Goal: Task Accomplishment & Management: Manage account settings

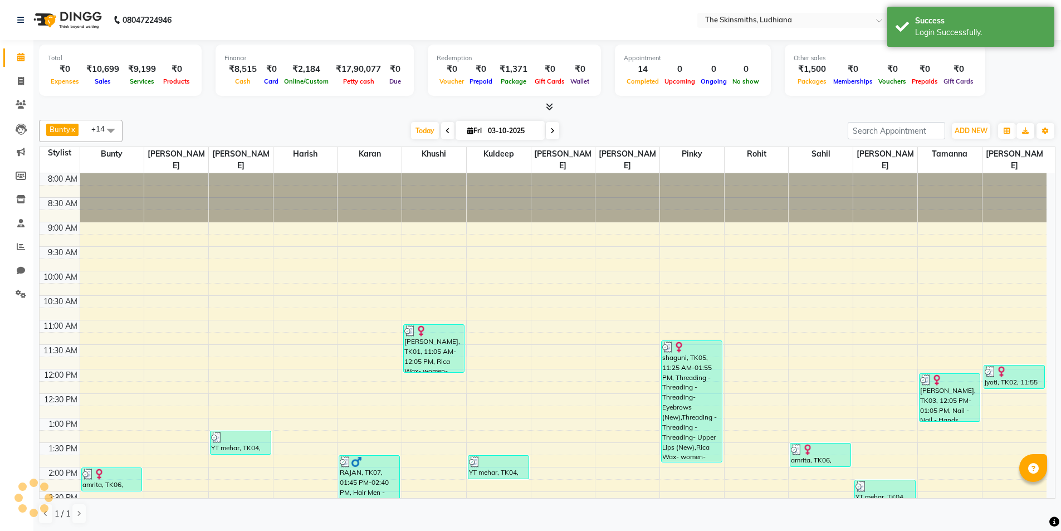
select select "en"
click at [21, 246] on icon at bounding box center [21, 246] width 8 height 8
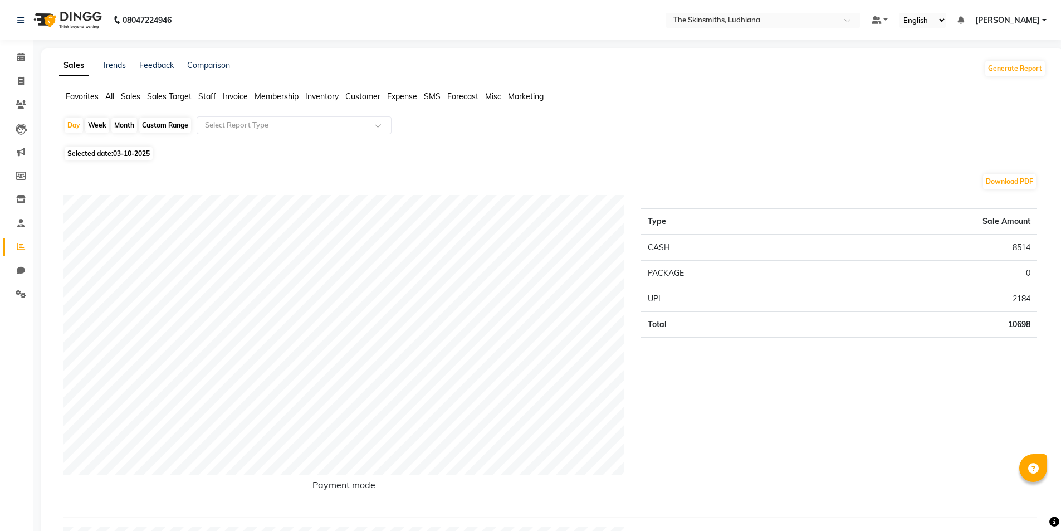
click at [146, 156] on span "03-10-2025" at bounding box center [131, 153] width 37 height 8
select select "10"
select select "2025"
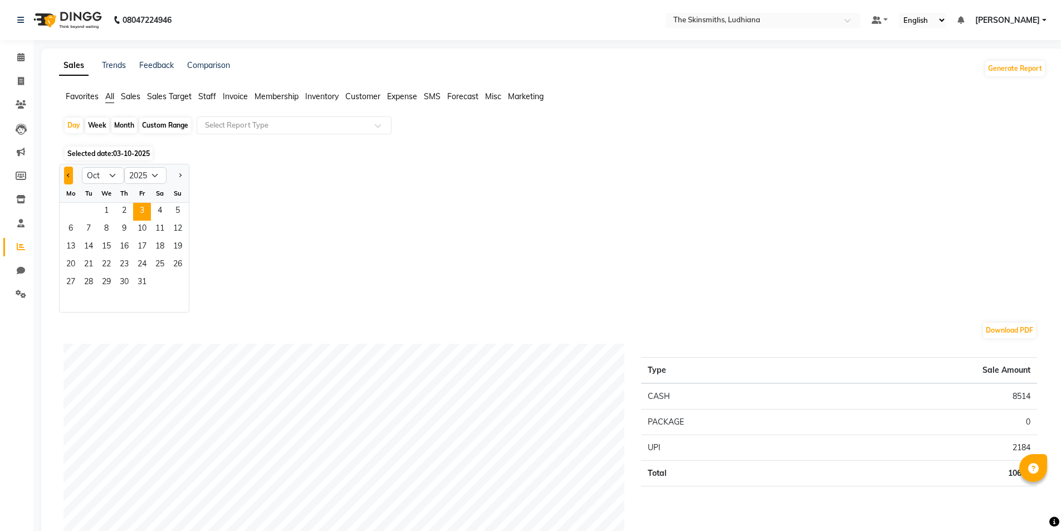
click at [68, 175] on span "Previous month" at bounding box center [69, 175] width 4 height 4
select select "9"
click at [88, 228] on span "9" at bounding box center [89, 230] width 18 height 18
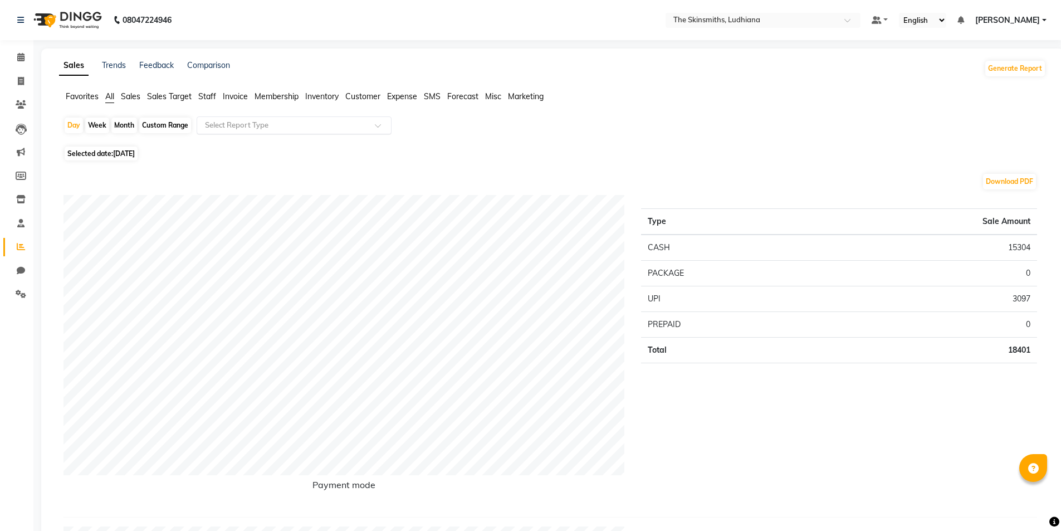
click at [285, 130] on input "text" at bounding box center [283, 125] width 160 height 11
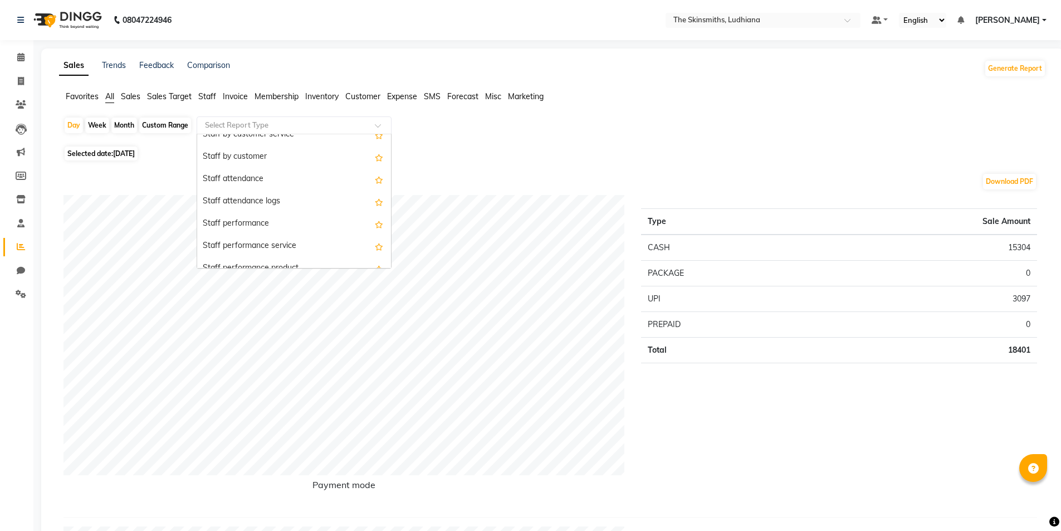
click at [286, 155] on div "Staff by customer" at bounding box center [294, 157] width 194 height 22
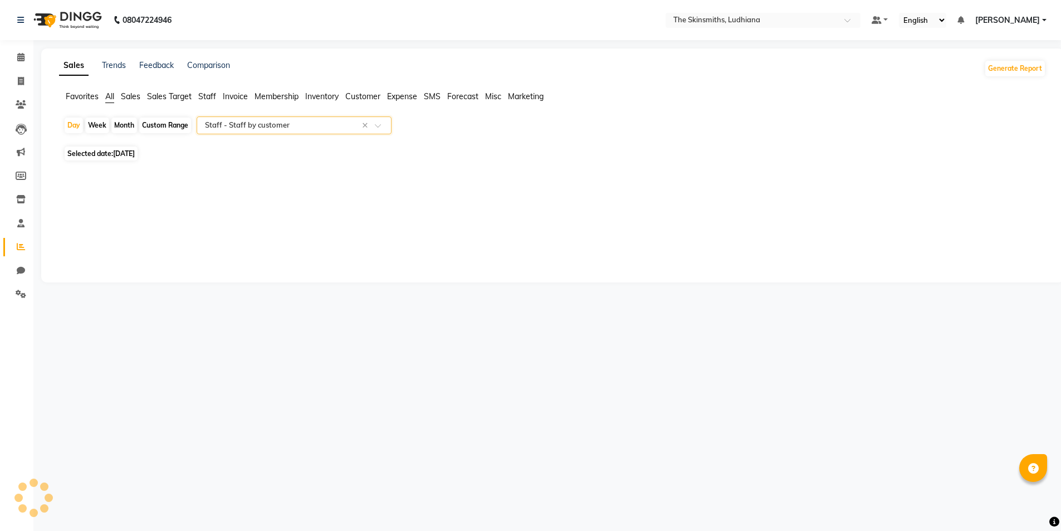
select select "full_report"
select select "csv"
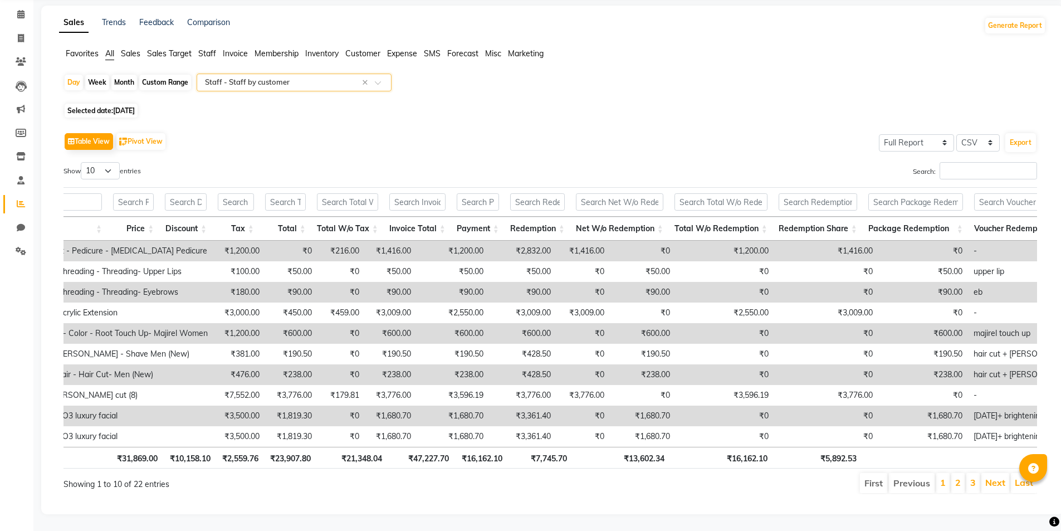
scroll to position [0, 698]
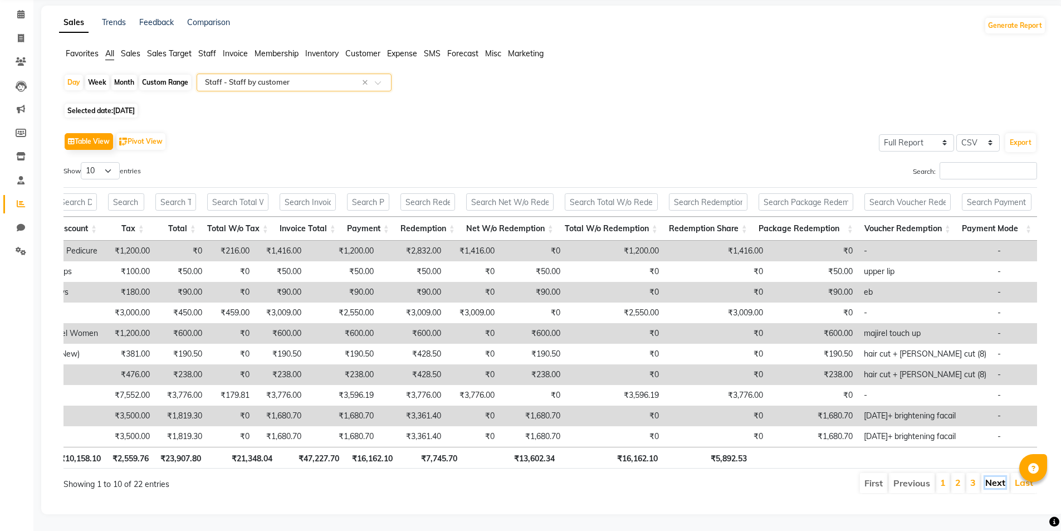
click at [1005, 477] on link "Next" at bounding box center [995, 482] width 20 height 11
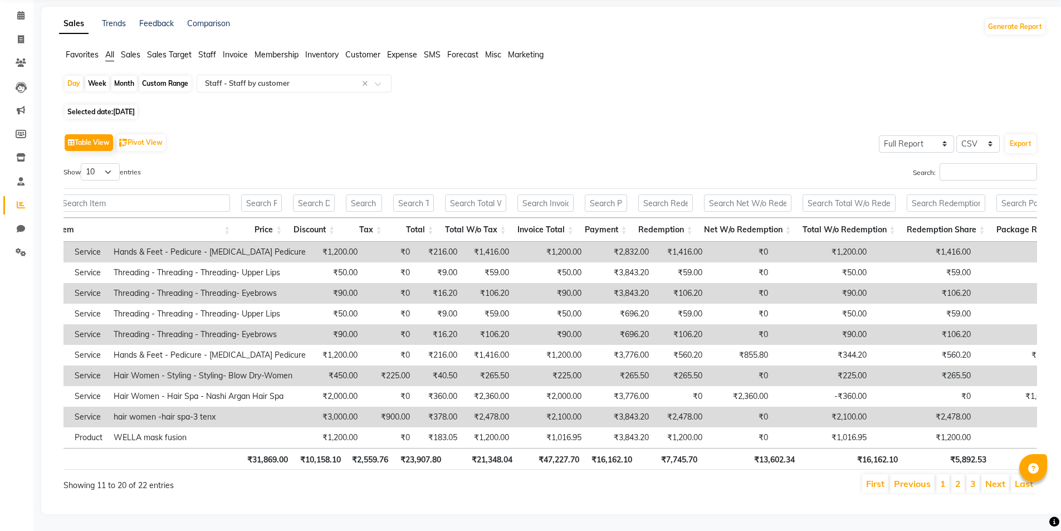
scroll to position [0, 0]
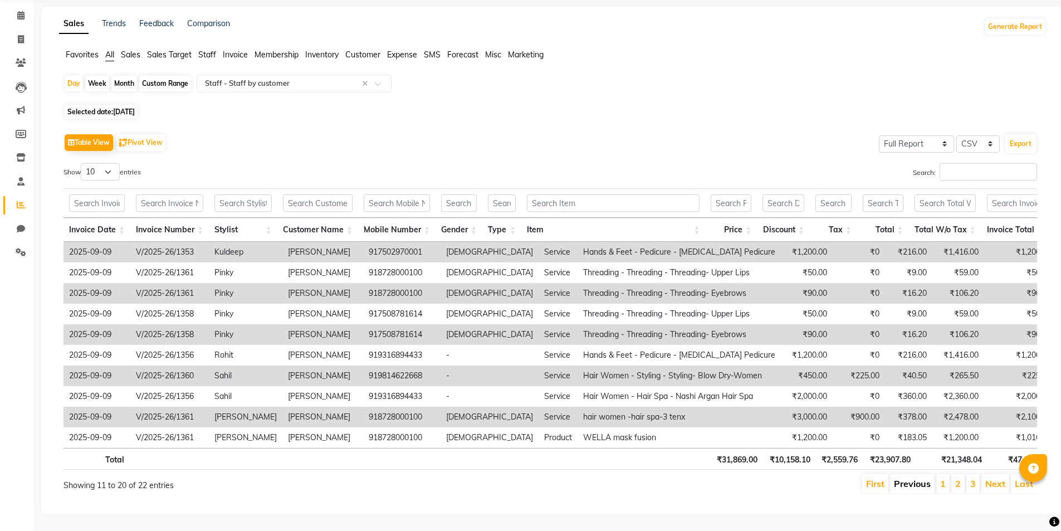
click at [913, 480] on link "Previous" at bounding box center [912, 483] width 37 height 11
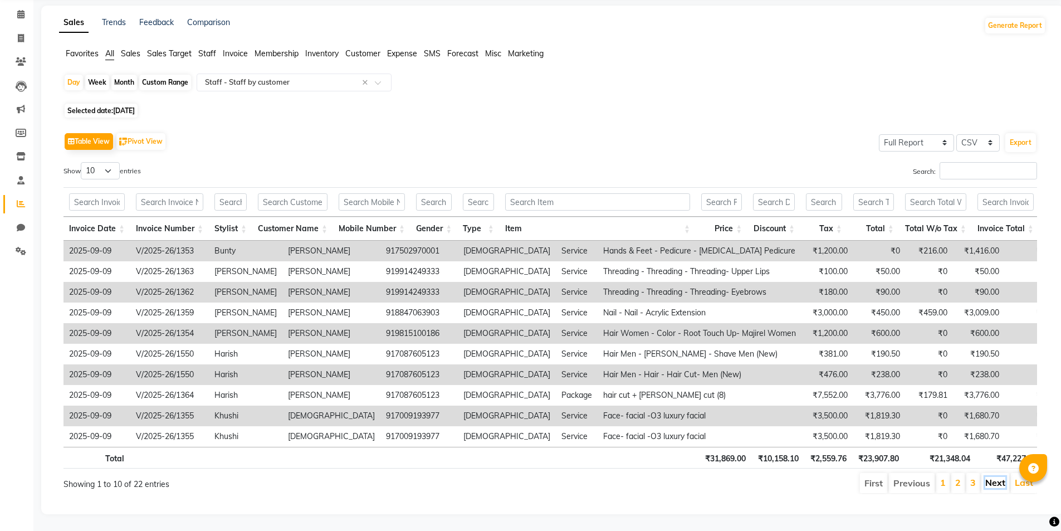
click at [990, 477] on link "Next" at bounding box center [995, 482] width 20 height 11
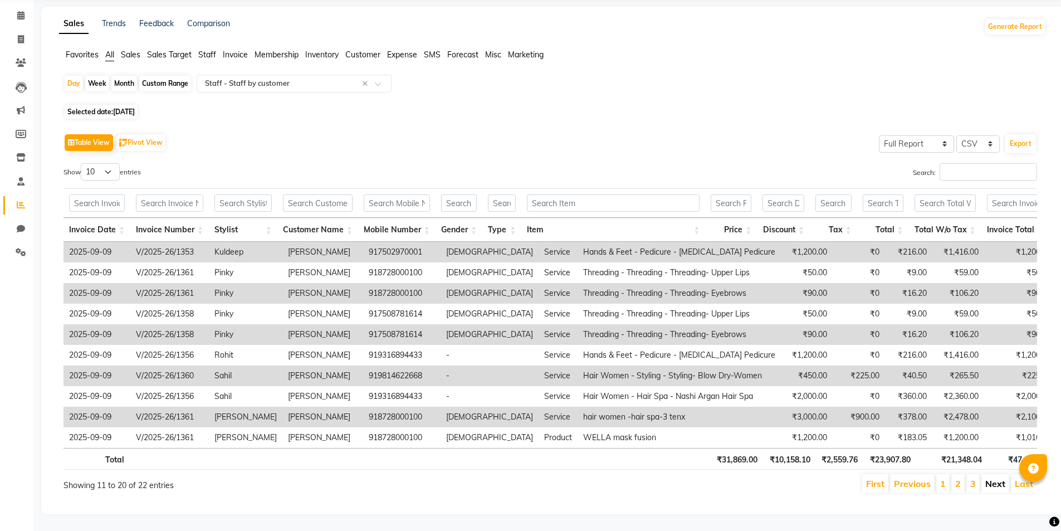
click at [988, 478] on link "Next" at bounding box center [995, 483] width 20 height 11
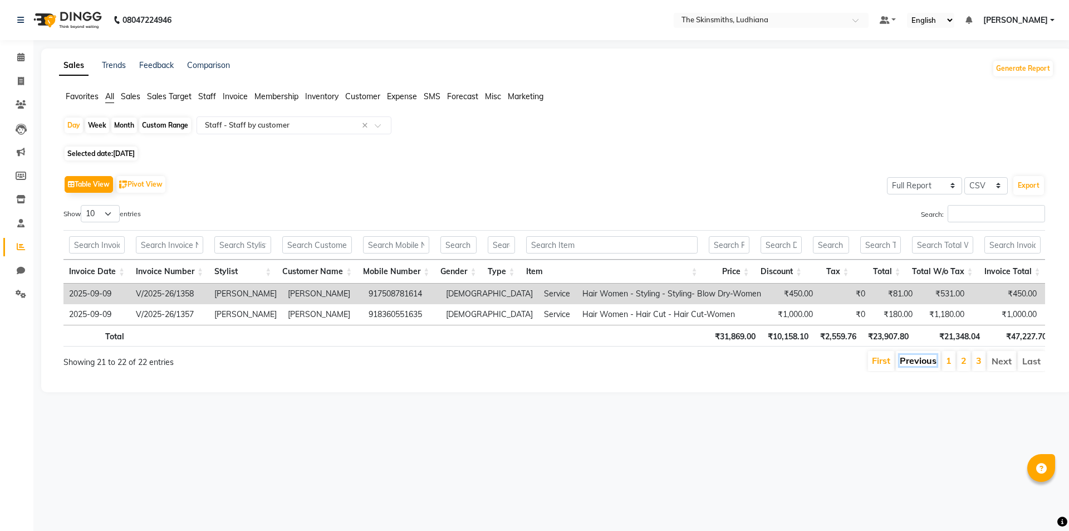
click at [921, 366] on link "Previous" at bounding box center [918, 360] width 37 height 11
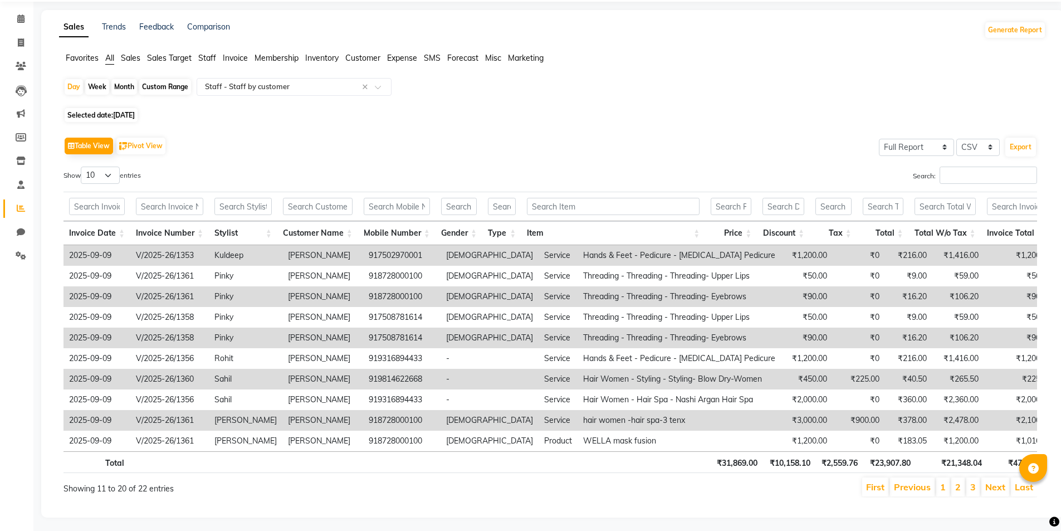
scroll to position [58, 0]
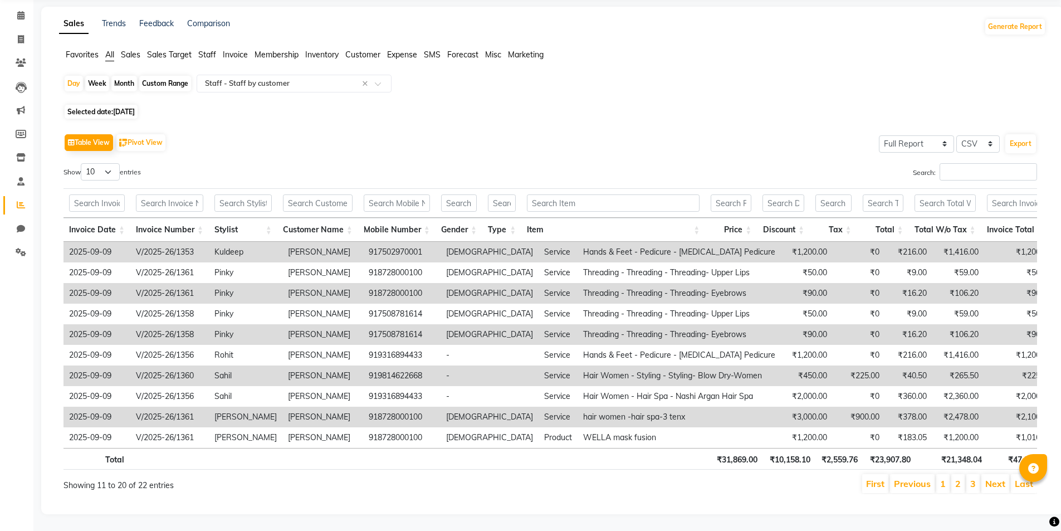
click at [906, 478] on link "Previous" at bounding box center [912, 483] width 37 height 11
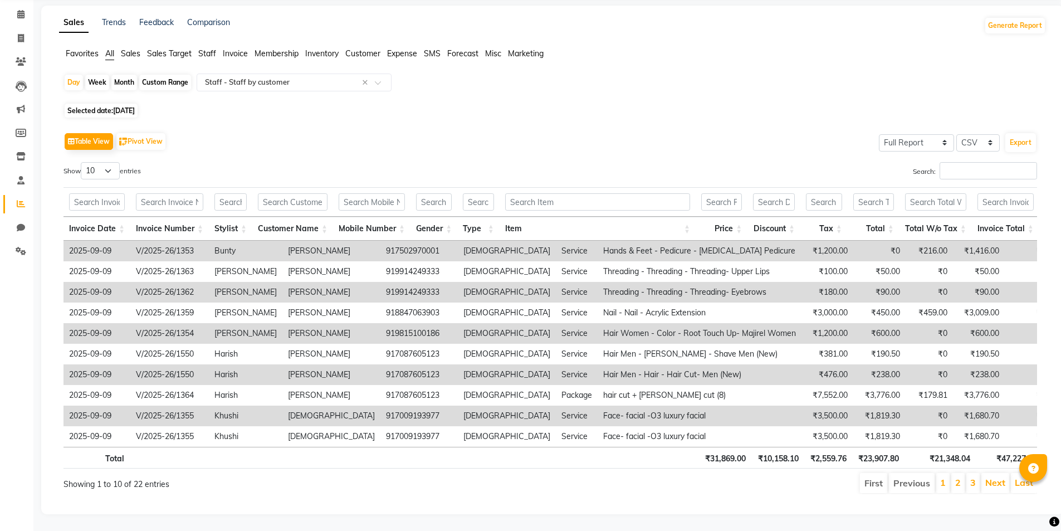
click at [927, 477] on li "Previous" at bounding box center [912, 483] width 46 height 20
click at [907, 476] on li "Previous" at bounding box center [912, 483] width 46 height 20
click at [996, 480] on link "Next" at bounding box center [995, 482] width 20 height 11
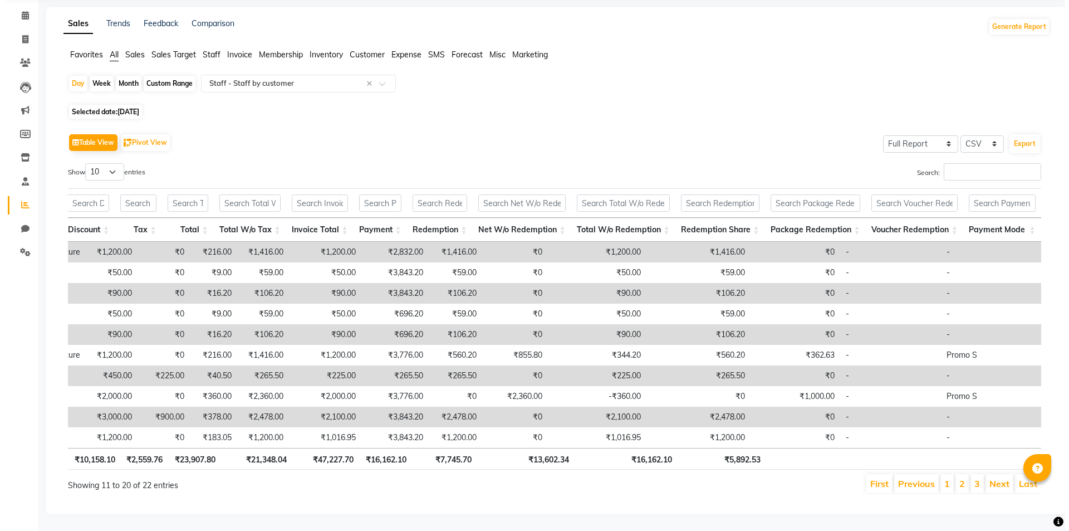
scroll to position [0, 0]
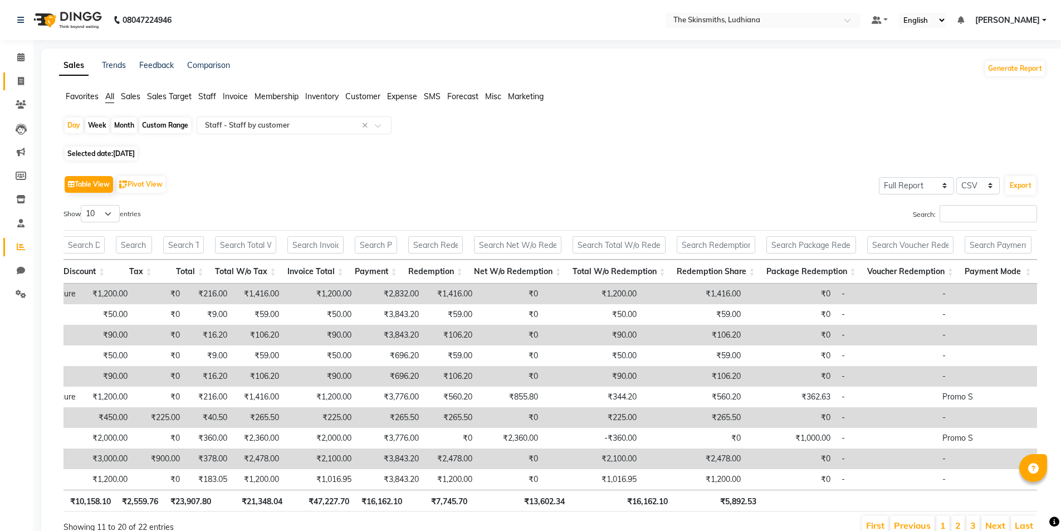
click at [30, 81] on span at bounding box center [20, 81] width 19 height 13
select select "service"
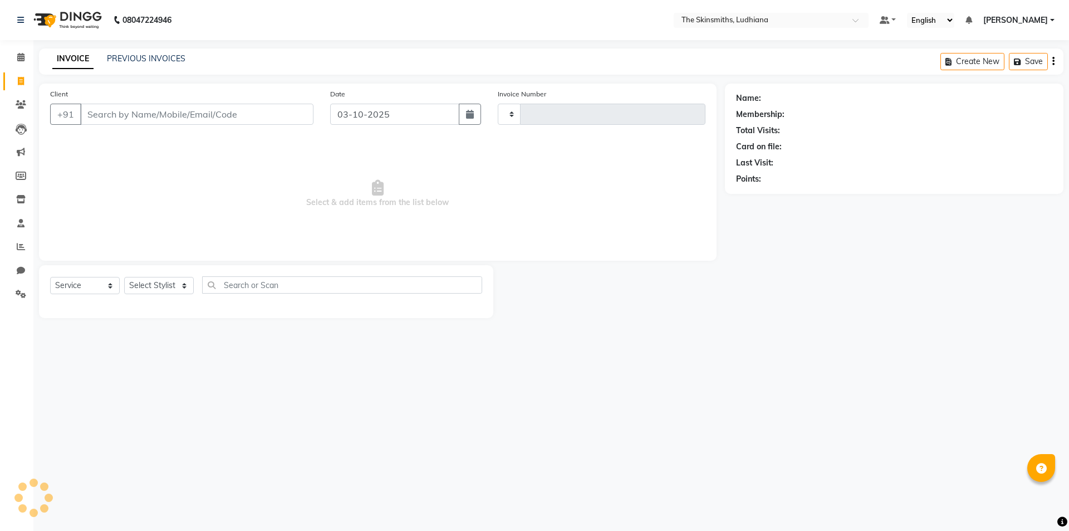
type input "1682"
select select "8115"
type input "9316894433"
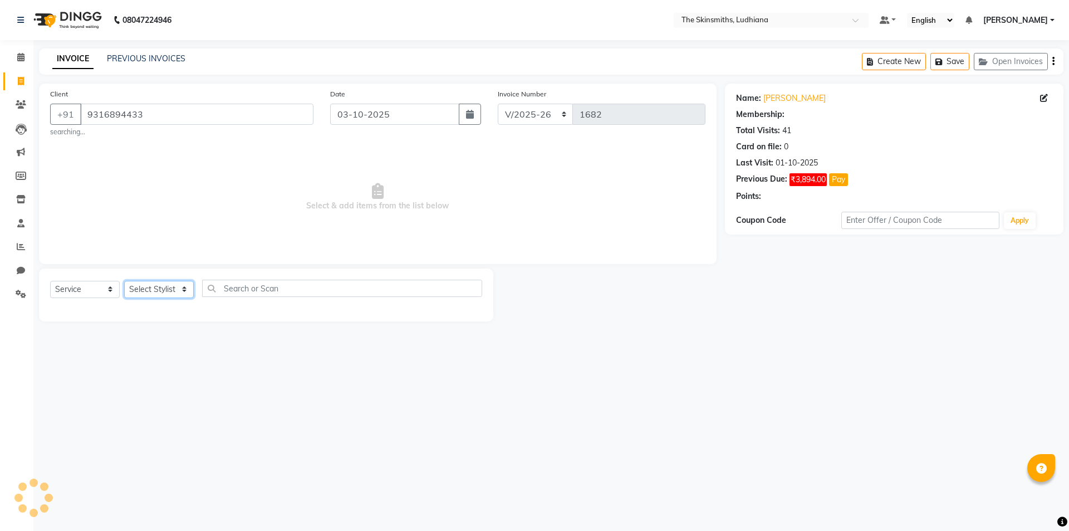
click at [150, 290] on select "Select Stylist Admin [PERSON_NAME] [PERSON_NAME] [PERSON_NAME] [PERSON_NAME] [P…" at bounding box center [159, 289] width 70 height 17
select select "76552"
click at [124, 281] on select "Select Stylist Admin [PERSON_NAME] [PERSON_NAME] [PERSON_NAME] [PERSON_NAME] [P…" at bounding box center [159, 289] width 70 height 17
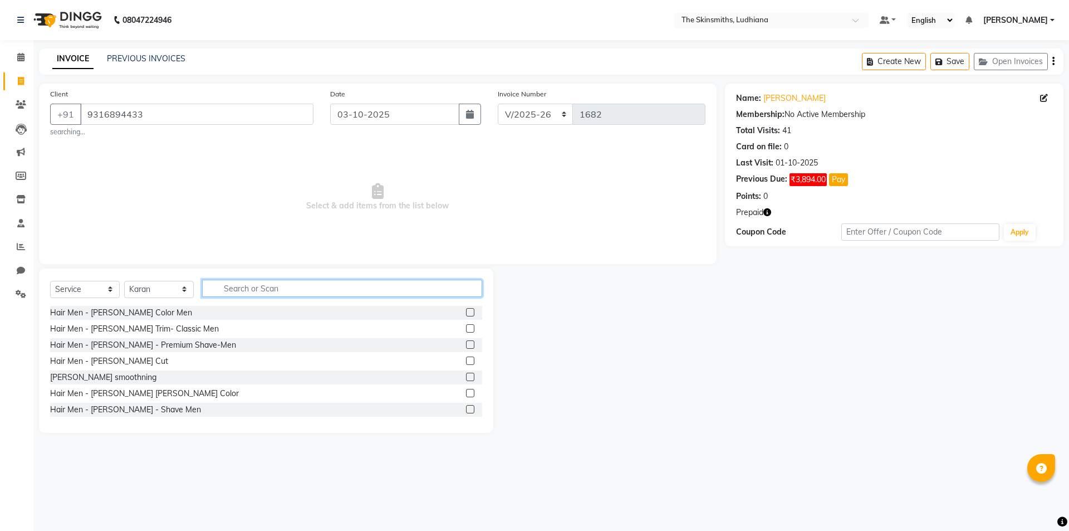
click at [302, 285] on input "text" at bounding box center [342, 288] width 280 height 17
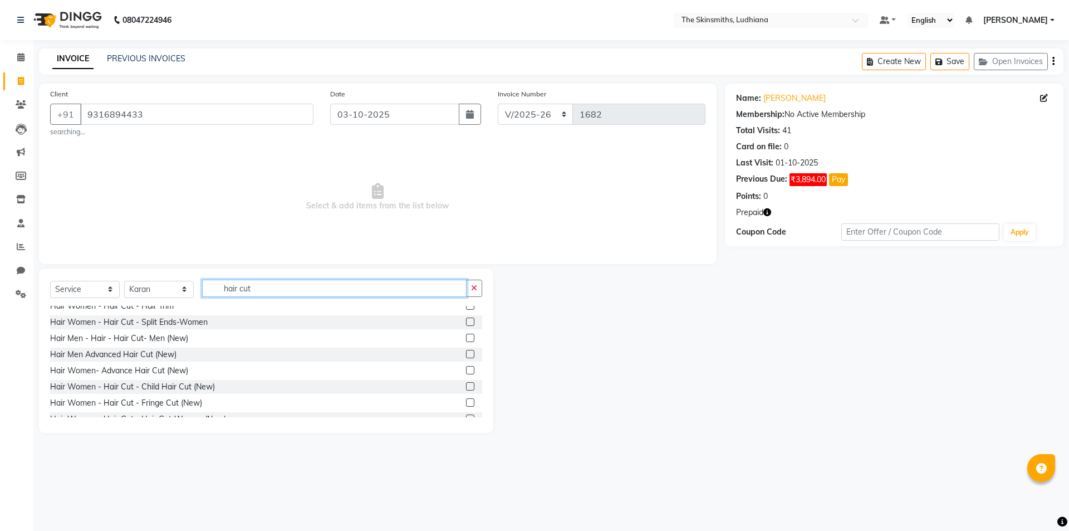
scroll to position [117, 0]
type input "hair cut"
click at [466, 341] on label at bounding box center [470, 340] width 8 height 8
click at [466, 341] on input "checkbox" at bounding box center [469, 340] width 7 height 7
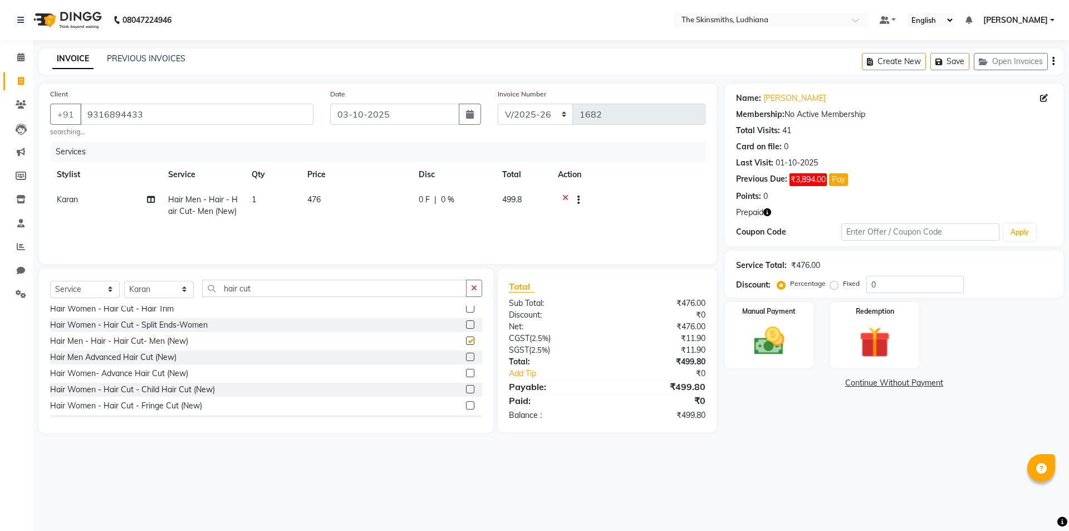
checkbox input "false"
click at [477, 287] on icon "button" at bounding box center [474, 288] width 6 height 8
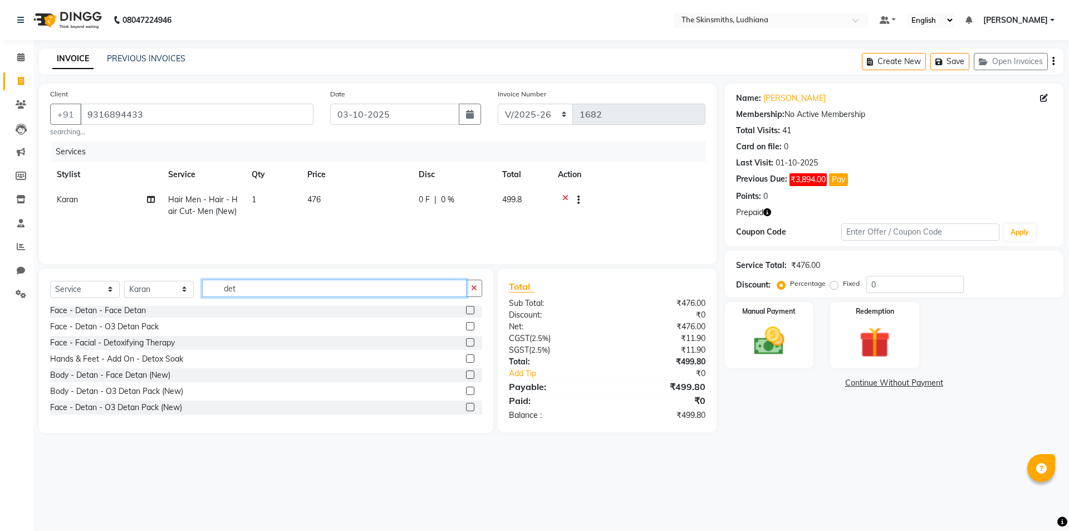
scroll to position [50, 0]
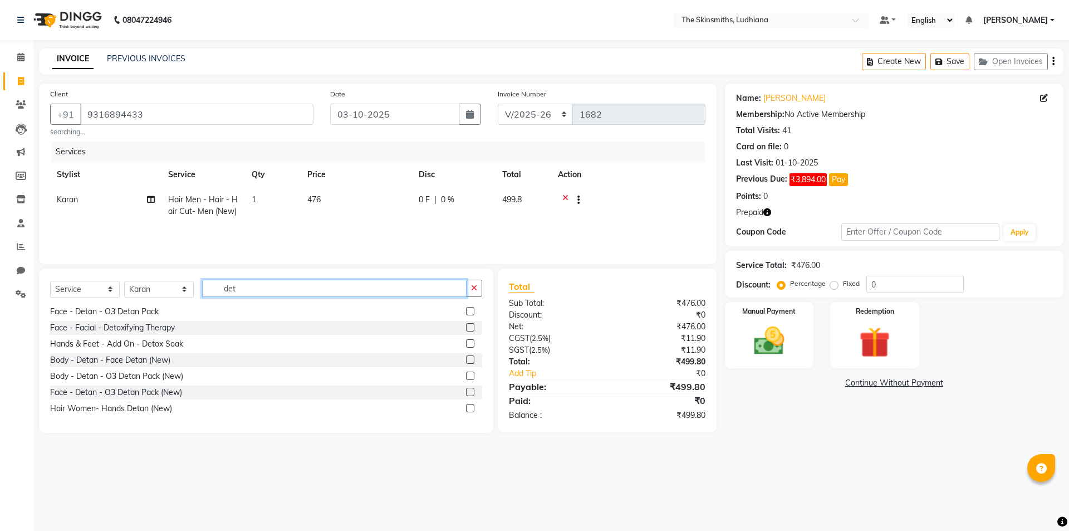
type input "det"
click at [466, 360] on label at bounding box center [470, 359] width 8 height 8
click at [466, 360] on input "checkbox" at bounding box center [469, 359] width 7 height 7
checkbox input "true"
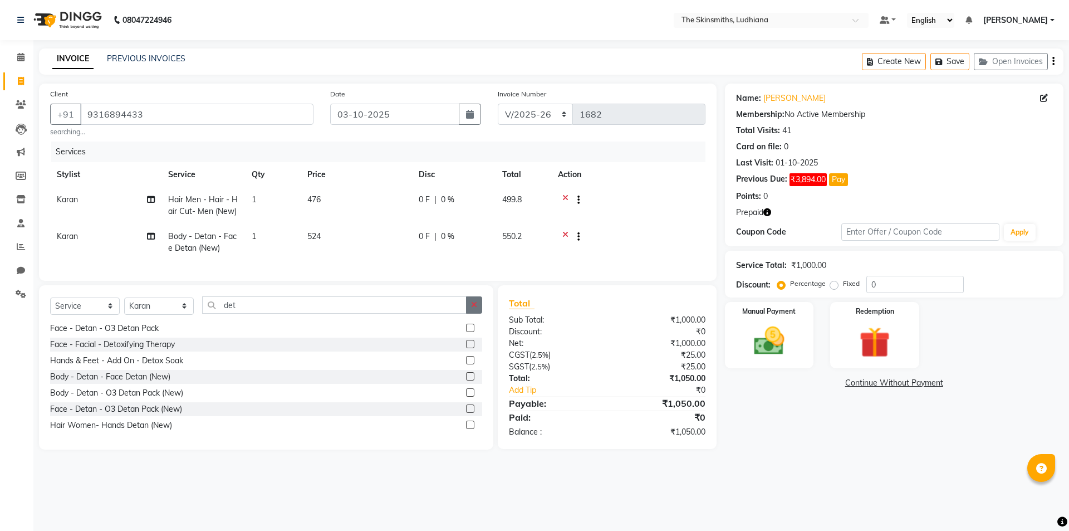
click at [475, 309] on icon "button" at bounding box center [474, 305] width 6 height 8
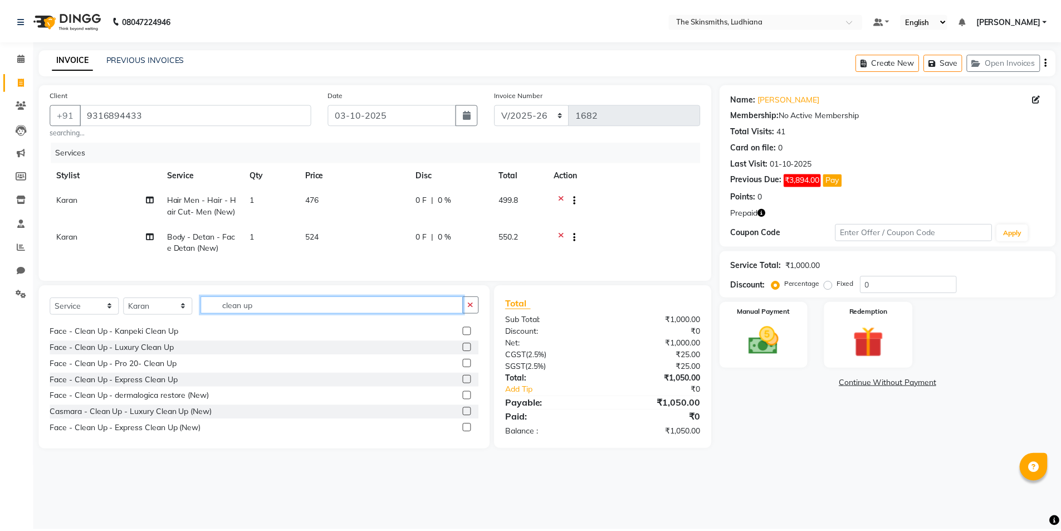
scroll to position [82, 0]
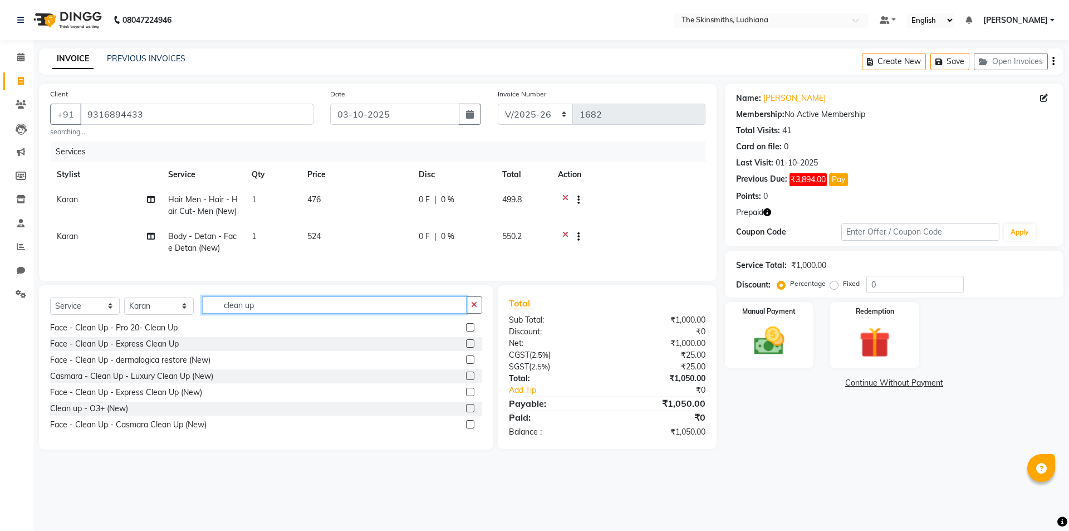
type input "clean up"
click at [466, 380] on label at bounding box center [470, 375] width 8 height 8
click at [466, 380] on input "checkbox" at bounding box center [469, 376] width 7 height 7
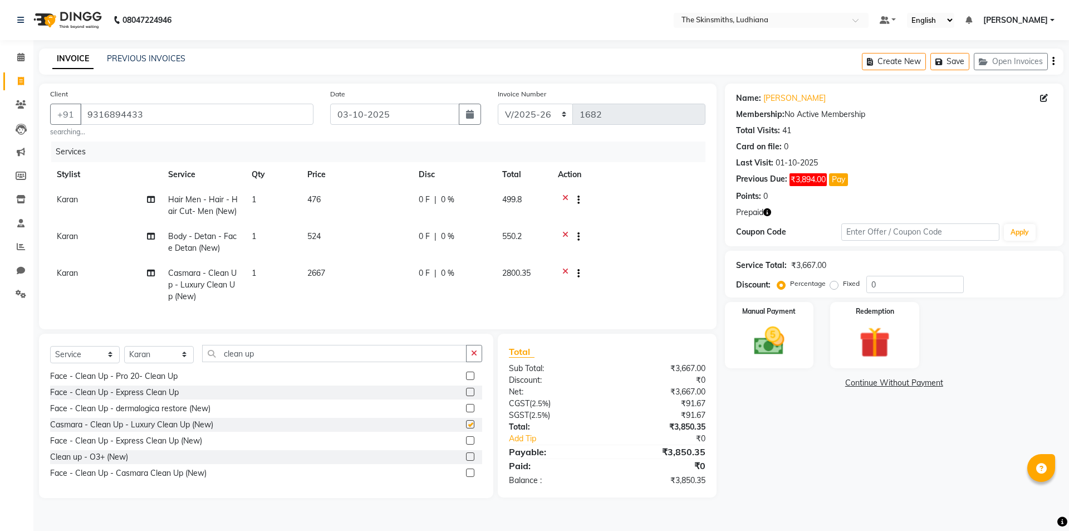
checkbox input "false"
click at [885, 367] on div "Redemption" at bounding box center [875, 335] width 92 height 68
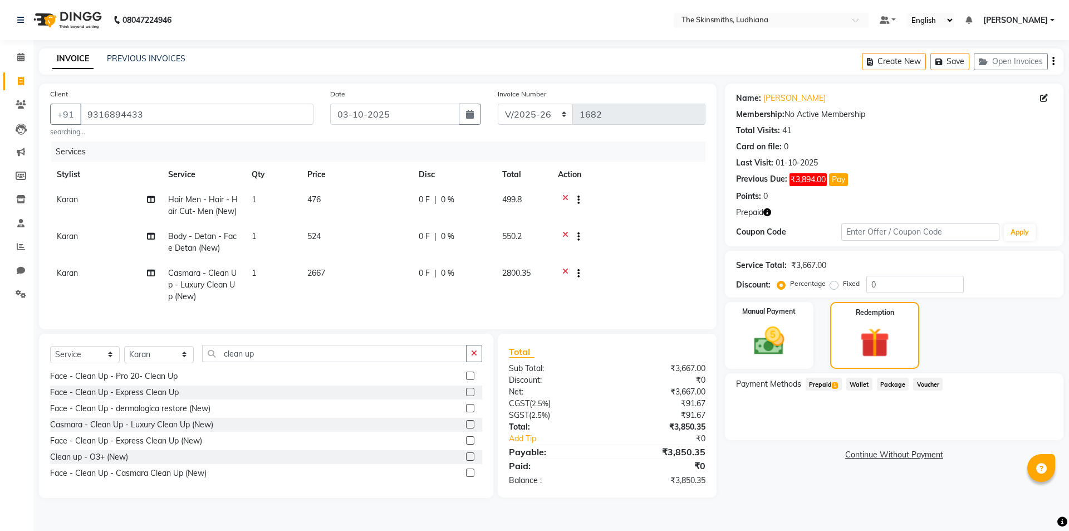
click at [821, 388] on span "Prepaid 1" at bounding box center [824, 384] width 36 height 13
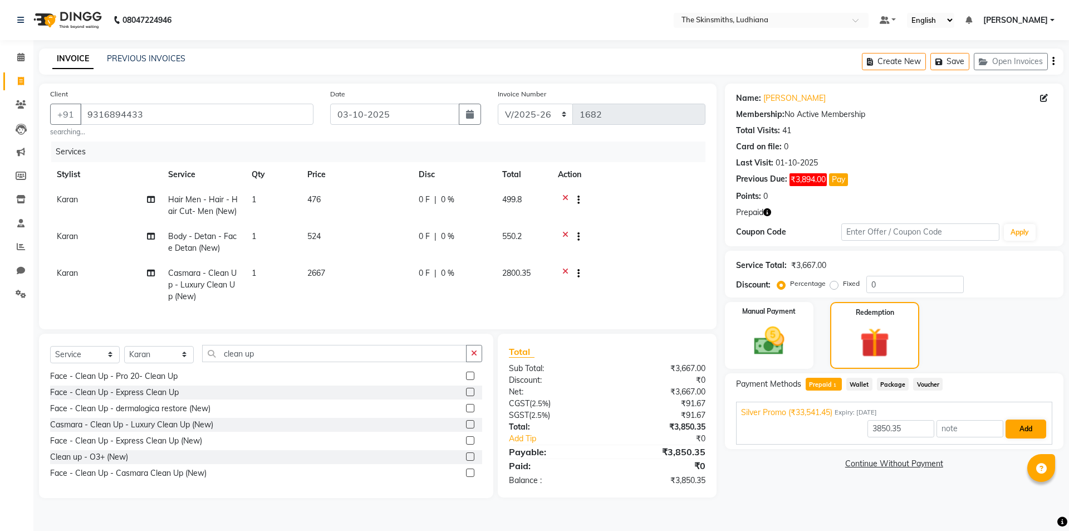
click at [1026, 429] on button "Add" at bounding box center [1026, 428] width 41 height 19
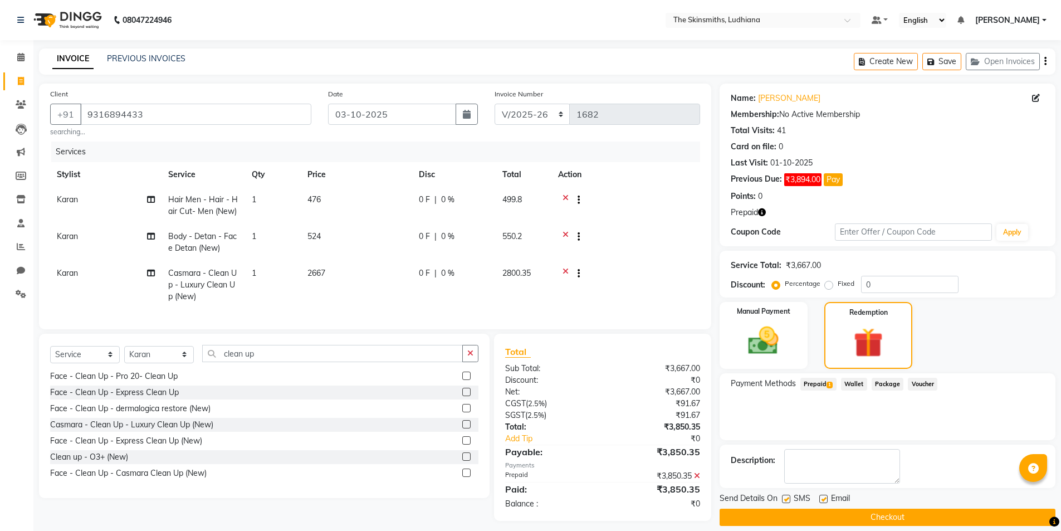
scroll to position [15, 0]
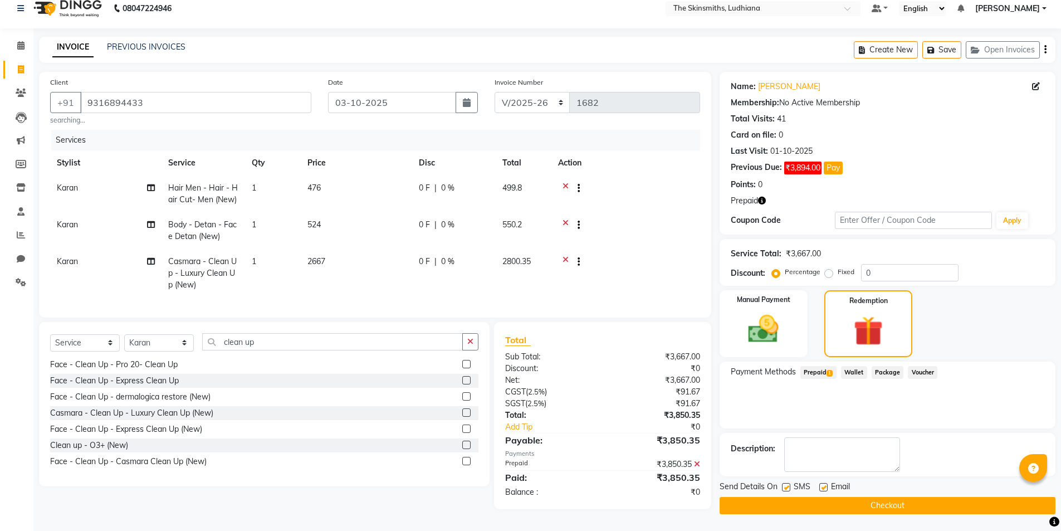
click at [945, 500] on button "Checkout" at bounding box center [888, 505] width 336 height 17
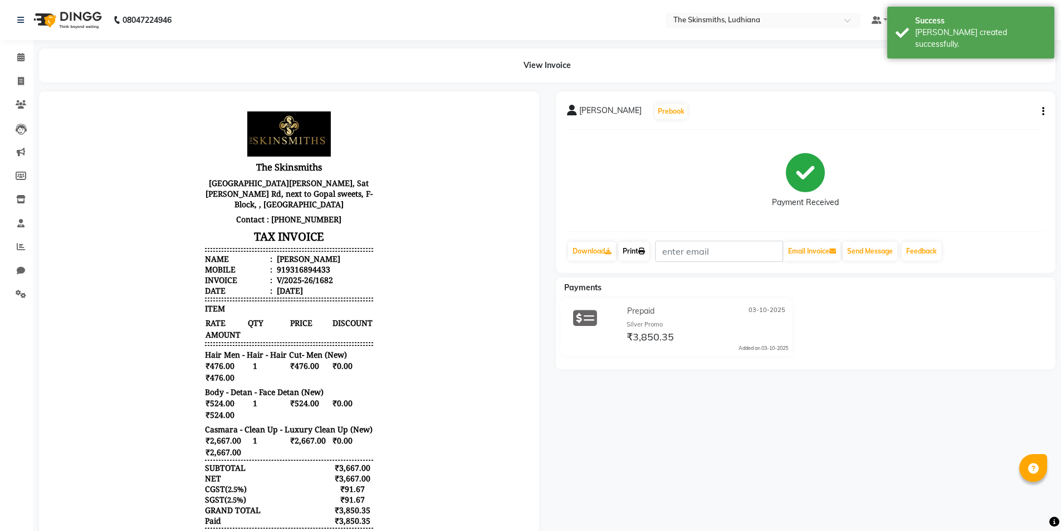
click at [634, 255] on link "Print" at bounding box center [633, 251] width 31 height 19
click at [20, 77] on icon at bounding box center [21, 81] width 6 height 8
select select "service"
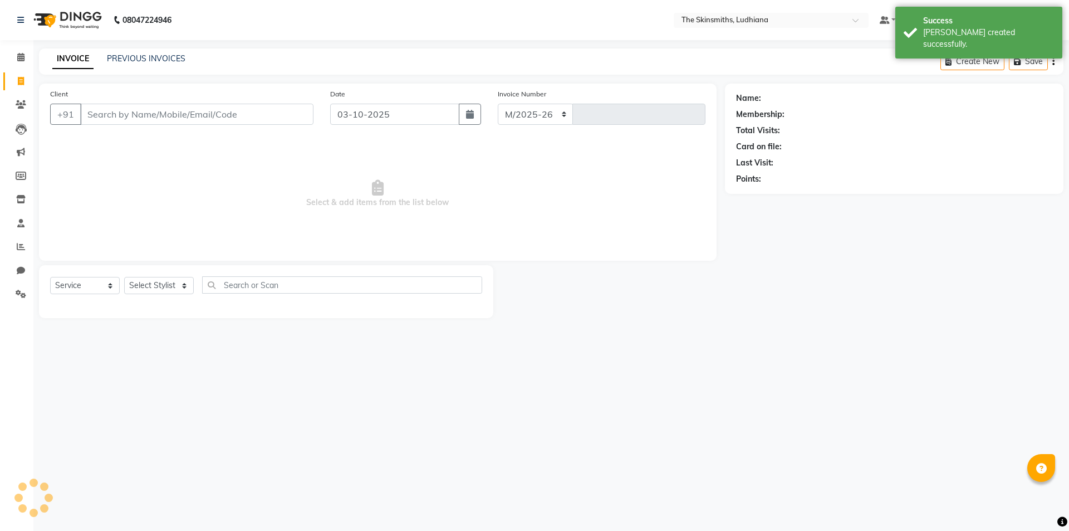
select select "8115"
type input "1683"
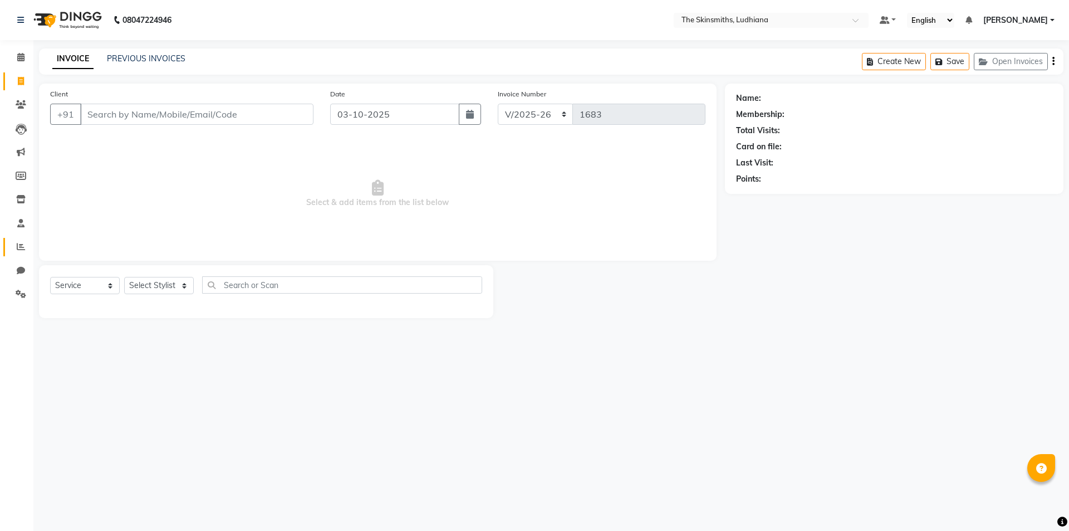
click at [21, 246] on icon at bounding box center [21, 246] width 8 height 8
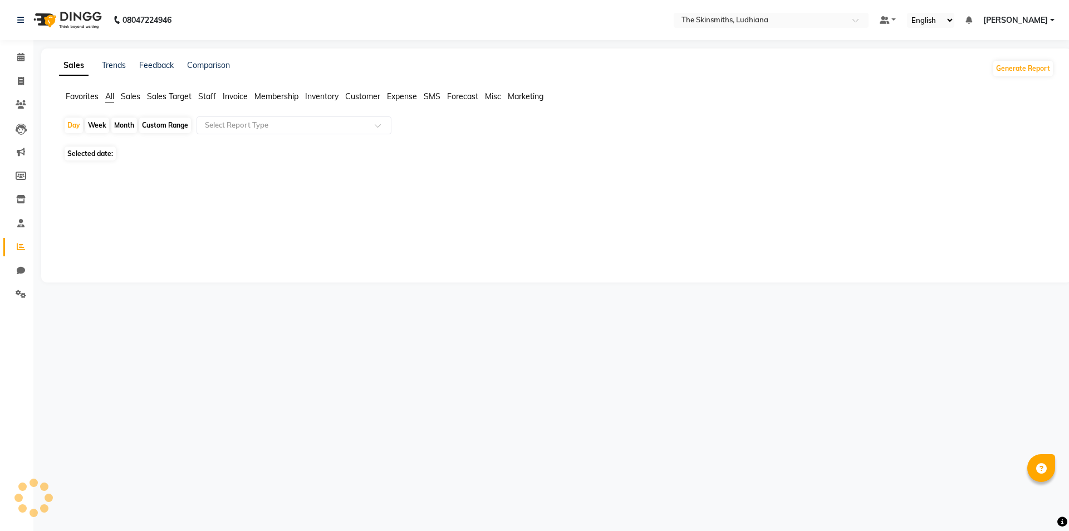
click at [104, 153] on span "Selected date:" at bounding box center [90, 153] width 51 height 14
select select "10"
select select "2025"
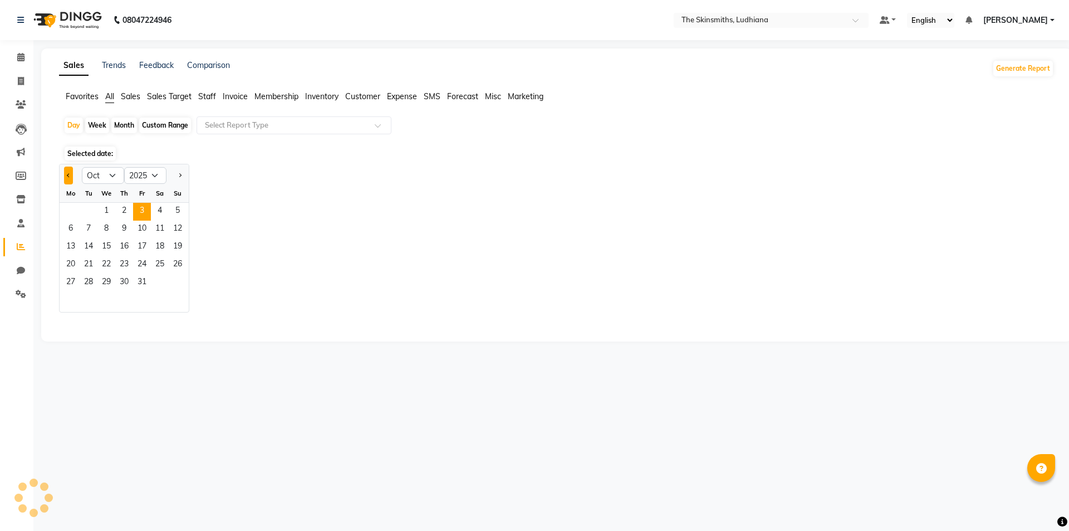
click at [68, 175] on span "Previous month" at bounding box center [69, 175] width 4 height 4
select select "9"
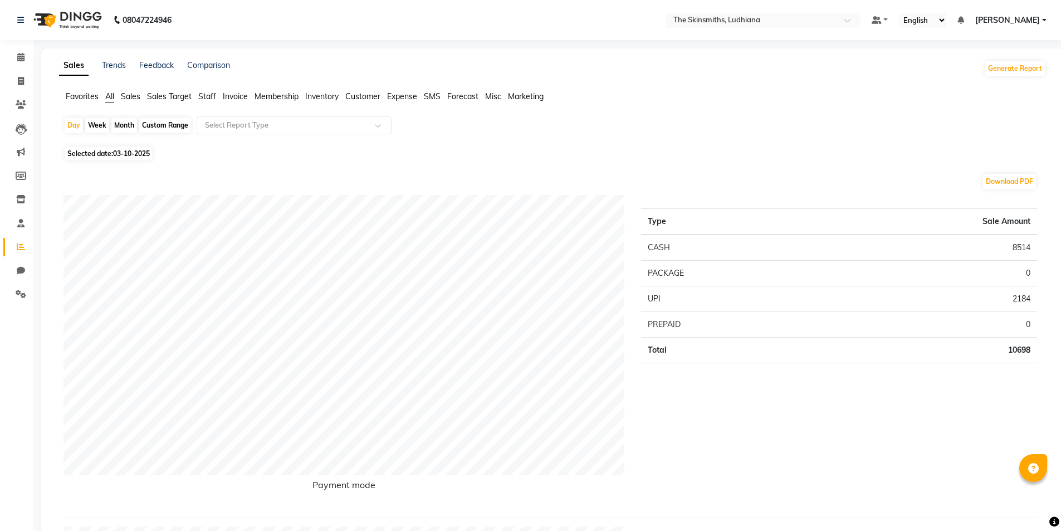
click at [138, 149] on span "03-10-2025" at bounding box center [131, 153] width 37 height 8
select select "10"
select select "2025"
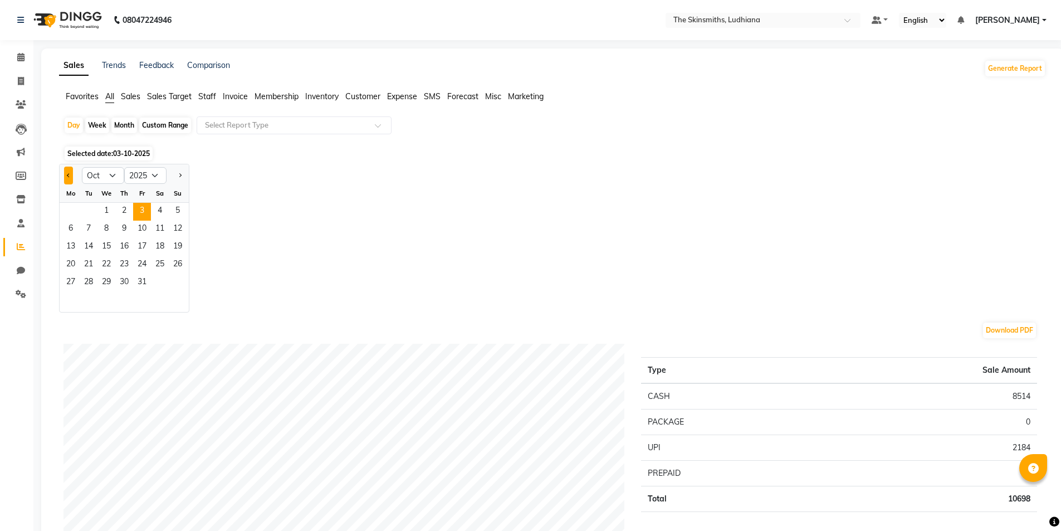
click at [68, 175] on span "Previous month" at bounding box center [69, 175] width 4 height 4
select select "9"
click at [159, 231] on span "13" at bounding box center [160, 230] width 18 height 18
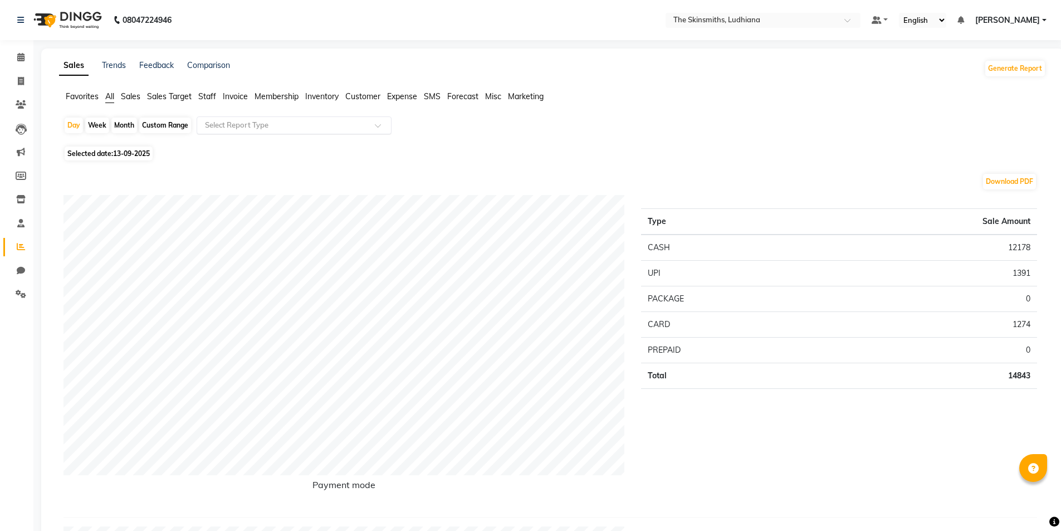
click at [275, 125] on input "text" at bounding box center [283, 125] width 160 height 11
click at [276, 256] on div "Staff by customer" at bounding box center [294, 255] width 194 height 22
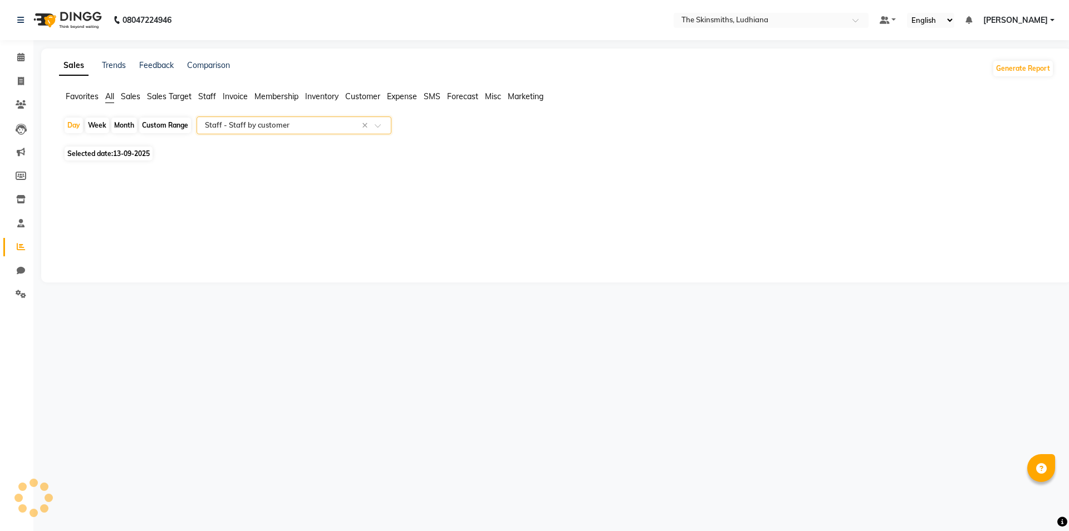
select select "full_report"
select select "csv"
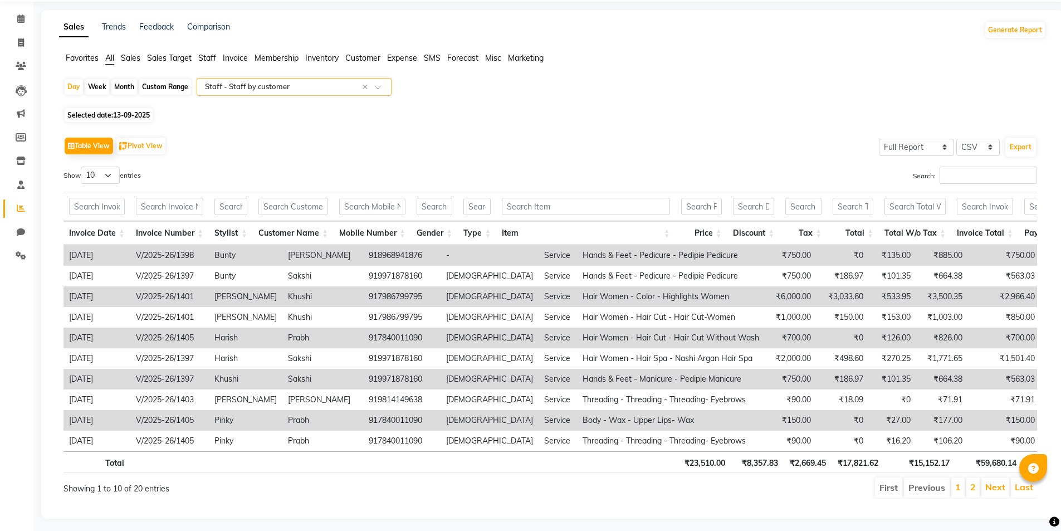
scroll to position [60, 0]
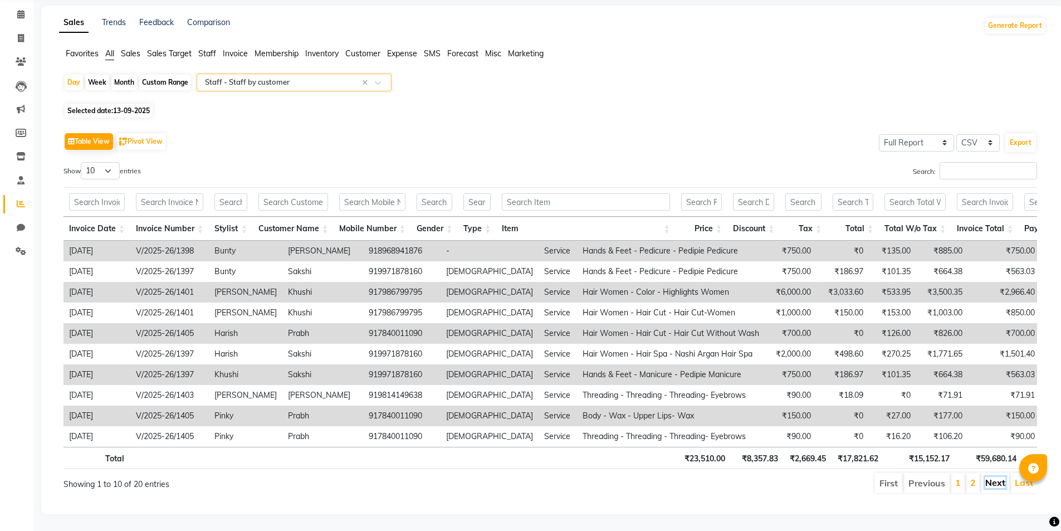
click at [991, 477] on link "Next" at bounding box center [995, 482] width 20 height 11
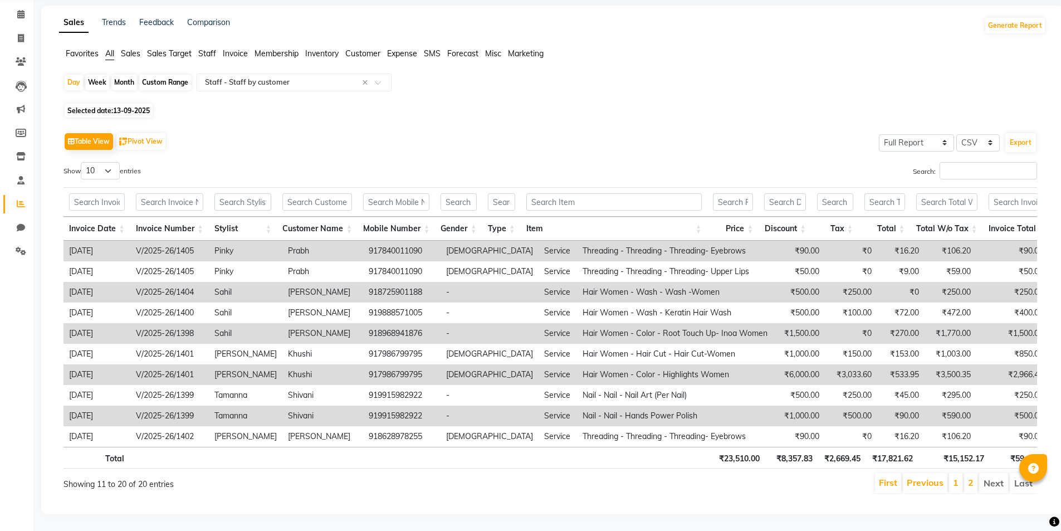
click at [995, 473] on li "Next" at bounding box center [993, 483] width 29 height 20
click at [919, 477] on link "Previous" at bounding box center [925, 482] width 37 height 11
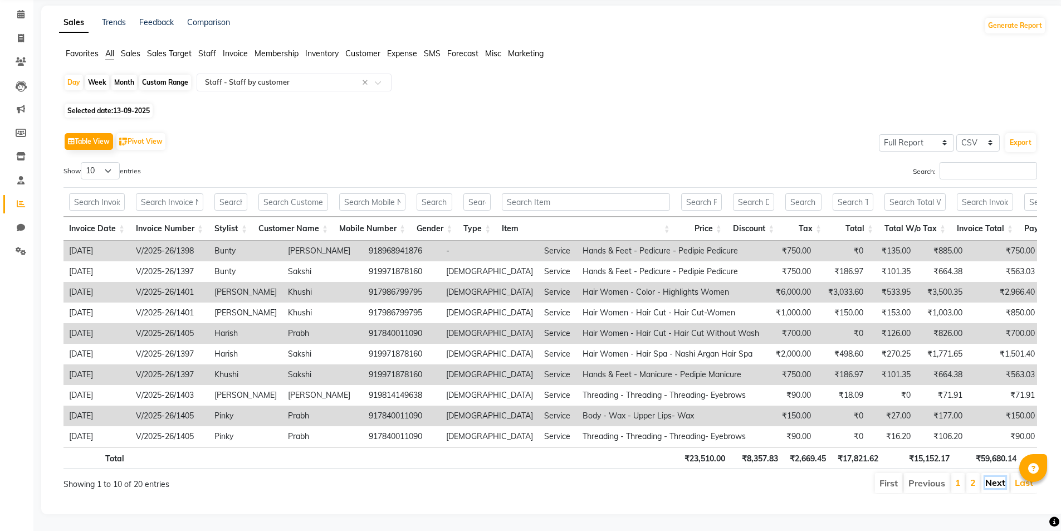
click at [990, 478] on link "Next" at bounding box center [995, 482] width 20 height 11
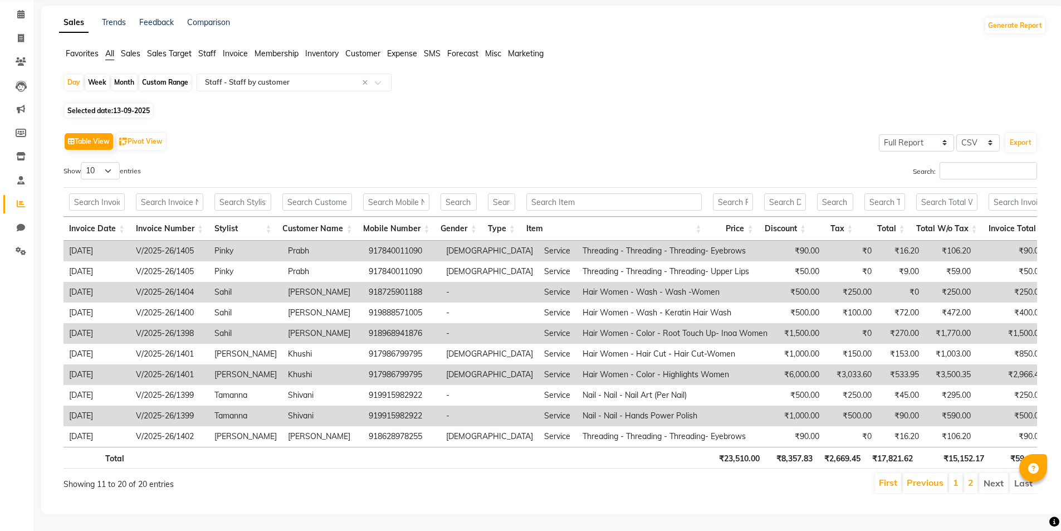
click at [992, 478] on li "Next" at bounding box center [993, 483] width 29 height 20
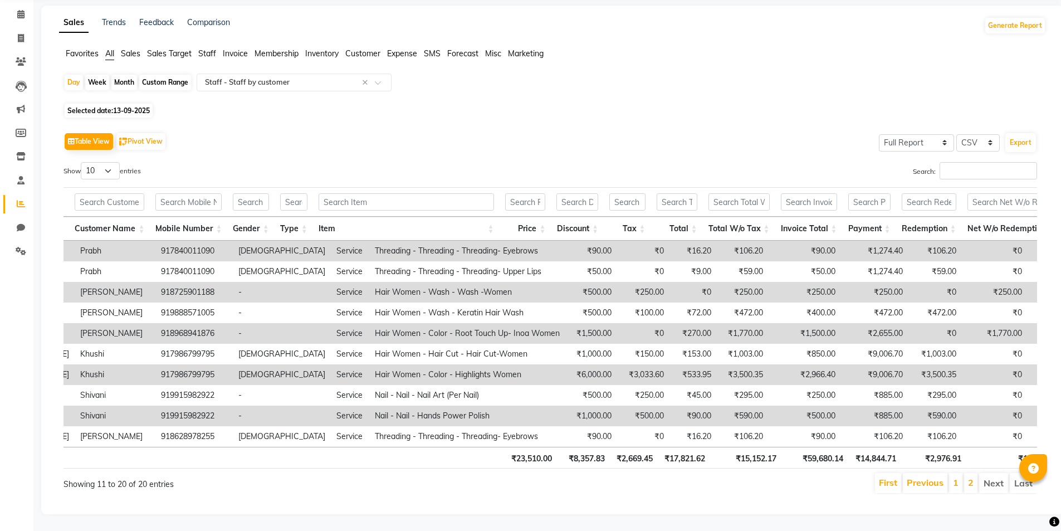
scroll to position [0, 114]
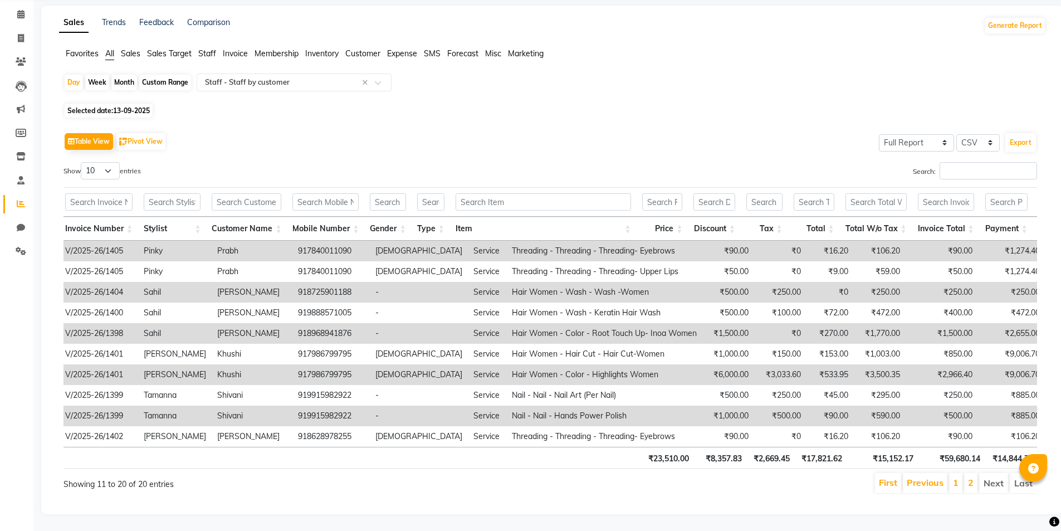
click at [140, 106] on span "13-09-2025" at bounding box center [131, 110] width 37 height 8
select select "9"
select select "2025"
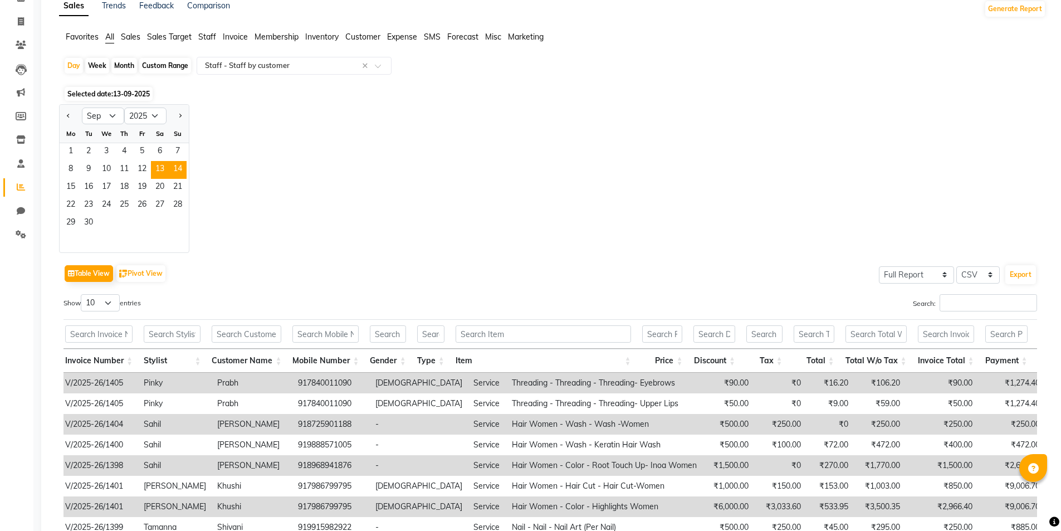
click at [178, 165] on span "14" at bounding box center [178, 170] width 18 height 18
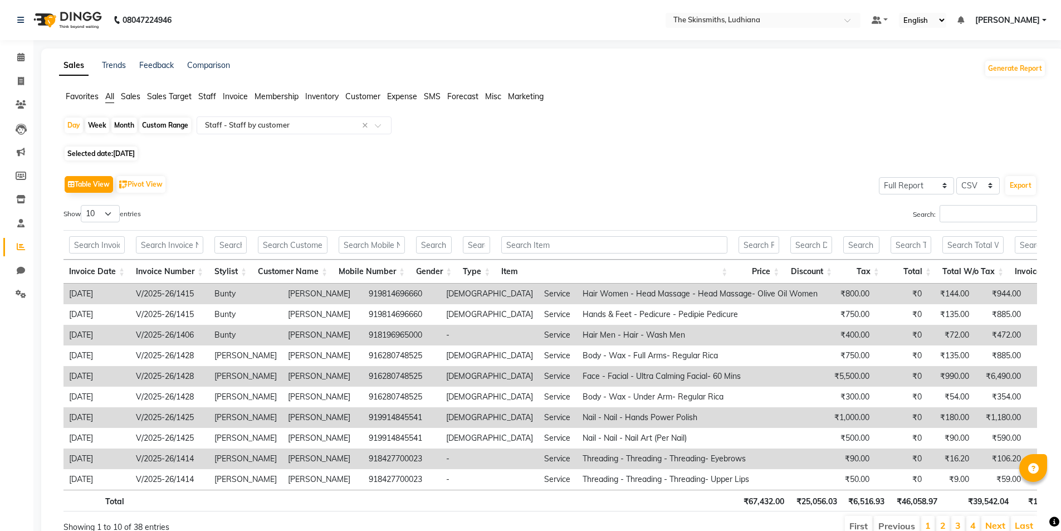
scroll to position [60, 0]
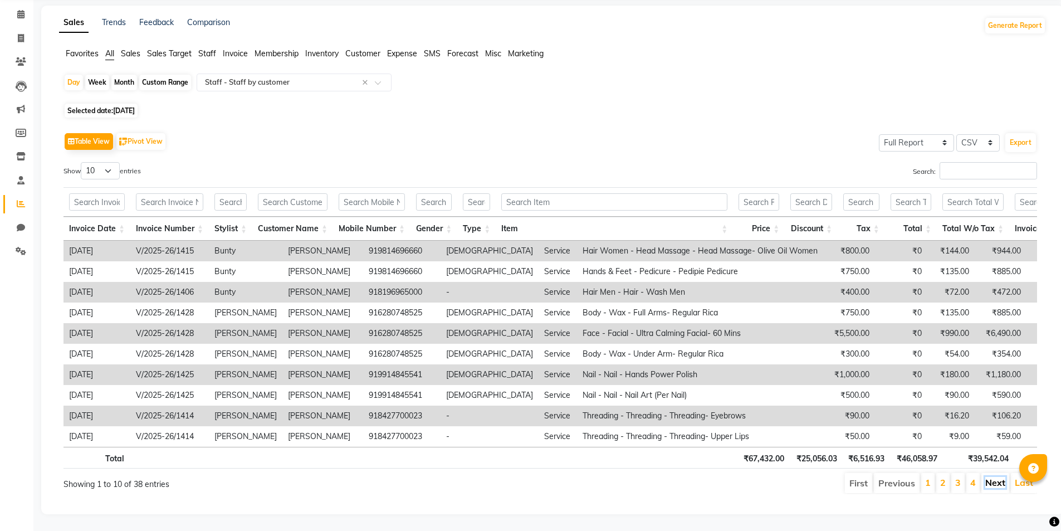
click at [988, 477] on link "Next" at bounding box center [995, 482] width 20 height 11
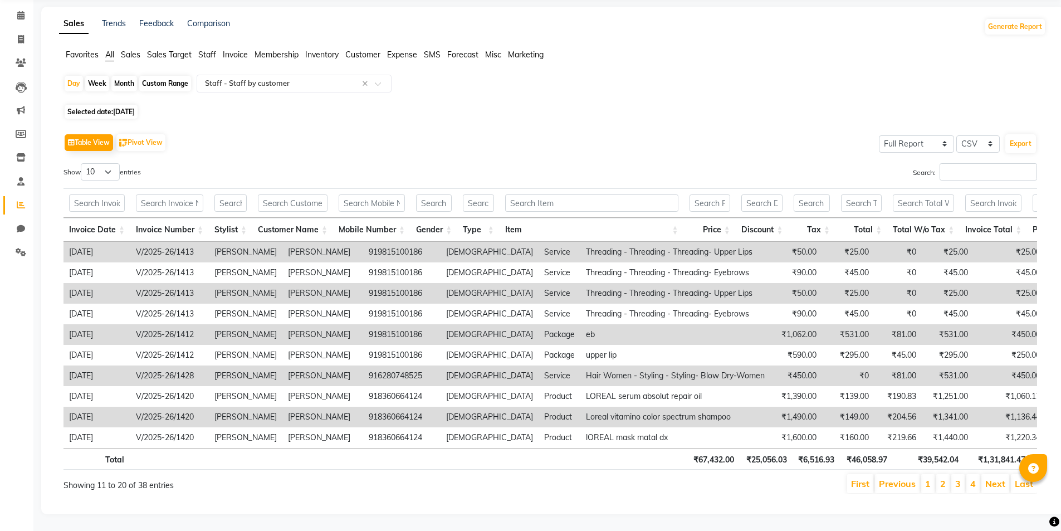
scroll to position [58, 0]
click at [995, 478] on link "Next" at bounding box center [995, 483] width 20 height 11
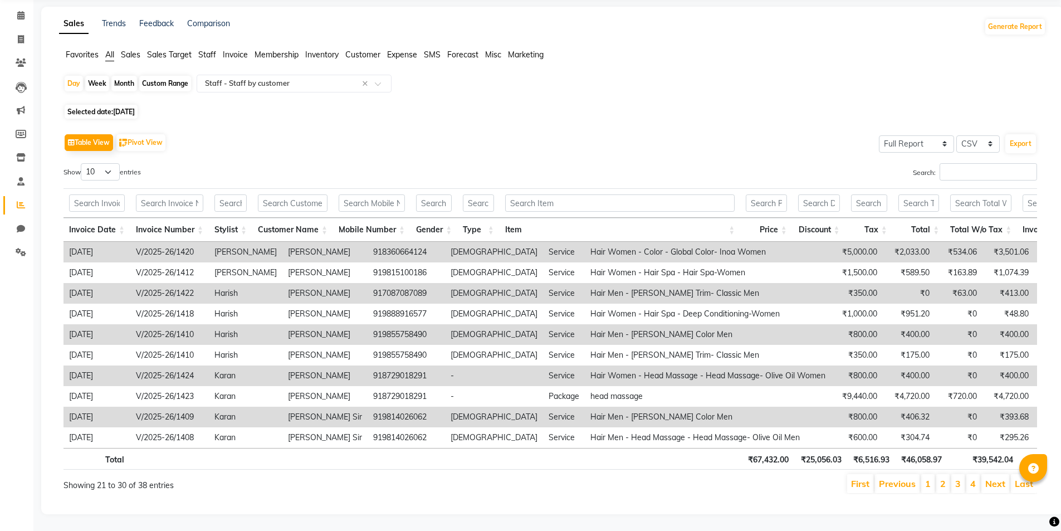
click at [1001, 478] on link "Next" at bounding box center [995, 483] width 20 height 11
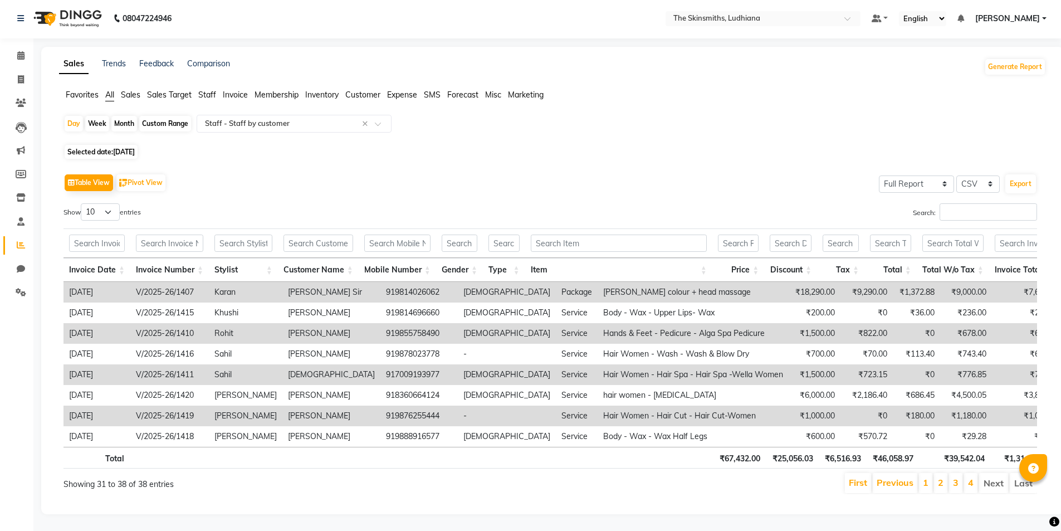
scroll to position [18, 0]
click at [895, 477] on link "Previous" at bounding box center [895, 482] width 37 height 11
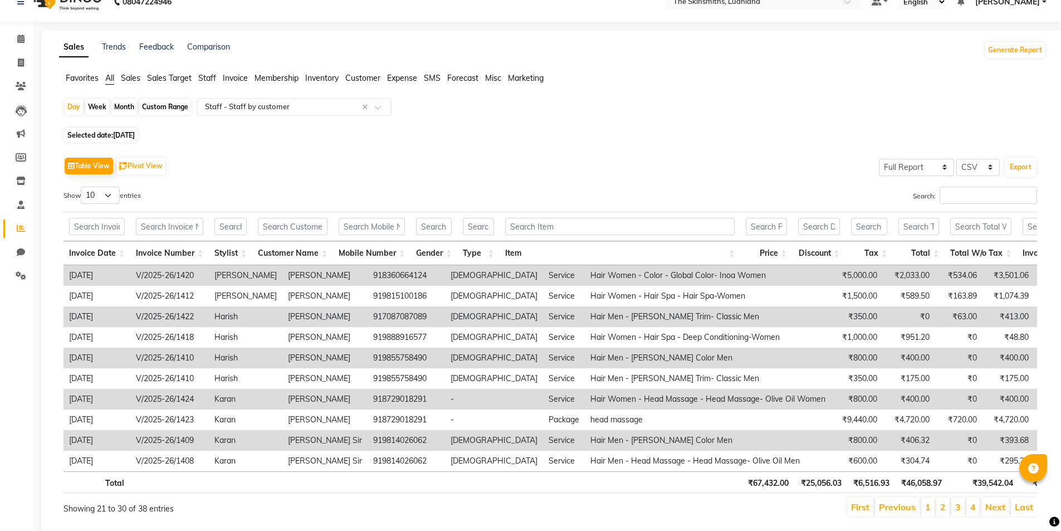
click at [135, 135] on span "[DATE]" at bounding box center [124, 135] width 22 height 8
select select "9"
select select "2025"
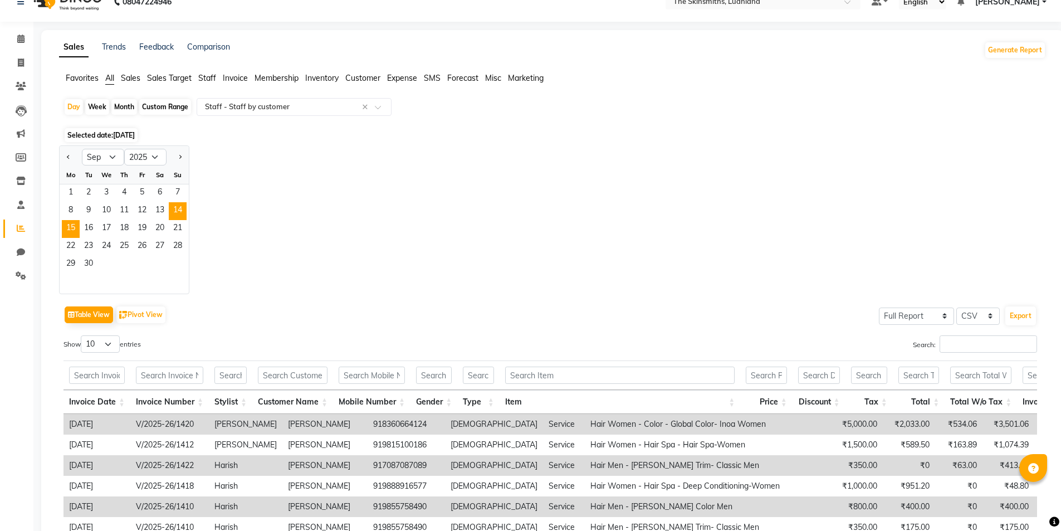
click at [72, 228] on span "15" at bounding box center [71, 229] width 18 height 18
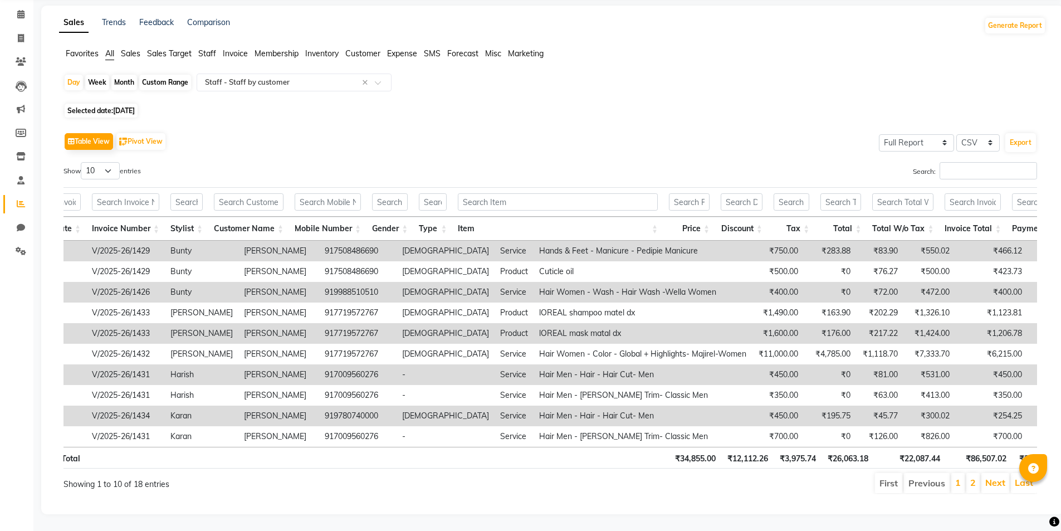
scroll to position [0, 0]
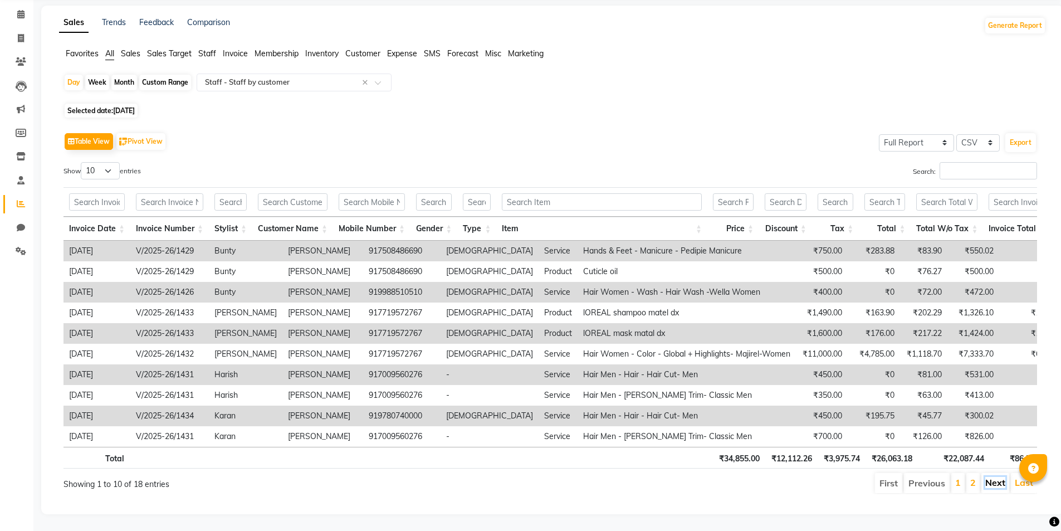
click at [991, 477] on link "Next" at bounding box center [995, 482] width 20 height 11
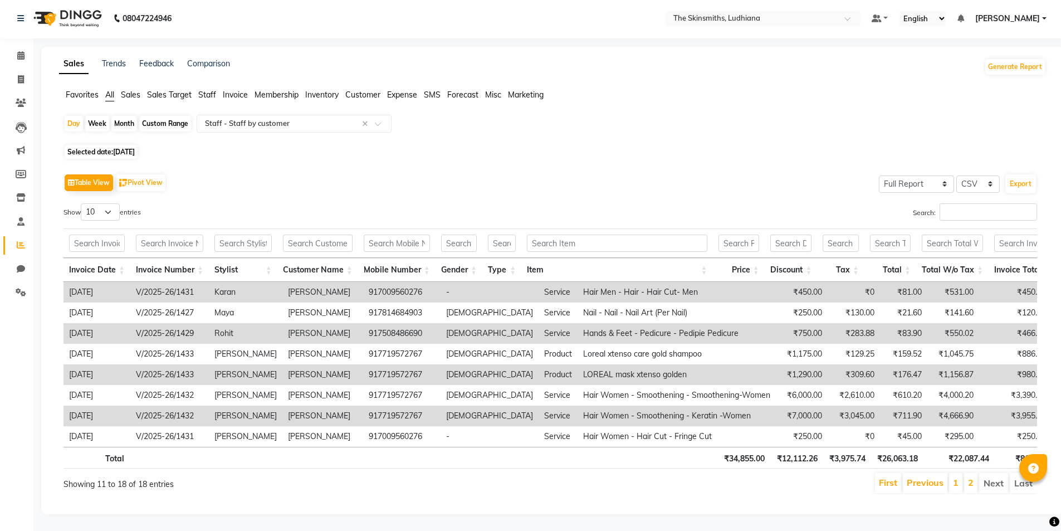
scroll to position [18, 0]
click at [14, 71] on link "Invoice" at bounding box center [16, 80] width 27 height 18
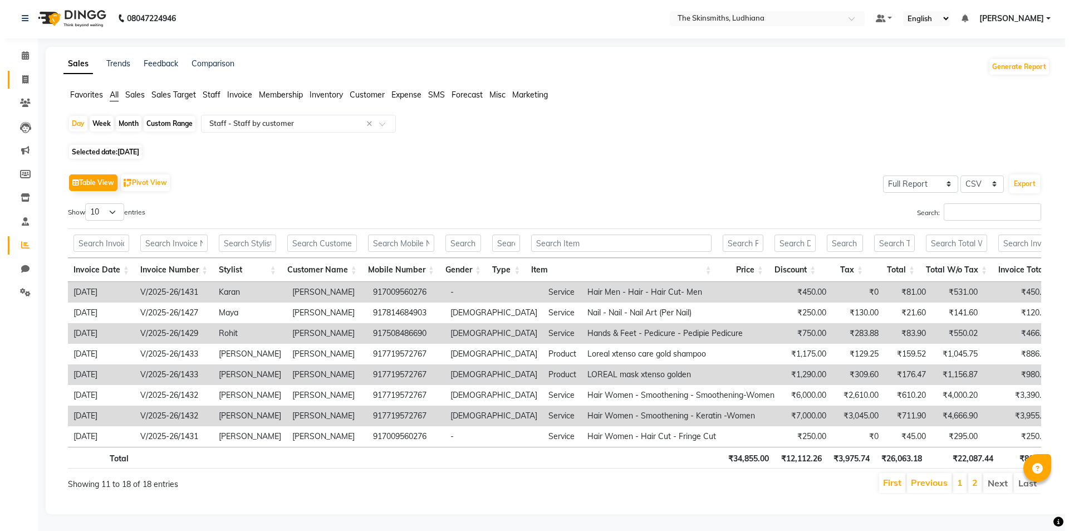
select select "service"
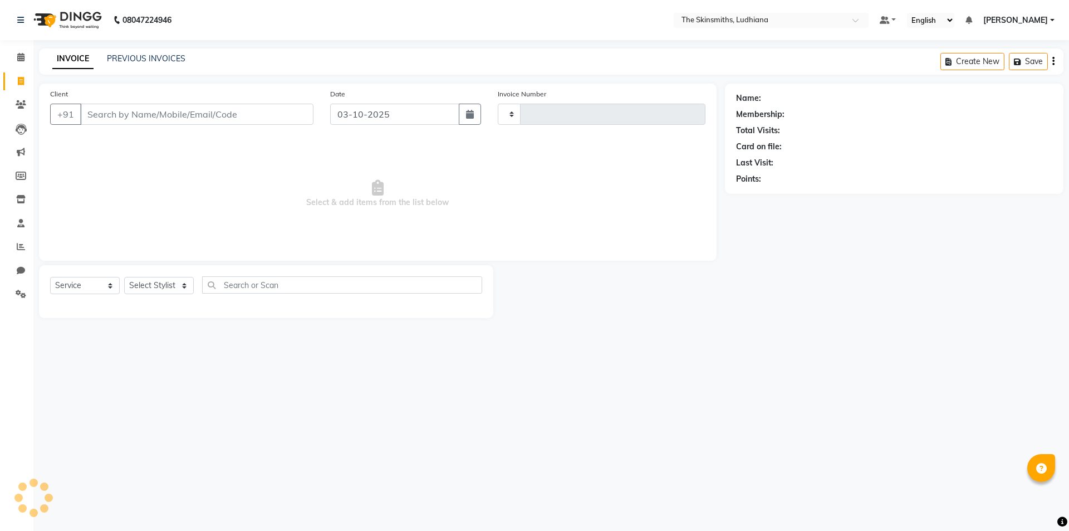
type input "1683"
select select "8115"
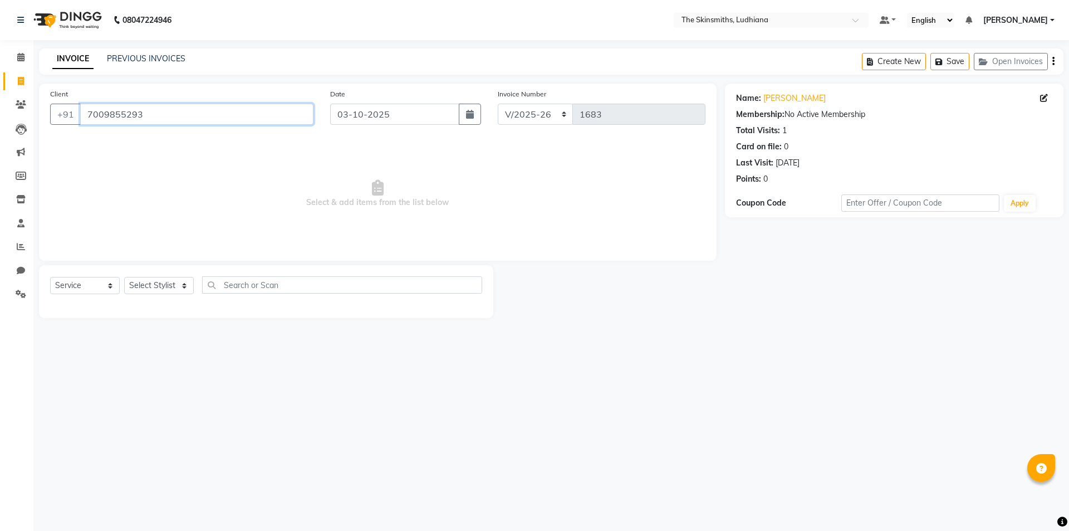
click at [196, 115] on input "7009855293" at bounding box center [196, 114] width 233 height 21
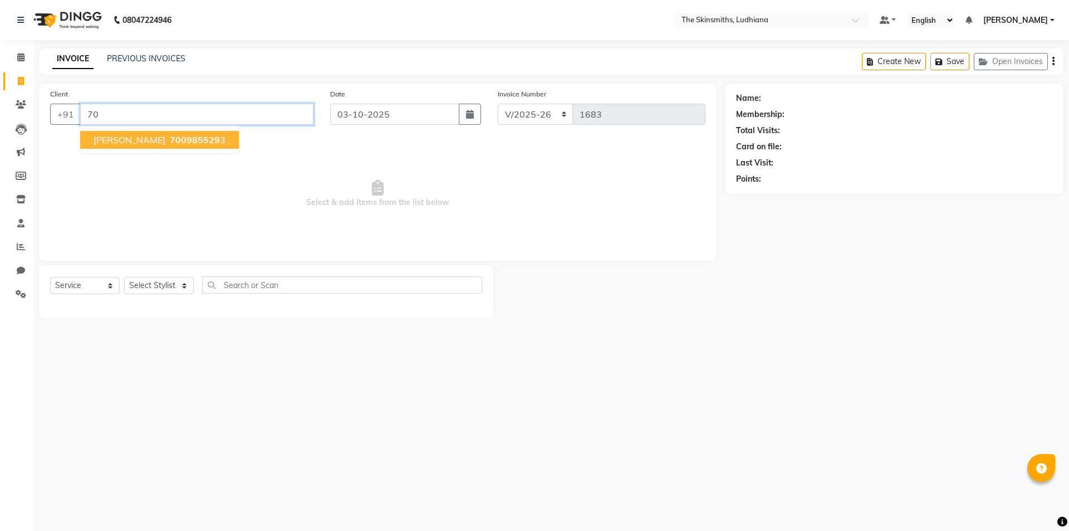
type input "7"
type input "7719572767"
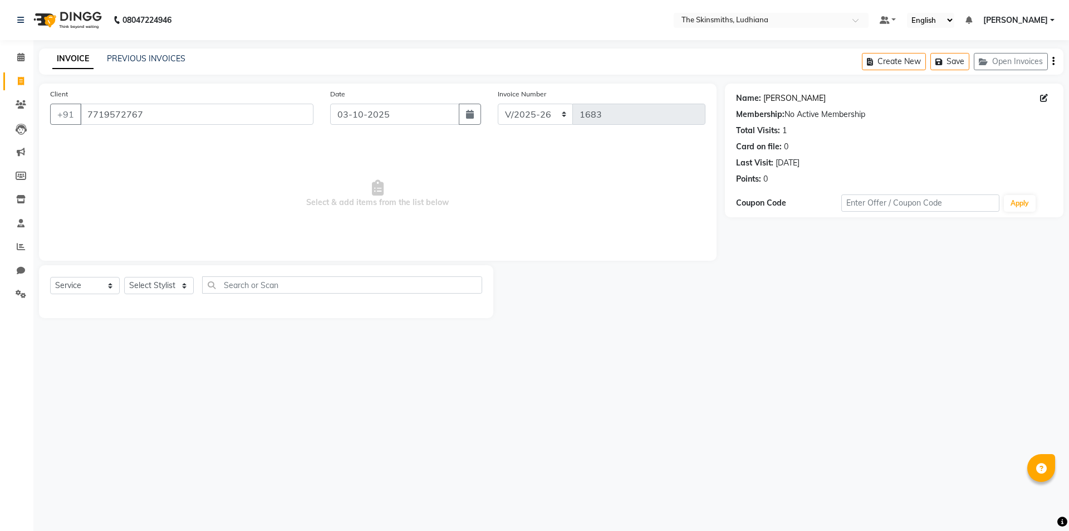
click at [798, 98] on link "[PERSON_NAME]" at bounding box center [795, 98] width 62 height 12
click at [21, 246] on icon at bounding box center [21, 246] width 8 height 8
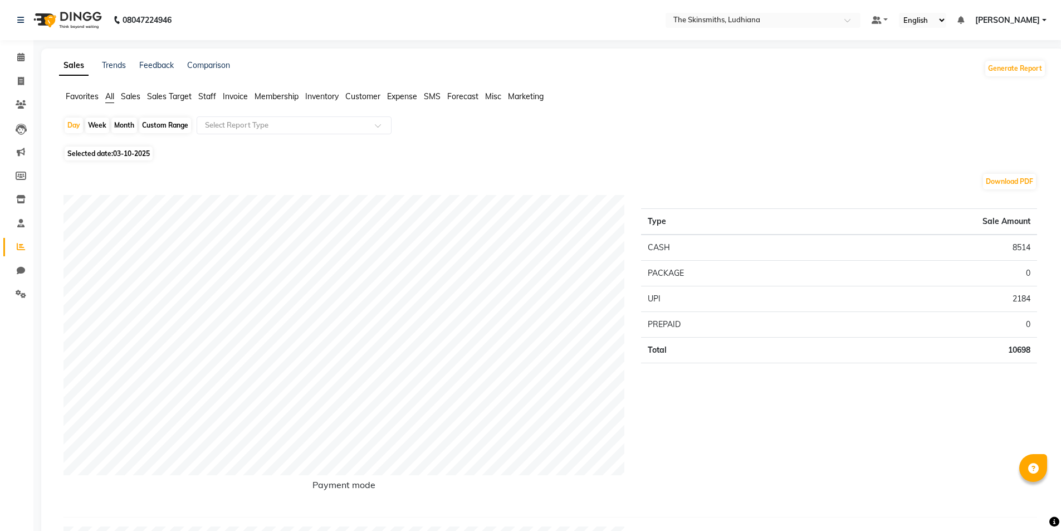
click at [139, 157] on span "03-10-2025" at bounding box center [131, 153] width 37 height 8
select select "10"
select select "2025"
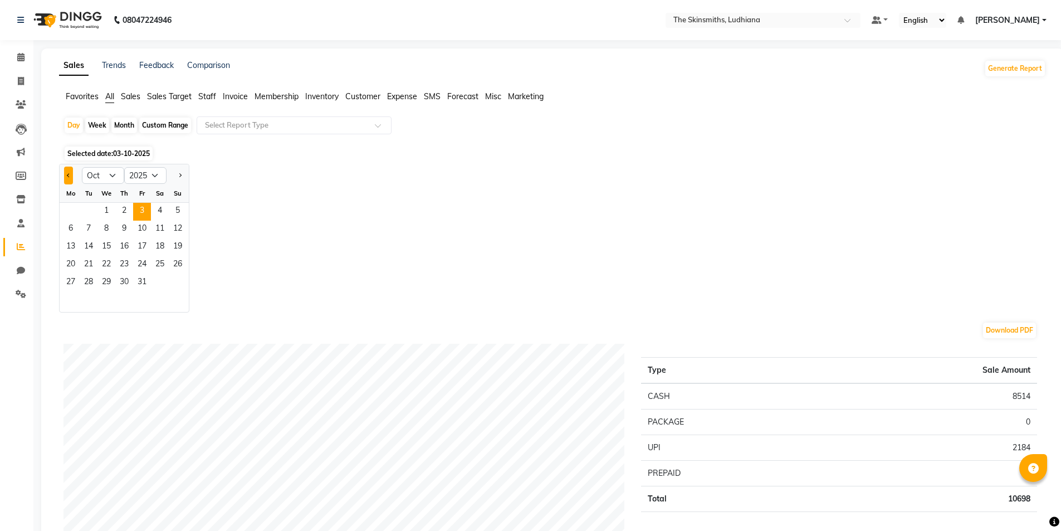
click at [68, 175] on span "Previous month" at bounding box center [69, 175] width 4 height 4
select select "9"
click at [106, 247] on span "17" at bounding box center [106, 247] width 18 height 18
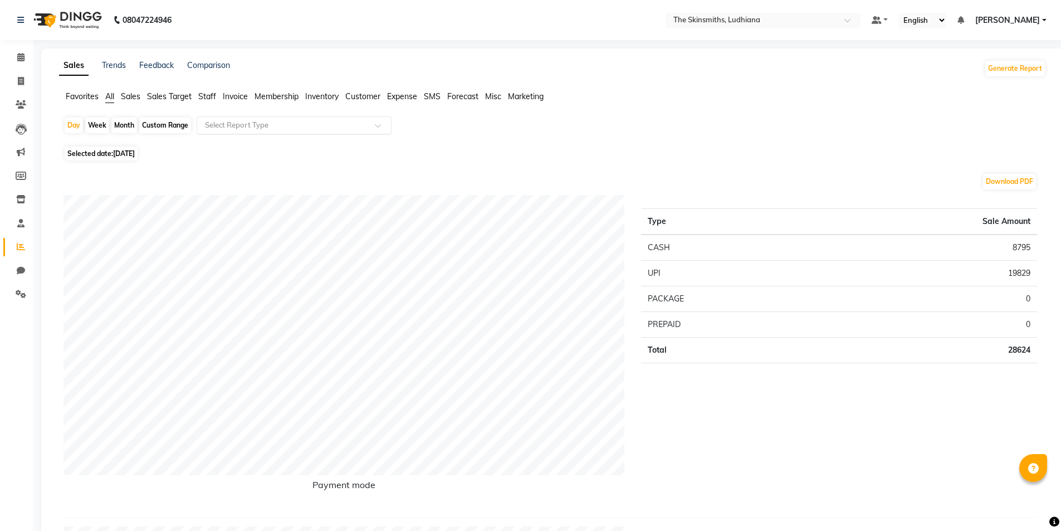
click at [321, 129] on input "text" at bounding box center [283, 125] width 160 height 11
click at [280, 207] on div "Staff by customer" at bounding box center [294, 203] width 194 height 22
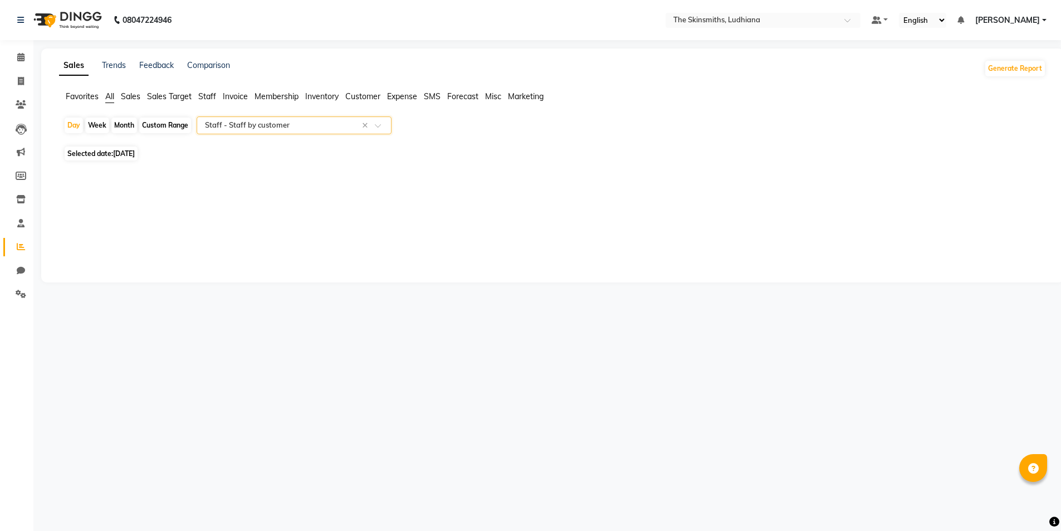
select select "full_report"
select select "csv"
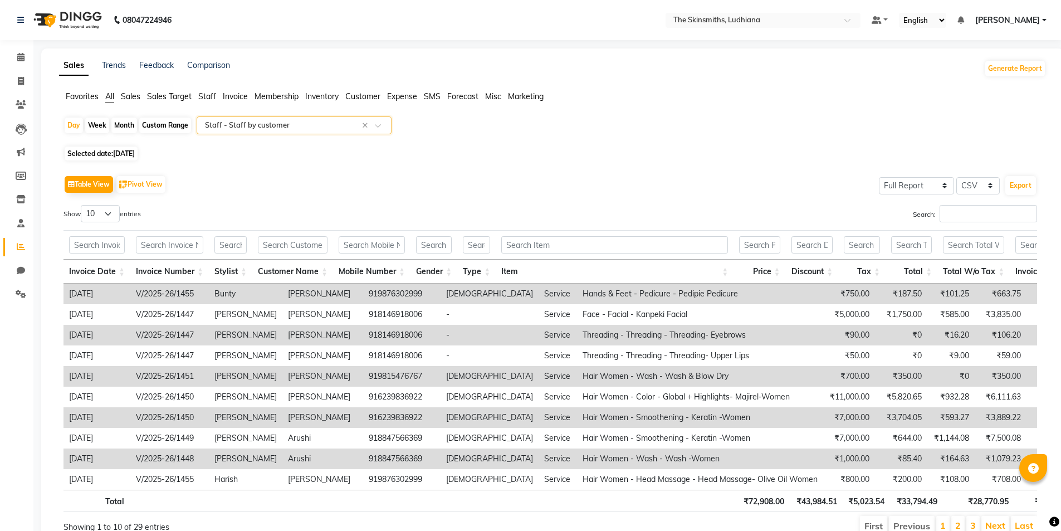
scroll to position [60, 0]
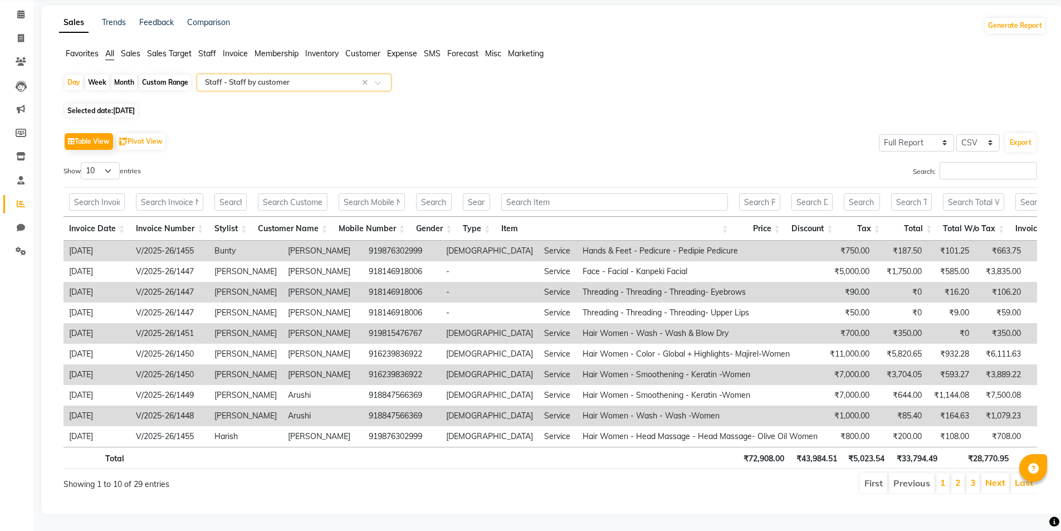
click at [135, 106] on span "[DATE]" at bounding box center [124, 110] width 22 height 8
select select "9"
select select "2025"
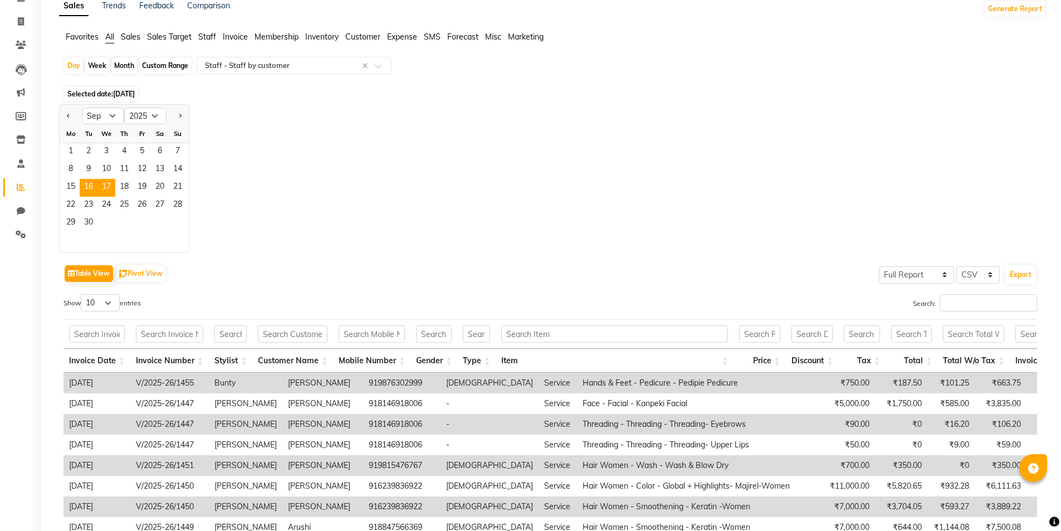
click at [88, 188] on span "16" at bounding box center [89, 188] width 18 height 18
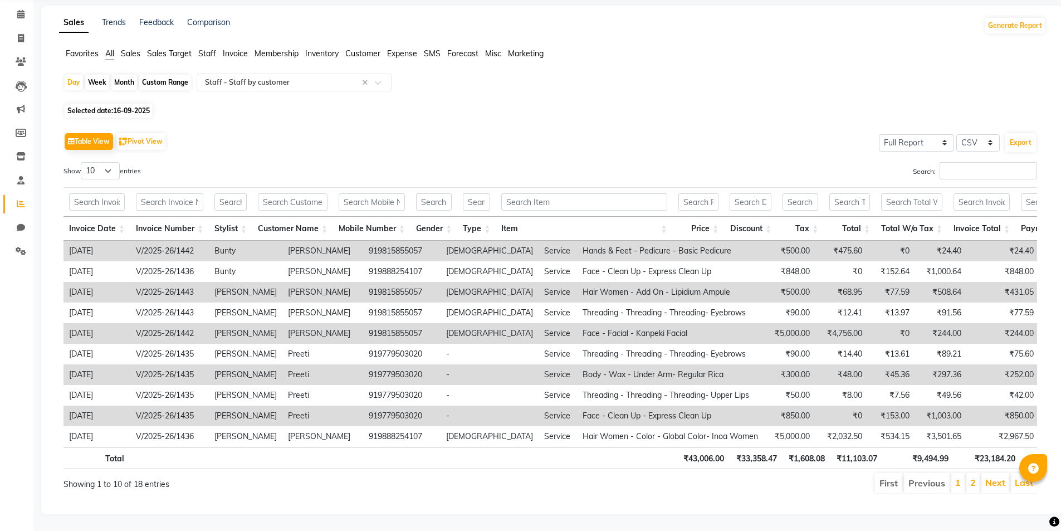
click at [150, 106] on span "16-09-2025" at bounding box center [131, 110] width 37 height 8
select select "9"
select select "2025"
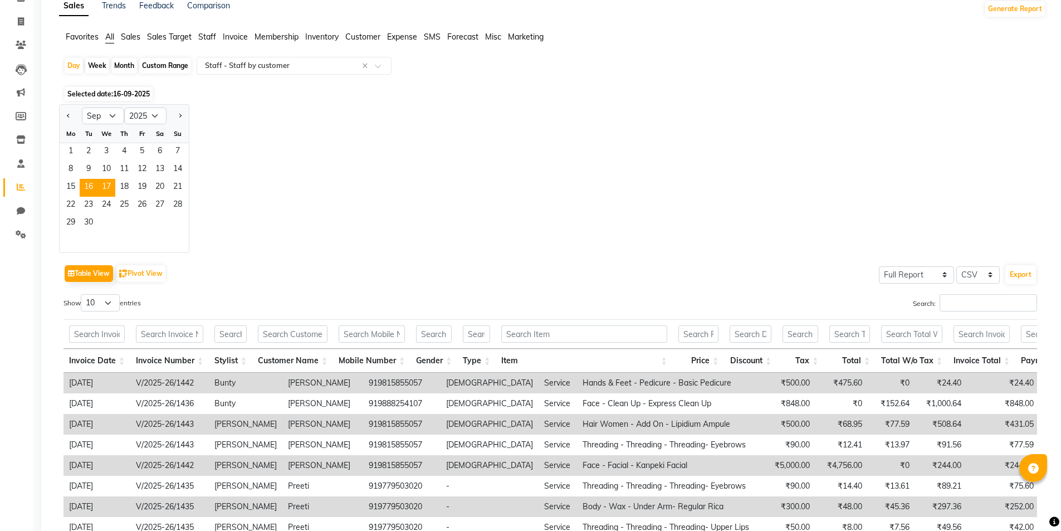
click at [110, 186] on span "17" at bounding box center [106, 188] width 18 height 18
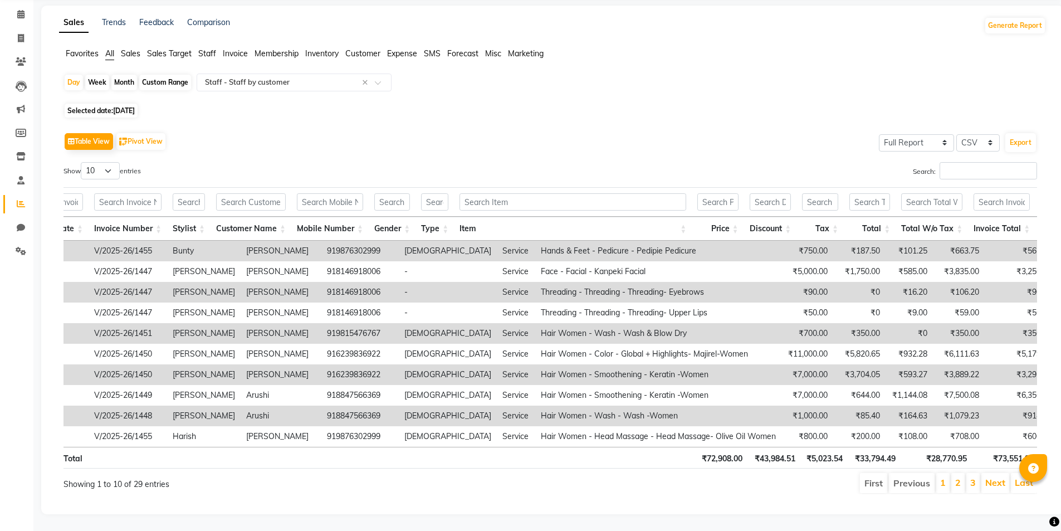
scroll to position [0, 46]
click at [995, 477] on link "Next" at bounding box center [995, 482] width 20 height 11
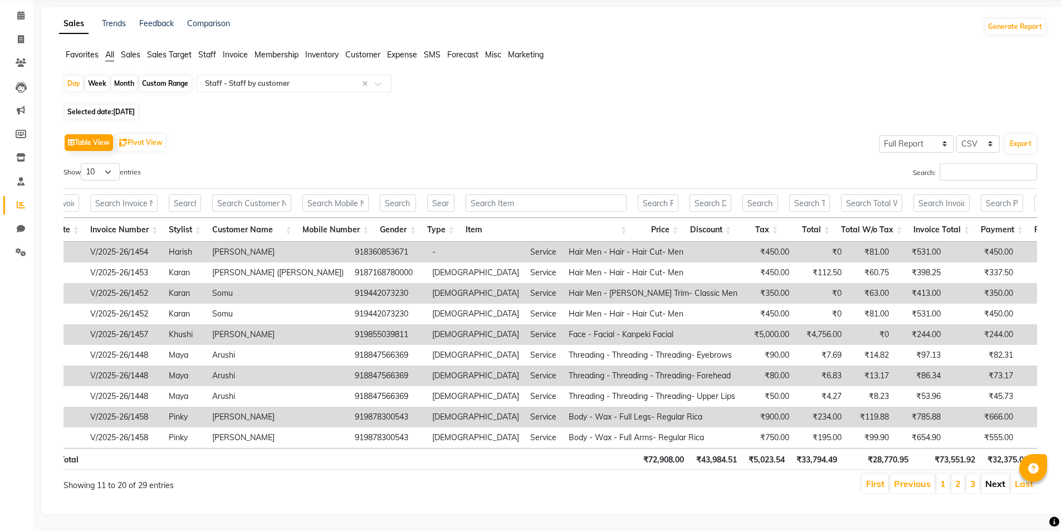
click at [991, 478] on link "Next" at bounding box center [995, 483] width 20 height 11
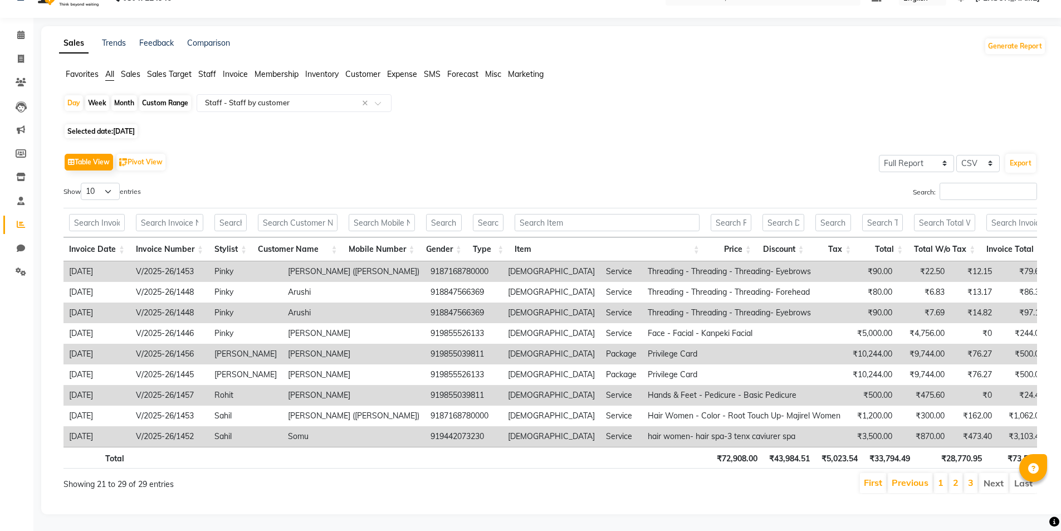
scroll to position [0, 15]
click at [135, 127] on span "[DATE]" at bounding box center [124, 131] width 22 height 8
select select "9"
select select "2025"
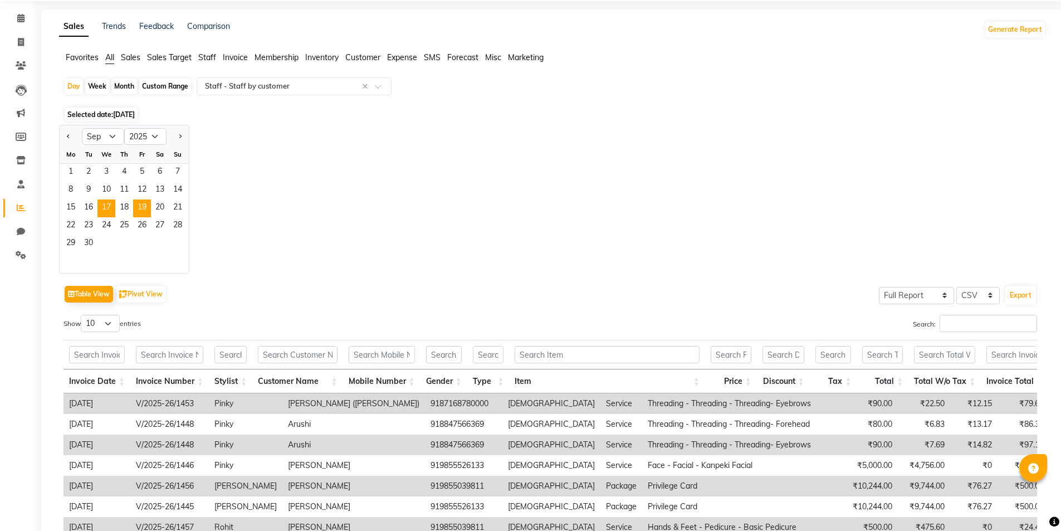
click at [139, 211] on span "19" at bounding box center [142, 208] width 18 height 18
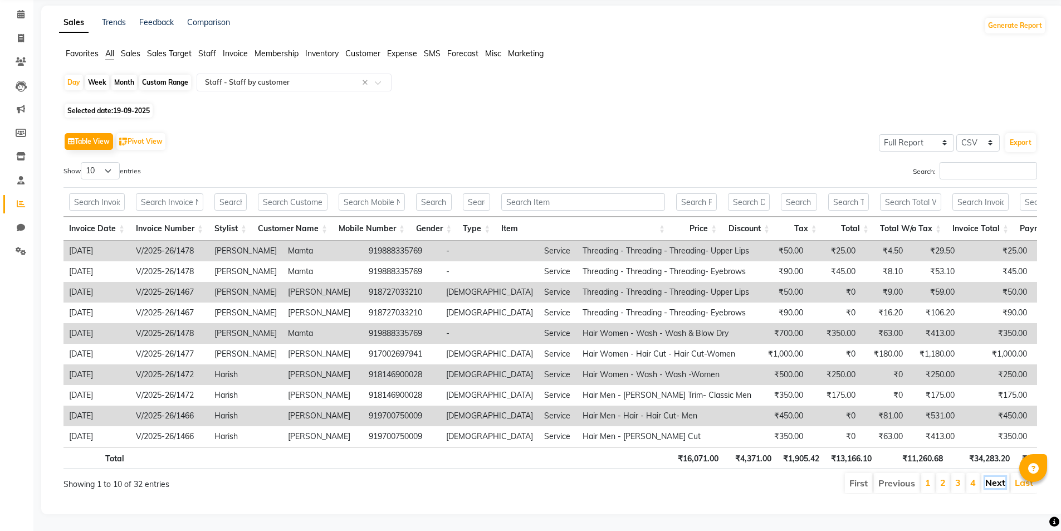
click at [989, 477] on link "Next" at bounding box center [995, 482] width 20 height 11
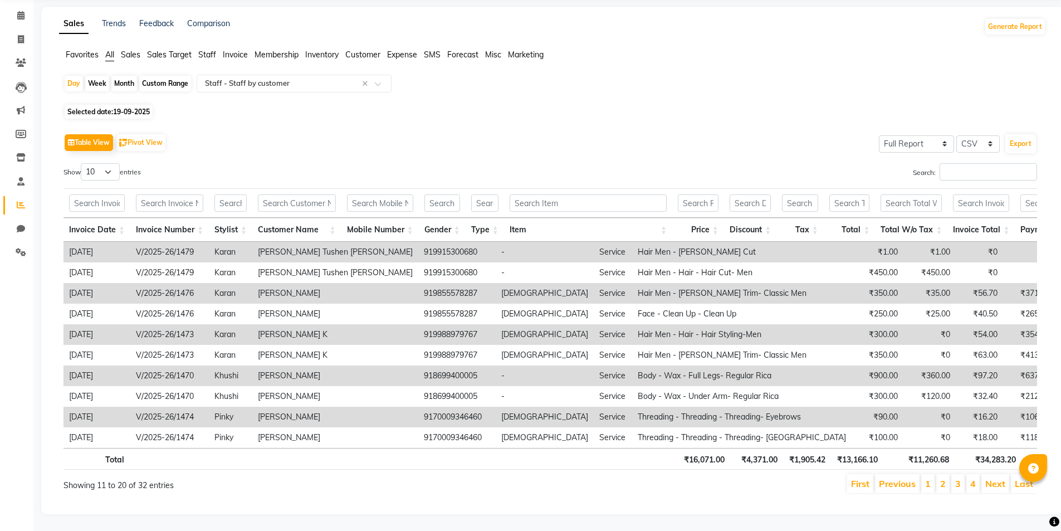
click at [990, 478] on link "Next" at bounding box center [995, 483] width 20 height 11
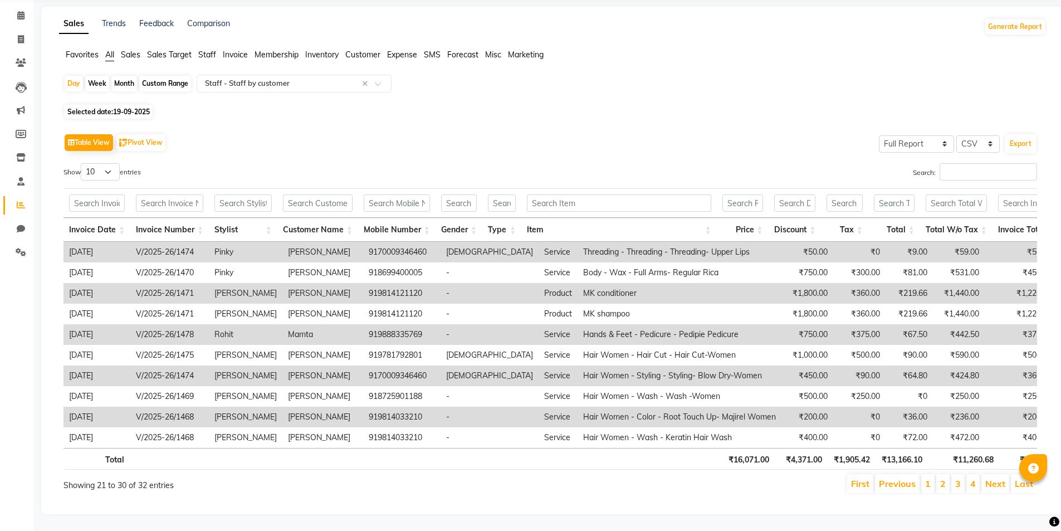
click at [1002, 478] on link "Next" at bounding box center [995, 483] width 20 height 11
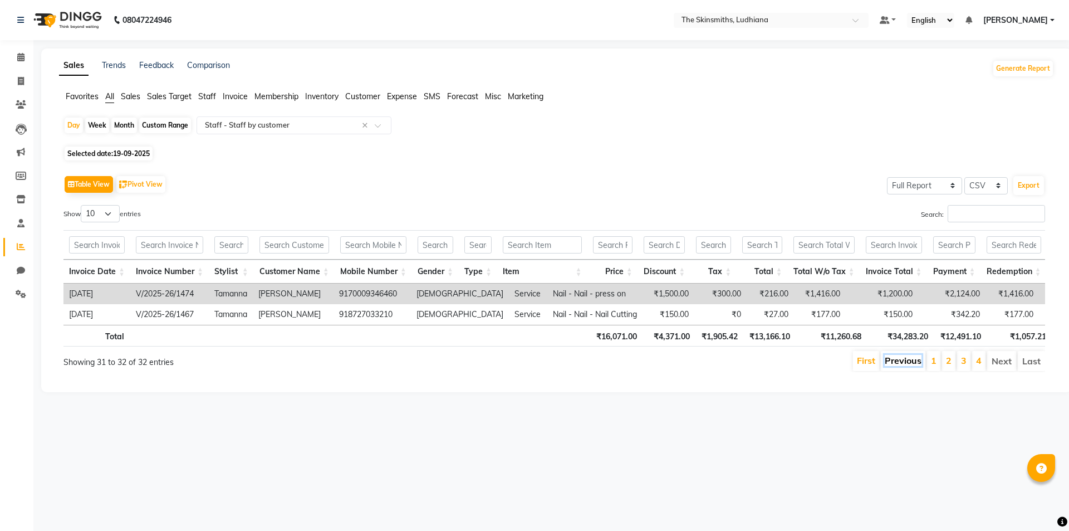
click at [902, 366] on link "Previous" at bounding box center [903, 360] width 37 height 11
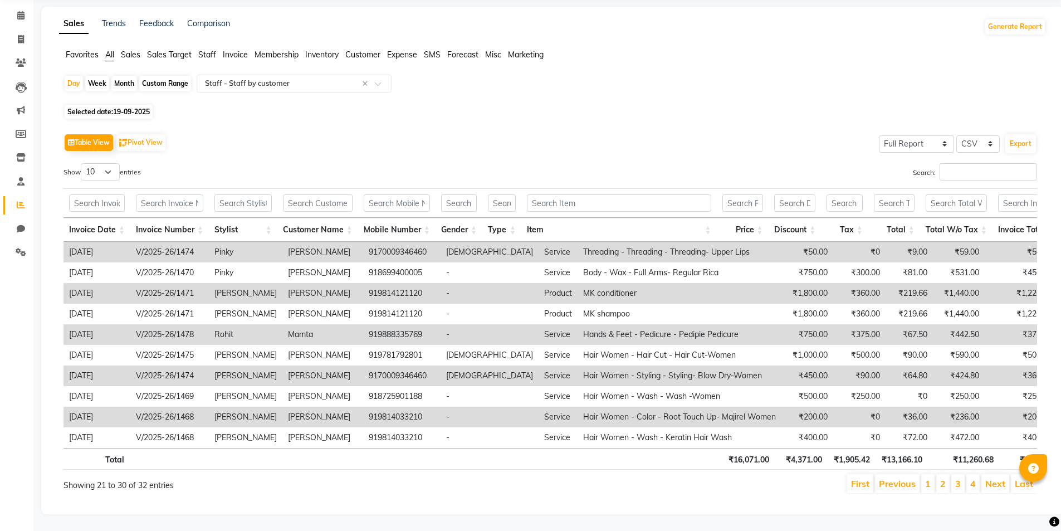
scroll to position [58, 0]
click at [900, 478] on link "Previous" at bounding box center [897, 483] width 37 height 11
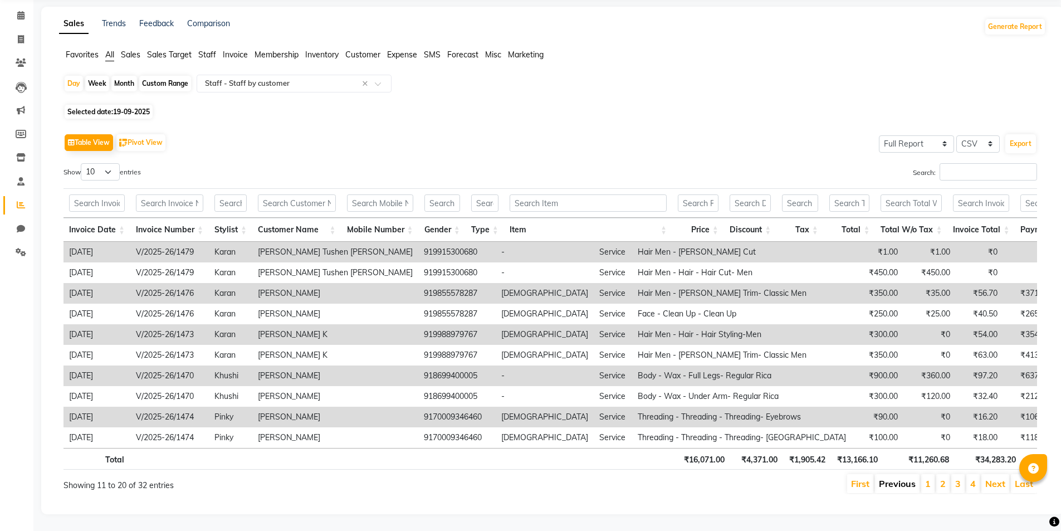
click at [881, 478] on link "Previous" at bounding box center [897, 483] width 37 height 11
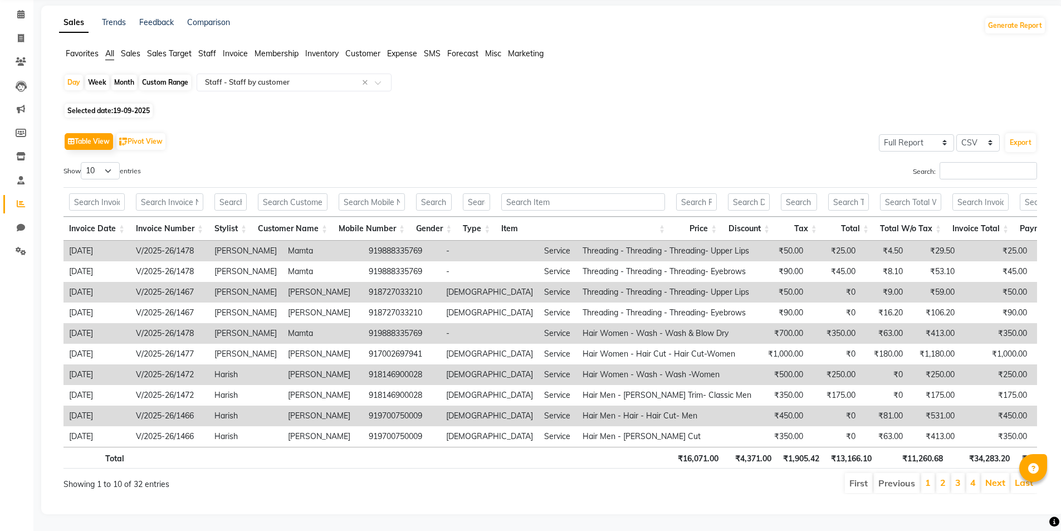
click at [146, 106] on span "19-09-2025" at bounding box center [131, 110] width 37 height 8
select select "9"
select select "2025"
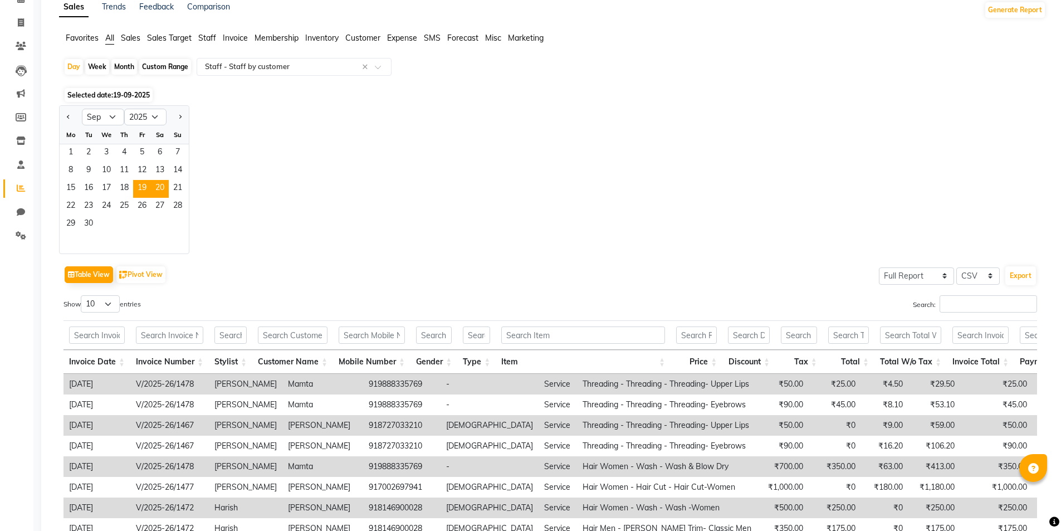
click at [160, 189] on span "20" at bounding box center [160, 189] width 18 height 18
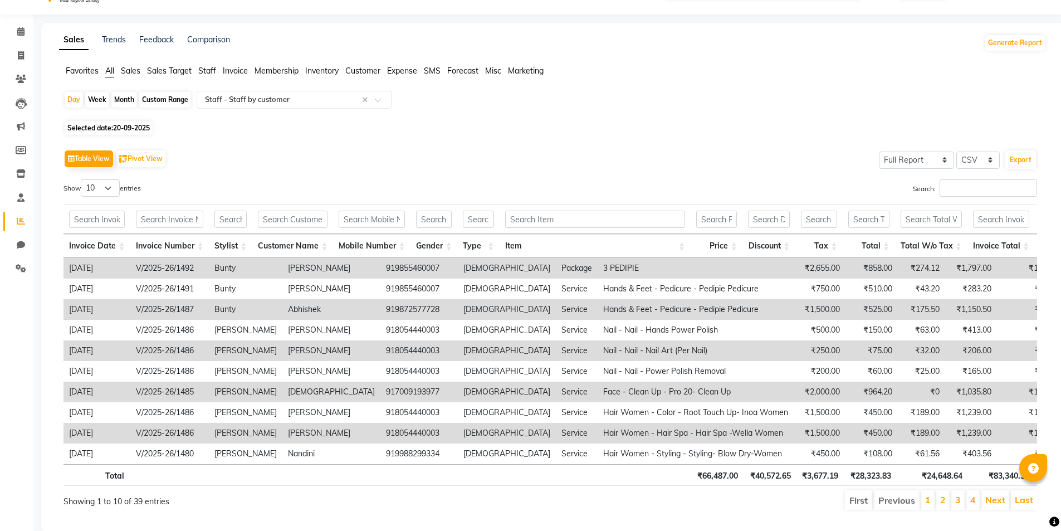
scroll to position [56, 0]
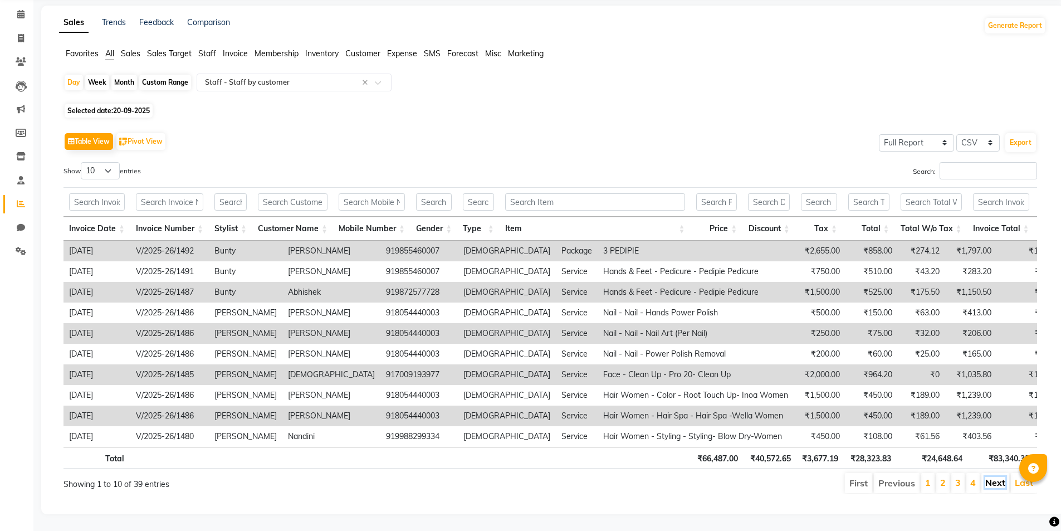
click at [988, 477] on link "Next" at bounding box center [995, 482] width 20 height 11
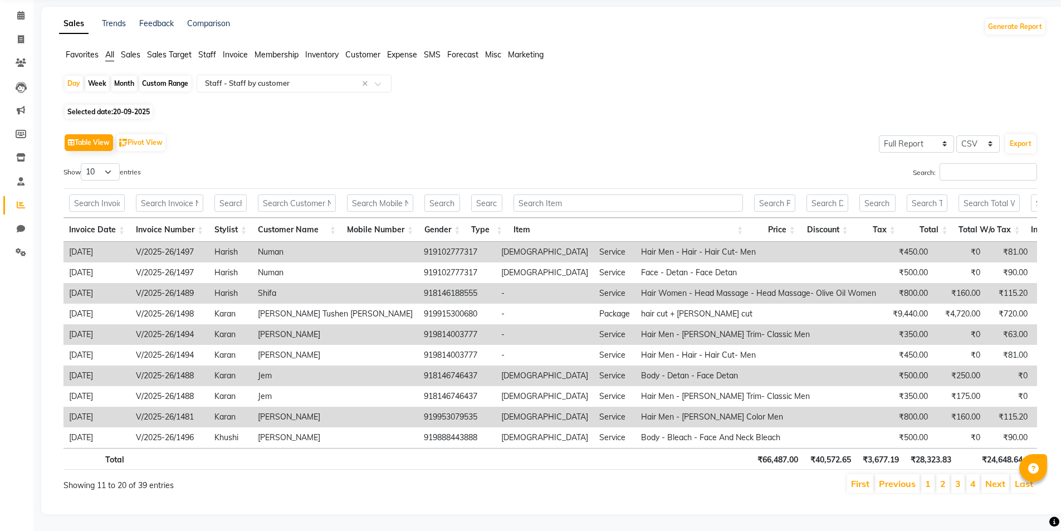
click at [141, 107] on span "20-09-2025" at bounding box center [131, 111] width 37 height 8
select select "9"
select select "2025"
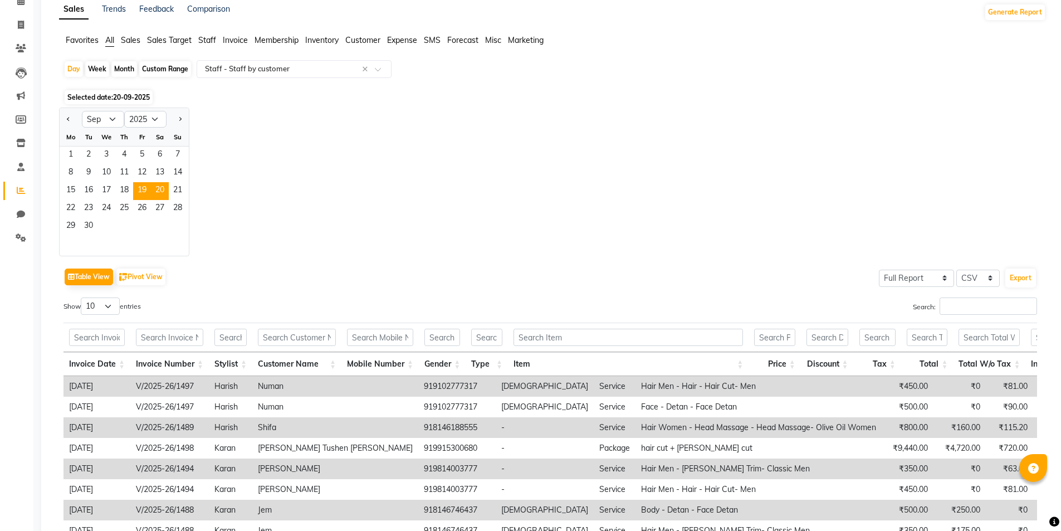
click at [141, 191] on span "19" at bounding box center [142, 191] width 18 height 18
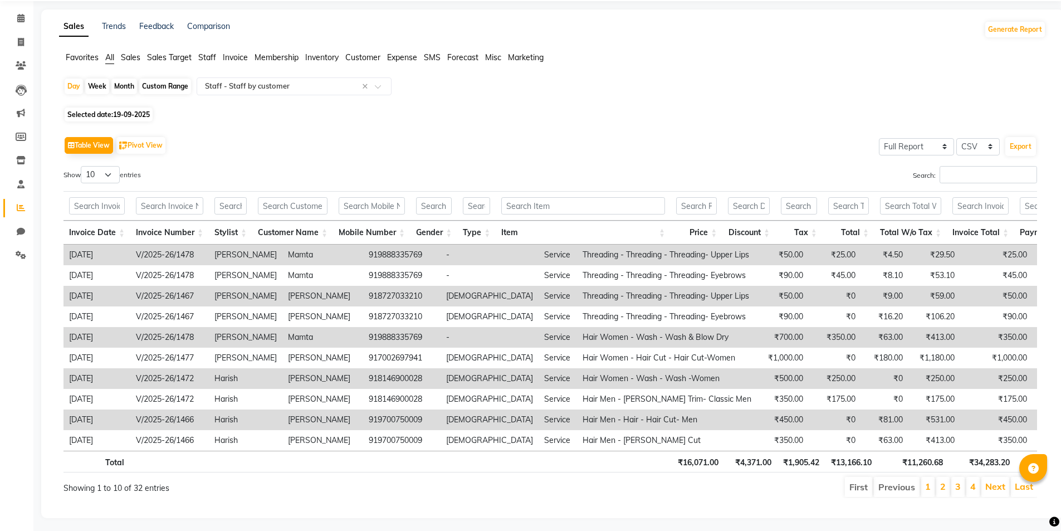
scroll to position [60, 0]
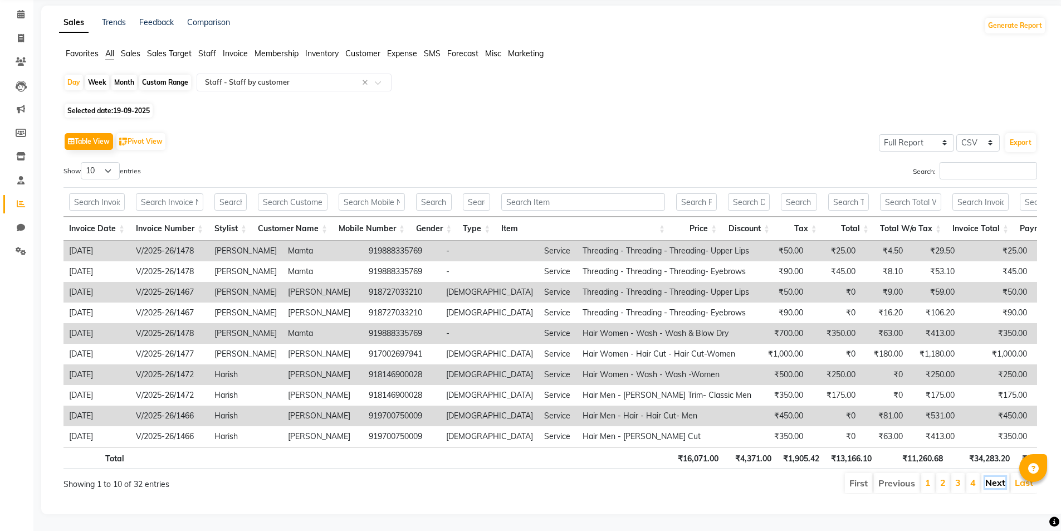
click at [992, 478] on link "Next" at bounding box center [995, 482] width 20 height 11
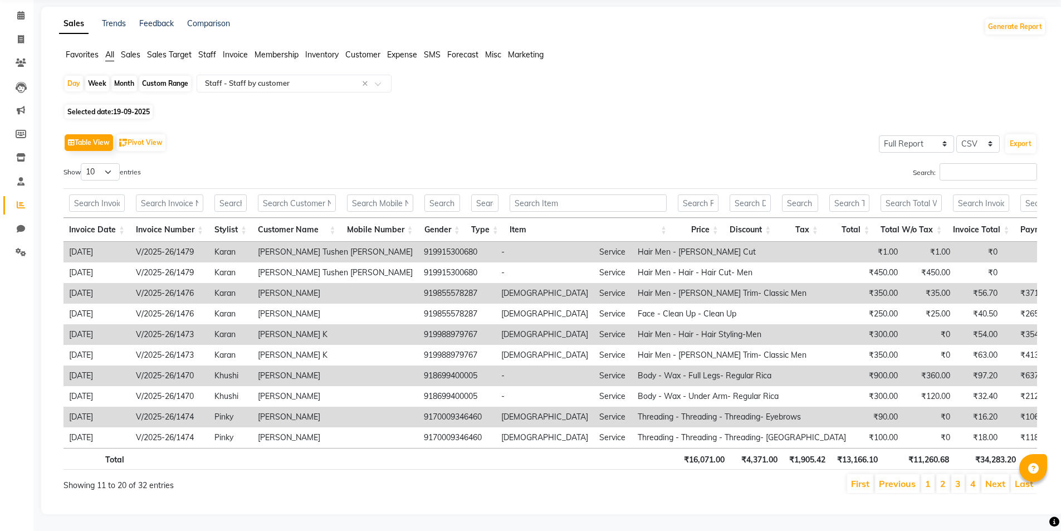
click at [147, 107] on span "19-09-2025" at bounding box center [131, 111] width 37 height 8
select select "9"
select select "2025"
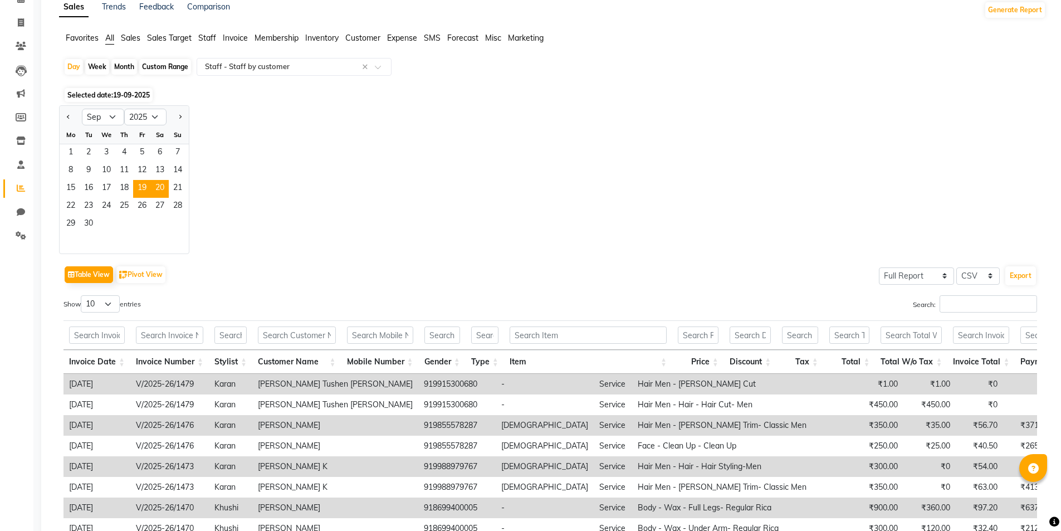
click at [168, 188] on span "20" at bounding box center [160, 189] width 18 height 18
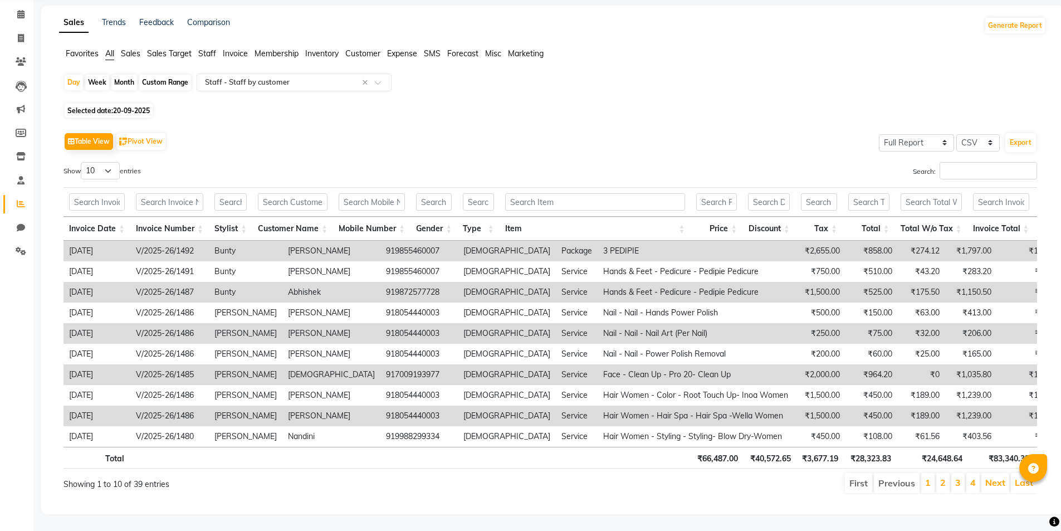
scroll to position [60, 0]
click at [136, 106] on span "20-09-2025" at bounding box center [131, 110] width 37 height 8
select select "9"
select select "2025"
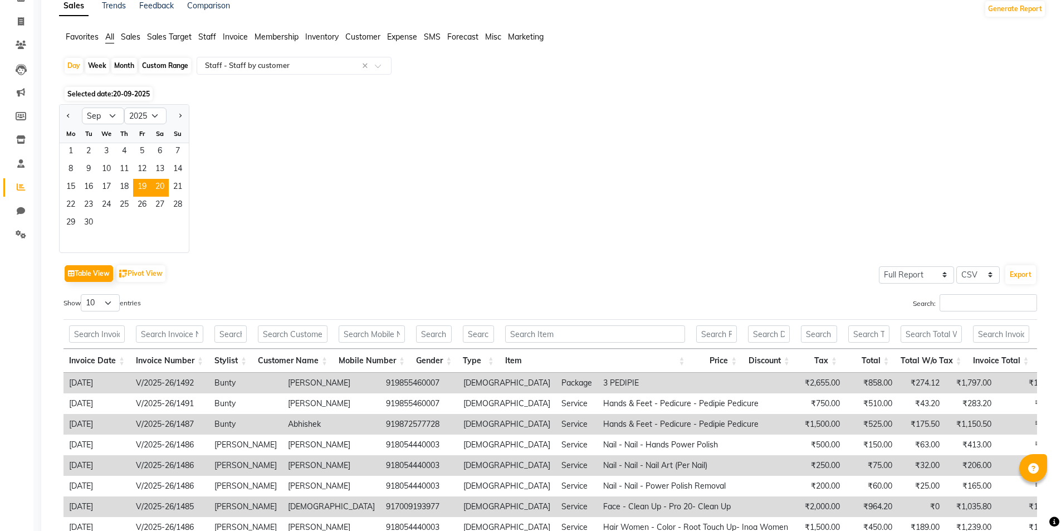
click at [142, 186] on span "19" at bounding box center [142, 188] width 18 height 18
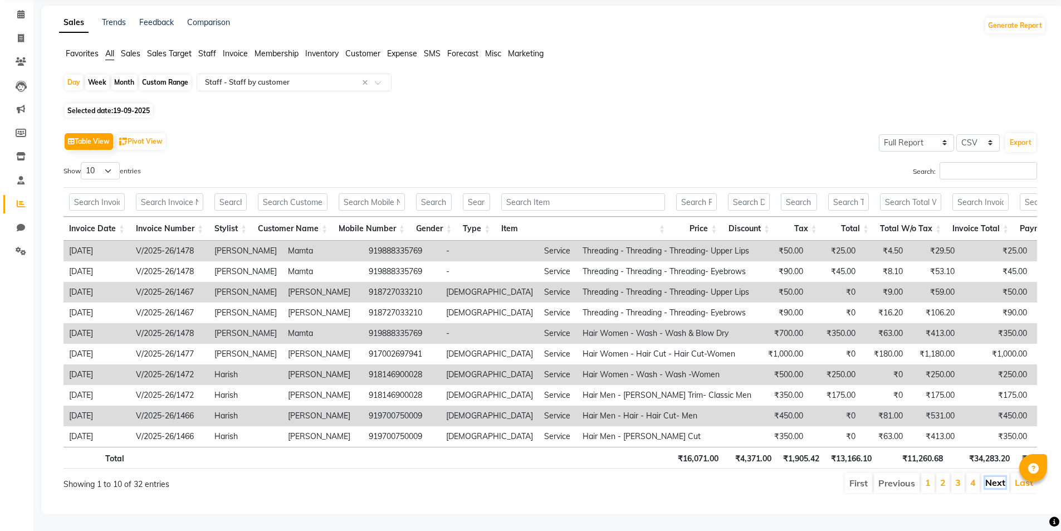
click at [994, 477] on link "Next" at bounding box center [995, 482] width 20 height 11
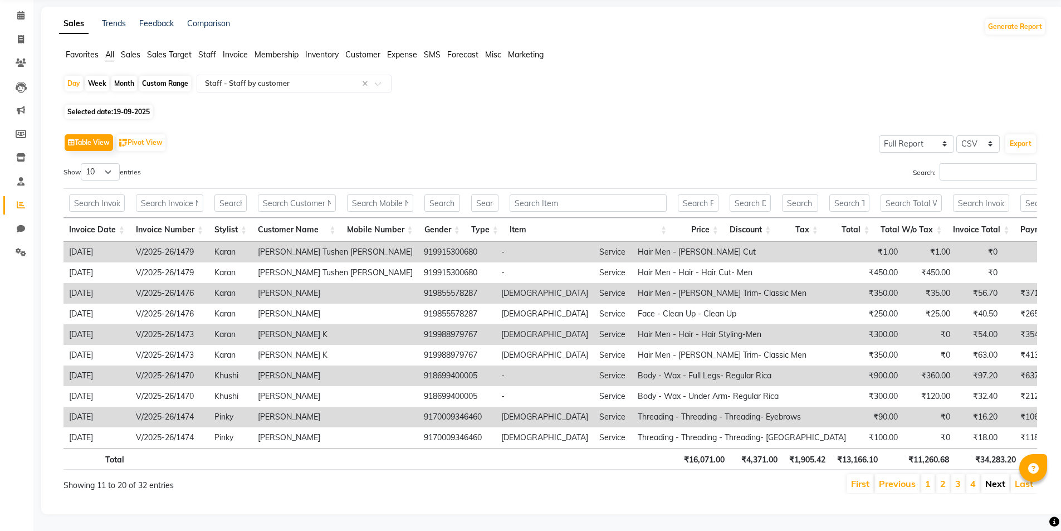
click at [1000, 478] on link "Next" at bounding box center [995, 483] width 20 height 11
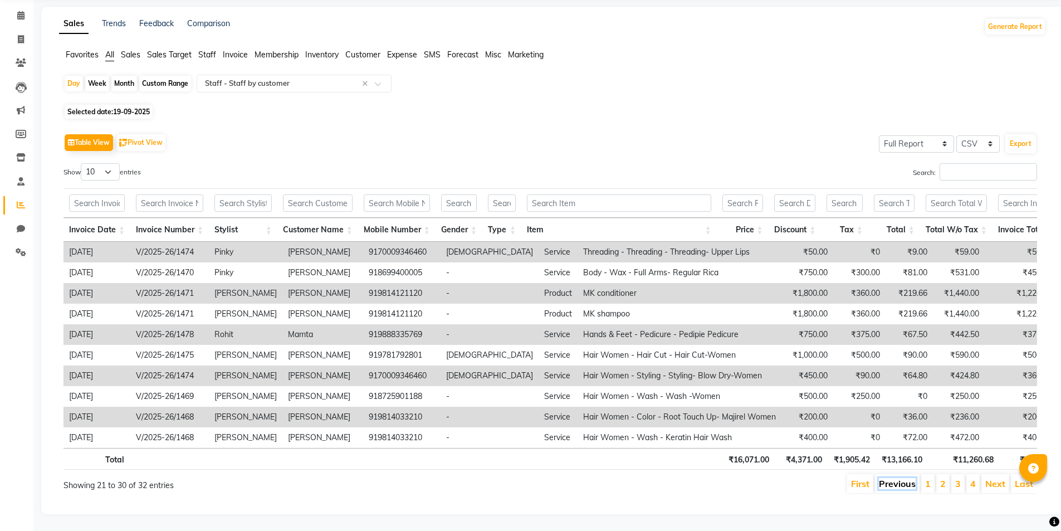
click at [895, 478] on link "Previous" at bounding box center [897, 483] width 37 height 11
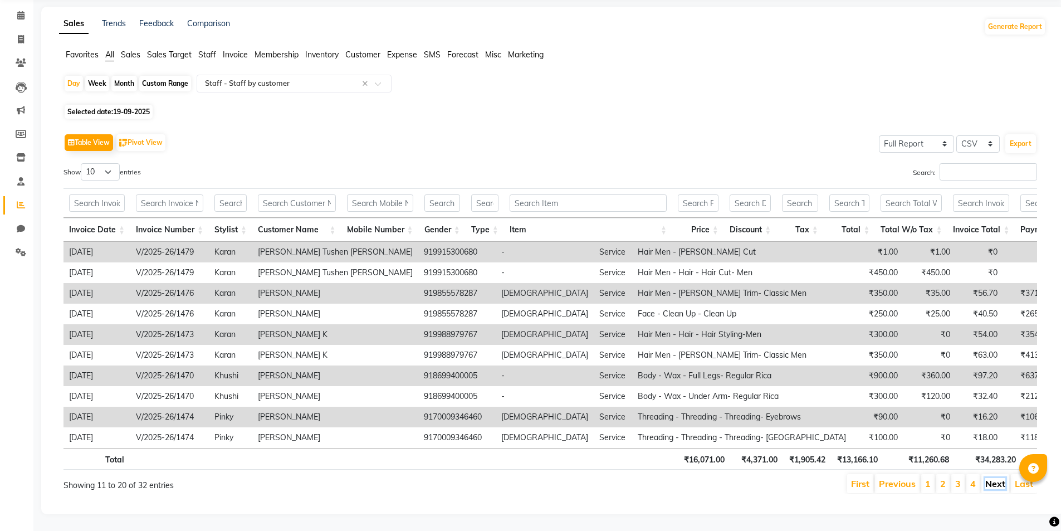
click at [990, 478] on link "Next" at bounding box center [995, 483] width 20 height 11
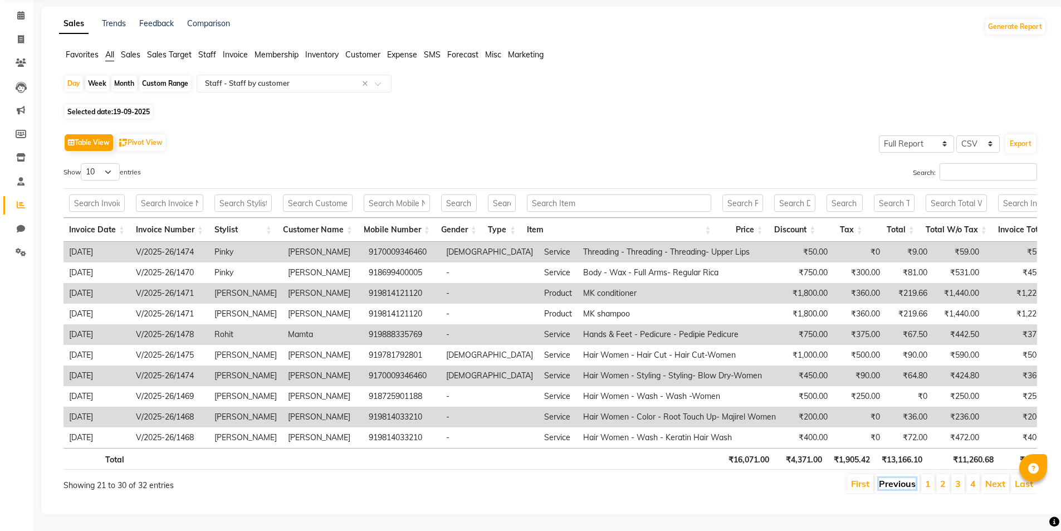
click at [890, 478] on link "Previous" at bounding box center [897, 483] width 37 height 11
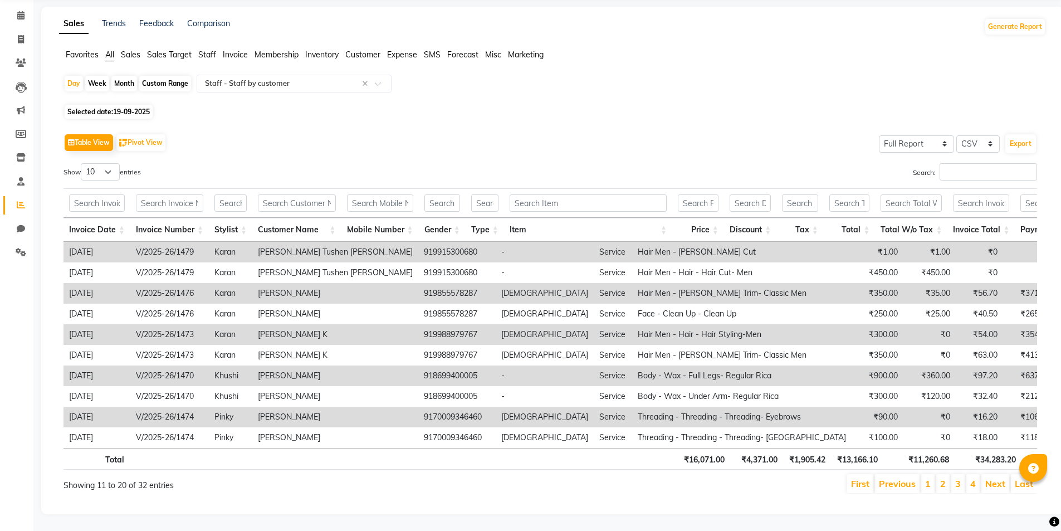
click at [885, 478] on link "Previous" at bounding box center [897, 483] width 37 height 11
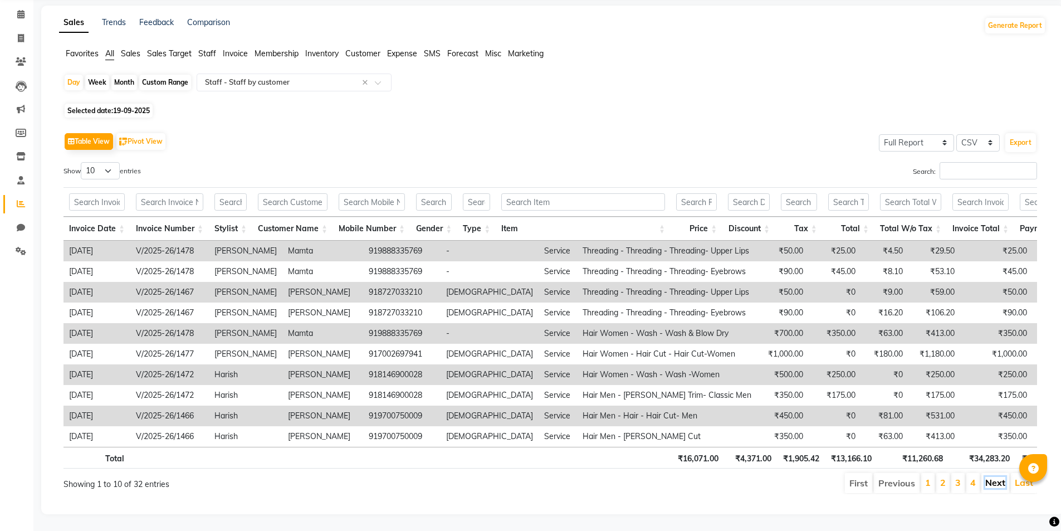
click at [987, 477] on link "Next" at bounding box center [995, 482] width 20 height 11
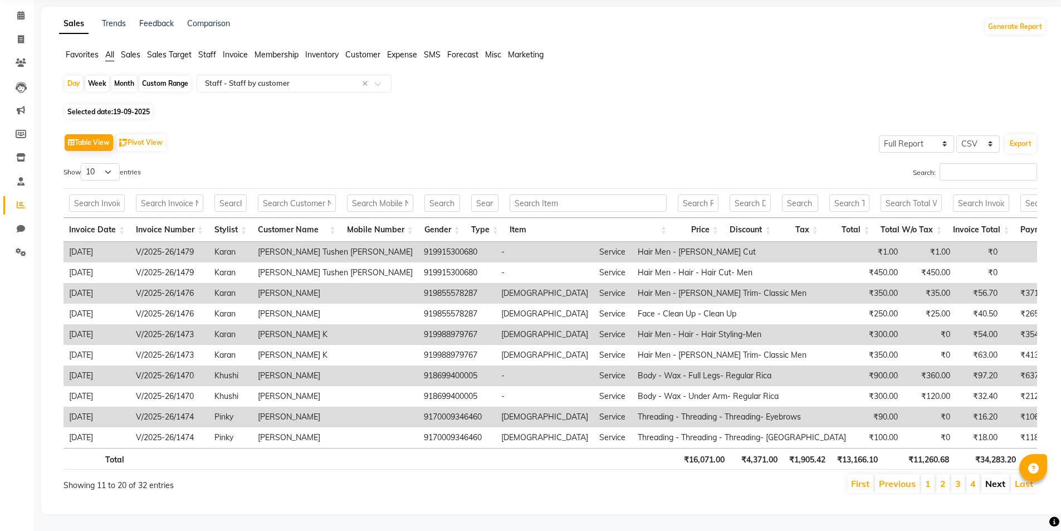
click at [997, 478] on link "Next" at bounding box center [995, 483] width 20 height 11
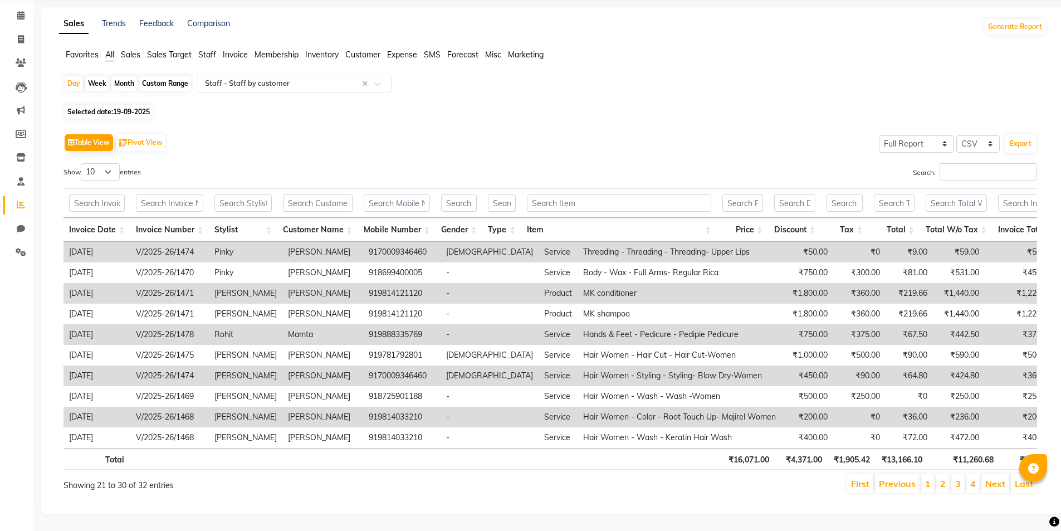
click at [142, 107] on span "19-09-2025" at bounding box center [131, 111] width 37 height 8
select select "9"
select select "2025"
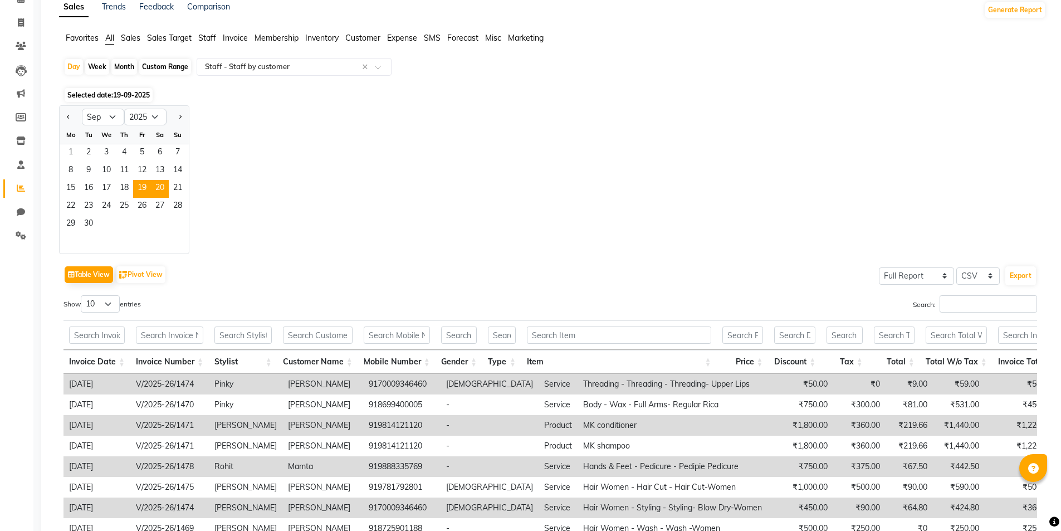
click at [159, 186] on span "20" at bounding box center [160, 189] width 18 height 18
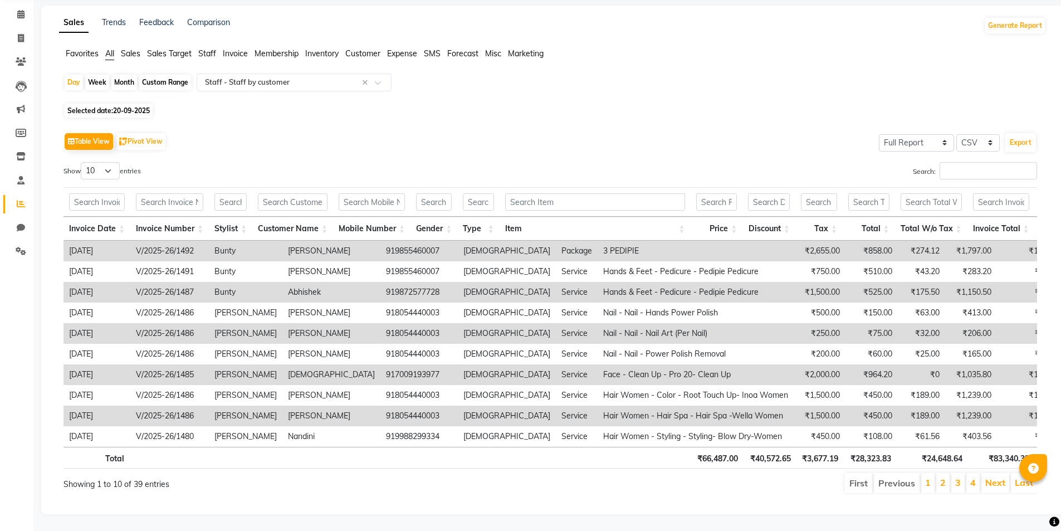
scroll to position [60, 0]
click at [997, 477] on link "Next" at bounding box center [995, 482] width 20 height 11
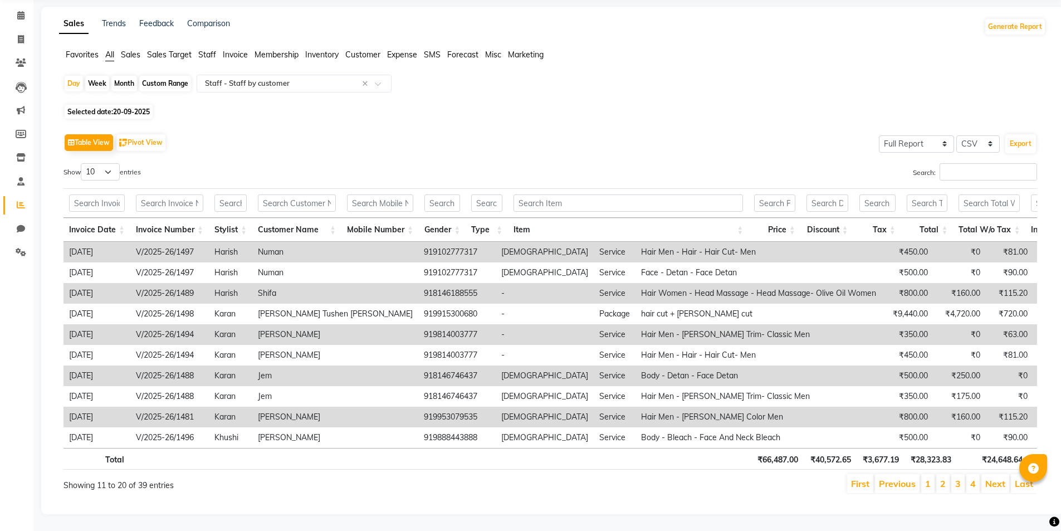
click at [983, 497] on div "Table View Pivot View Select Full Report Filtered Report Select CSV PDF Export …" at bounding box center [550, 312] width 991 height 381
click at [999, 478] on link "Next" at bounding box center [995, 483] width 20 height 11
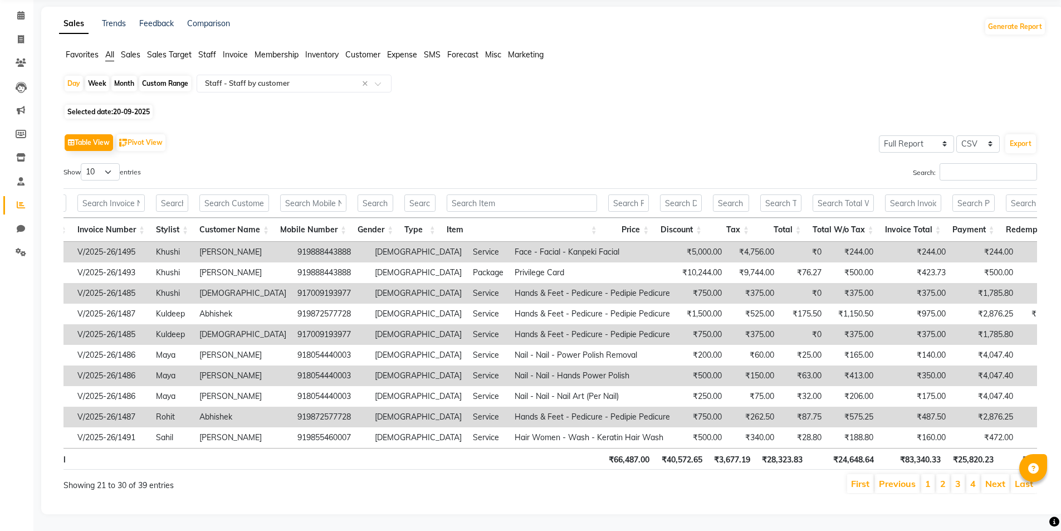
scroll to position [0, 0]
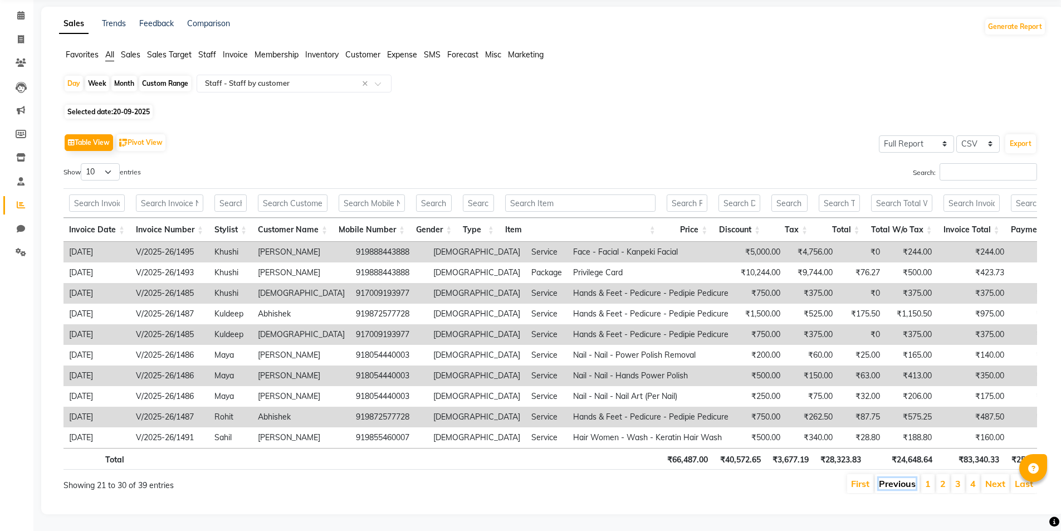
click at [895, 480] on link "Previous" at bounding box center [897, 483] width 37 height 11
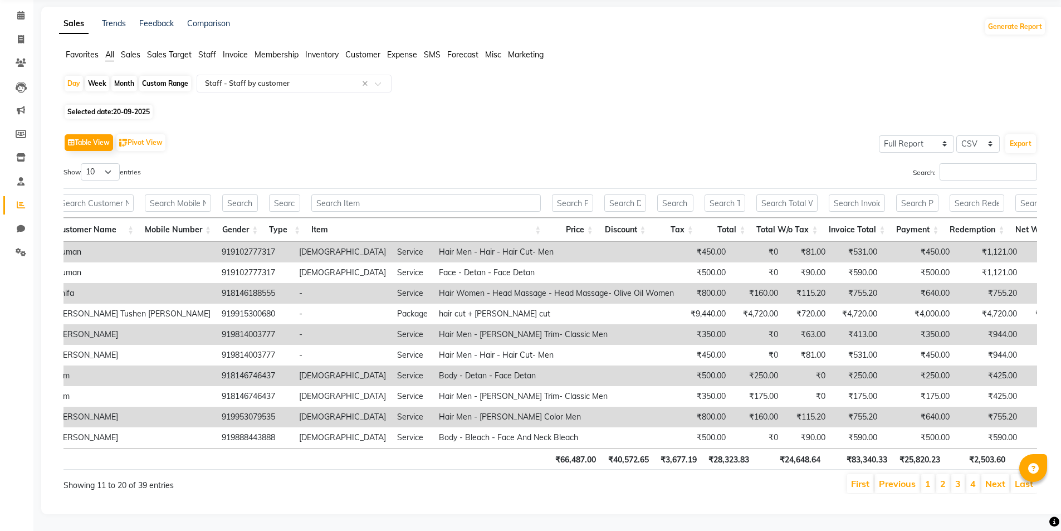
scroll to position [0, 205]
click at [994, 479] on link "Next" at bounding box center [995, 483] width 20 height 11
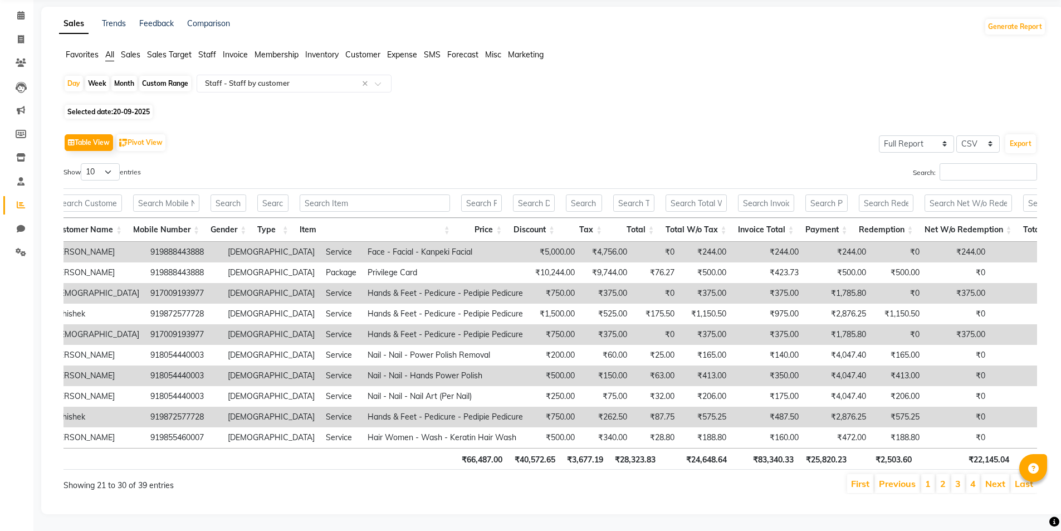
scroll to position [0, 120]
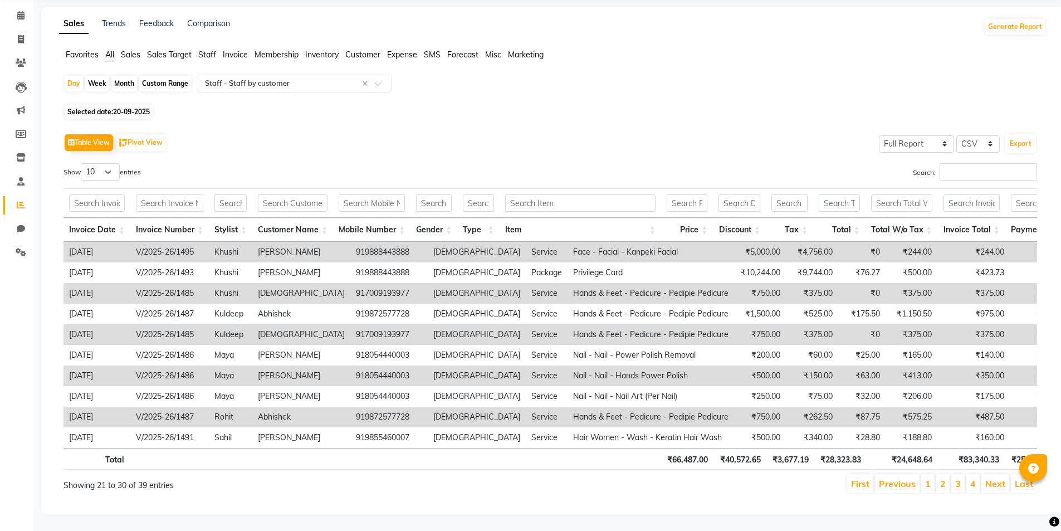
click at [142, 107] on span "20-09-2025" at bounding box center [131, 111] width 37 height 8
select select "9"
select select "2025"
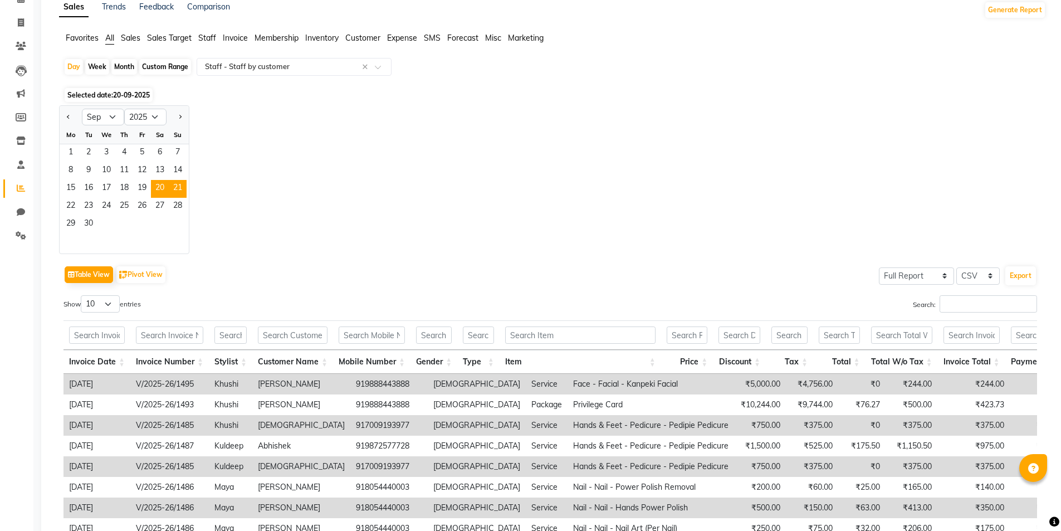
click at [179, 183] on span "21" at bounding box center [178, 189] width 18 height 18
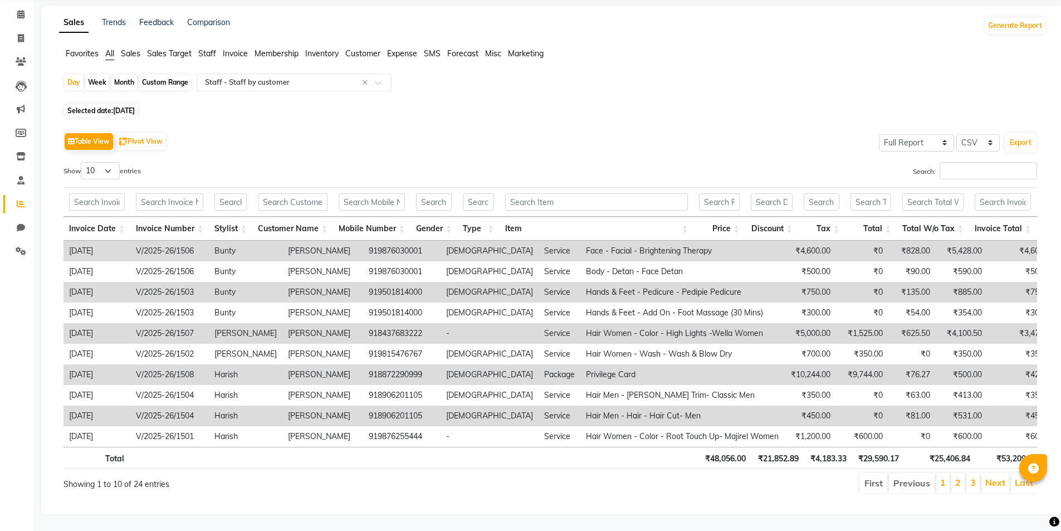
scroll to position [60, 0]
click at [917, 481] on li "Previous" at bounding box center [912, 483] width 46 height 20
click at [987, 477] on link "Next" at bounding box center [995, 482] width 20 height 11
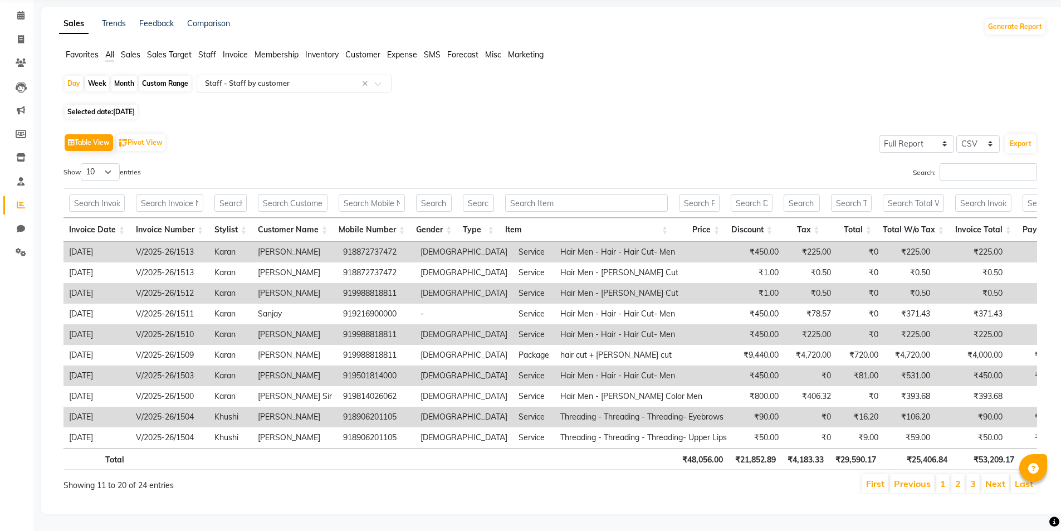
click at [135, 107] on span "[DATE]" at bounding box center [124, 111] width 22 height 8
select select "9"
select select "2025"
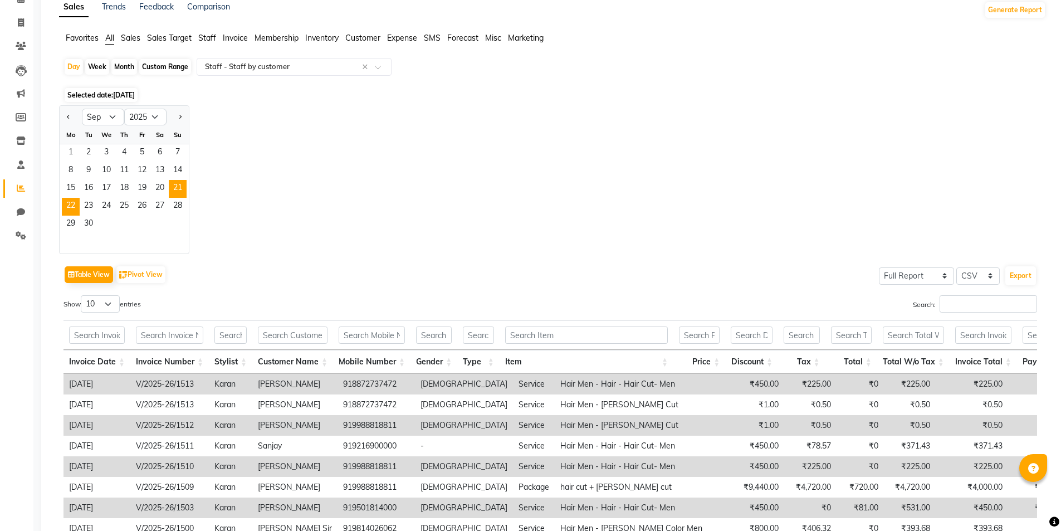
click at [71, 205] on span "22" at bounding box center [71, 207] width 18 height 18
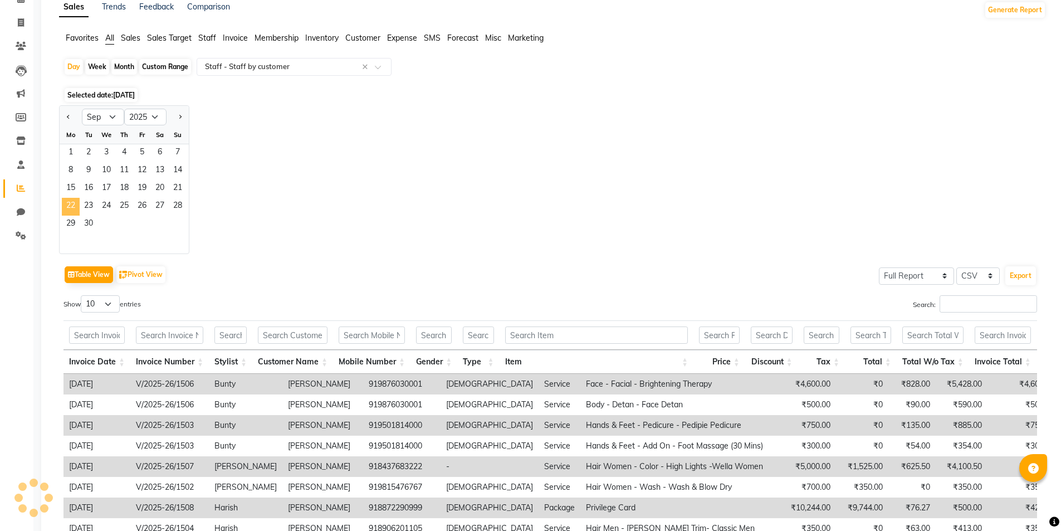
scroll to position [0, 0]
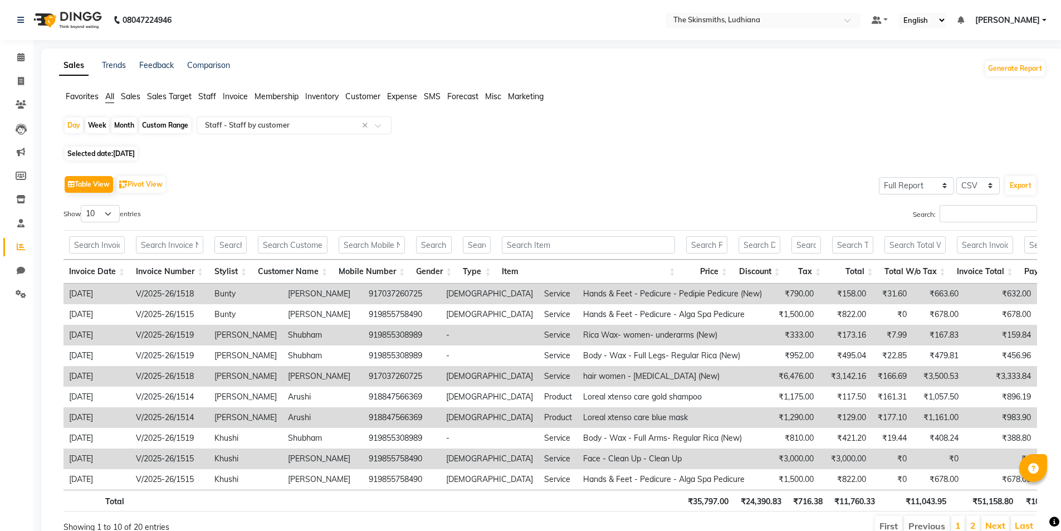
click at [138, 160] on span "Selected date: [DATE]" at bounding box center [101, 153] width 73 height 14
select select "9"
select select "2025"
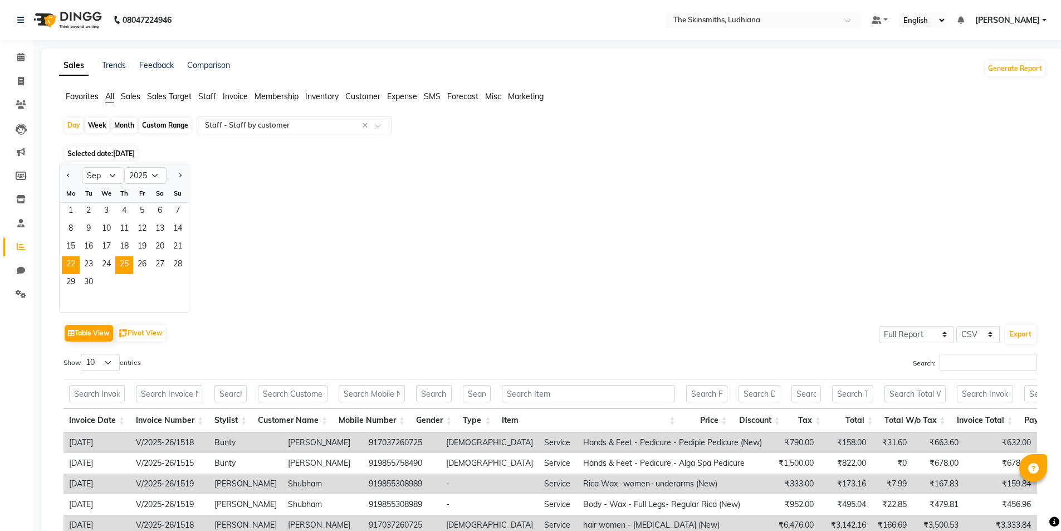
click at [120, 266] on span "25" at bounding box center [124, 265] width 18 height 18
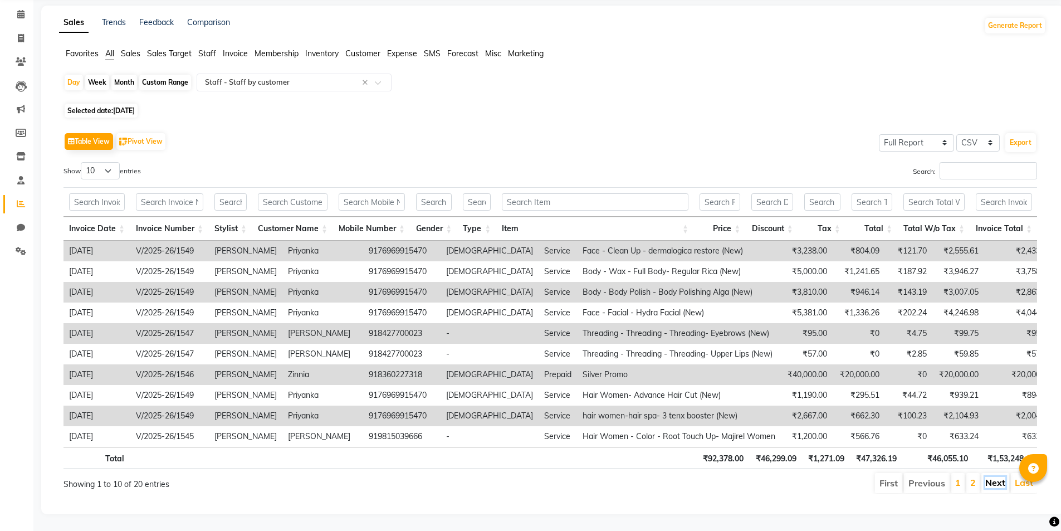
click at [991, 477] on link "Next" at bounding box center [995, 482] width 20 height 11
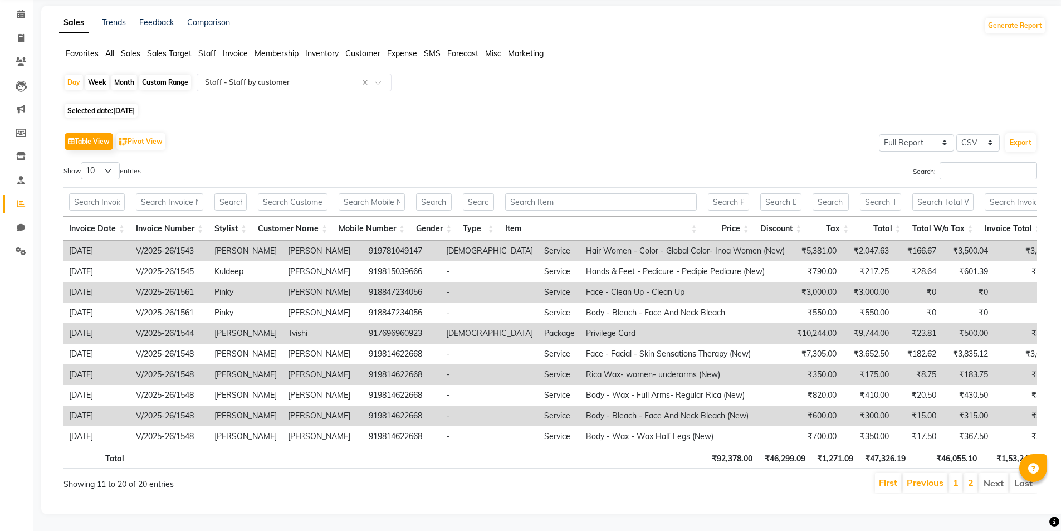
click at [138, 104] on span "Selected date: [DATE]" at bounding box center [101, 111] width 73 height 14
select select "9"
select select "2025"
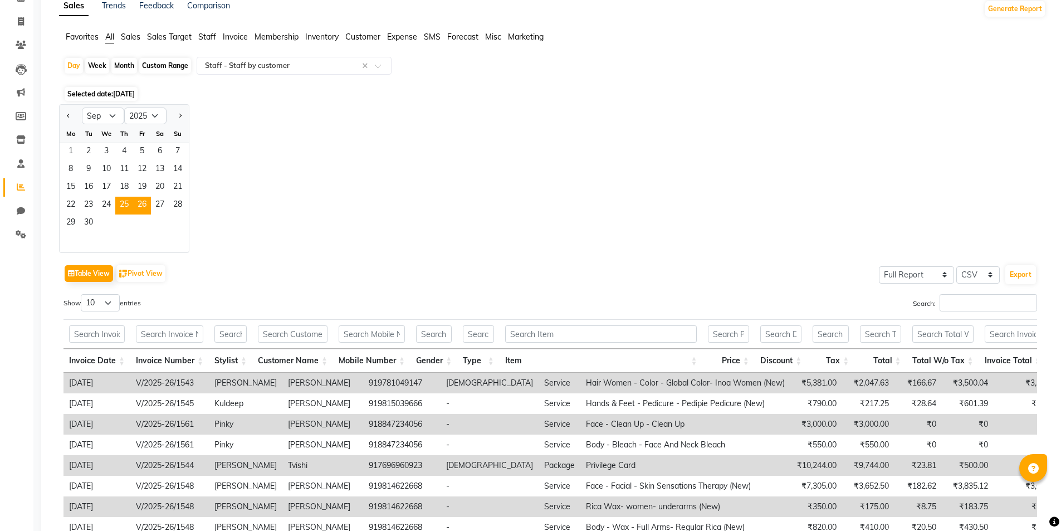
click at [150, 205] on span "26" at bounding box center [142, 206] width 18 height 18
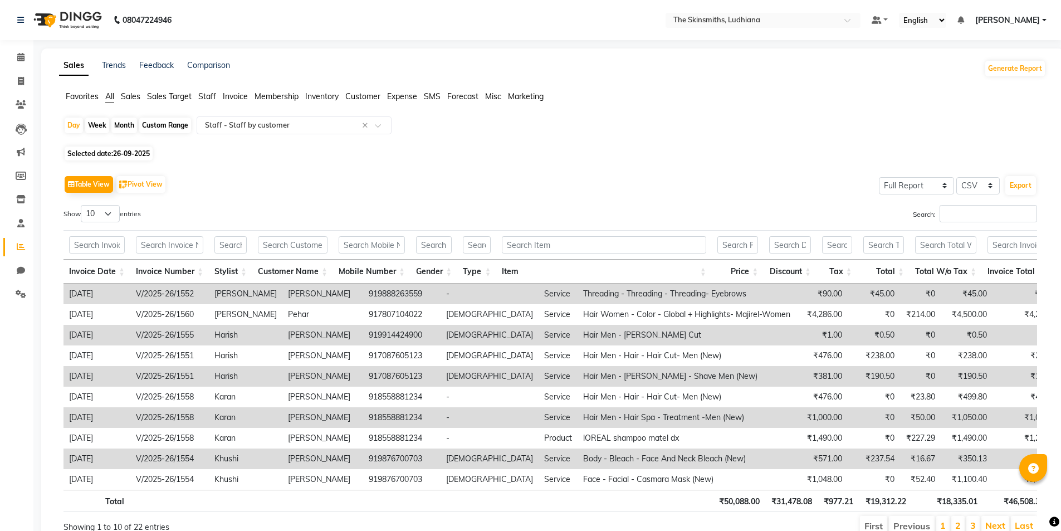
scroll to position [60, 0]
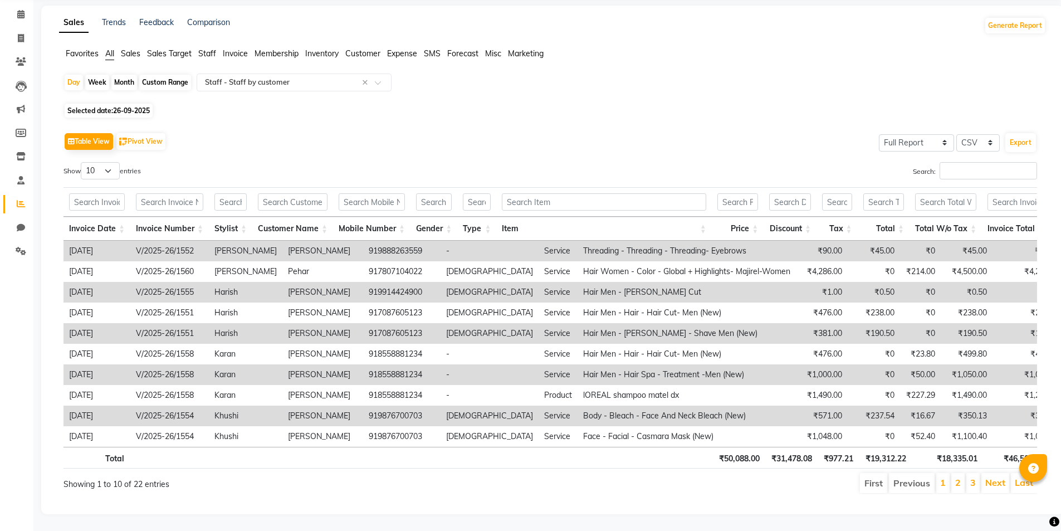
click at [143, 106] on span "26-09-2025" at bounding box center [131, 110] width 37 height 8
select select "9"
select select "2025"
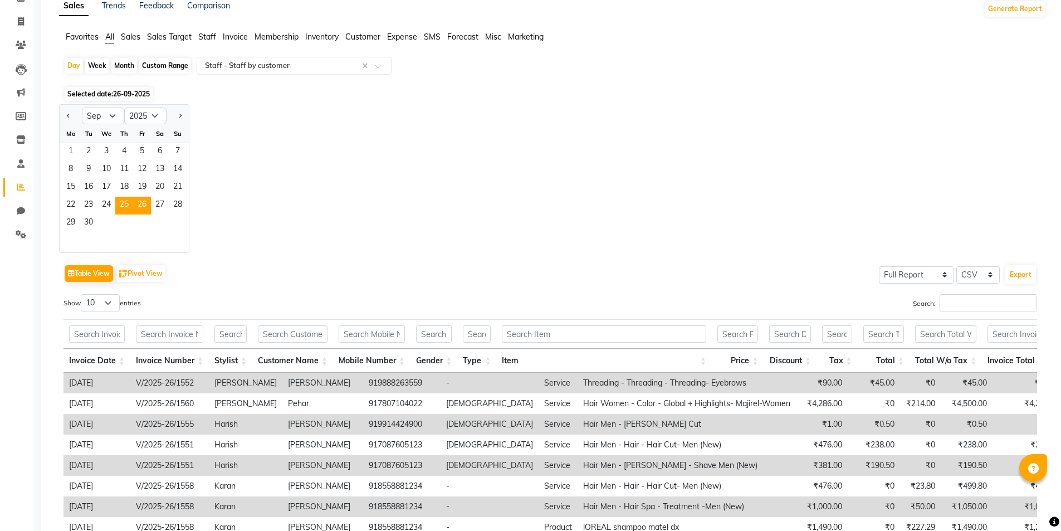
click at [121, 204] on span "25" at bounding box center [124, 206] width 18 height 18
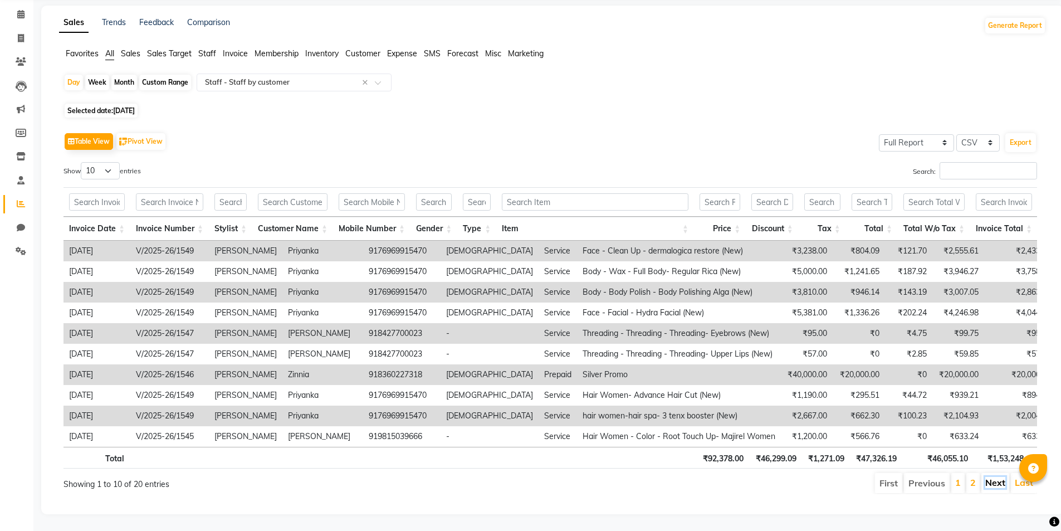
click at [999, 477] on link "Next" at bounding box center [995, 482] width 20 height 11
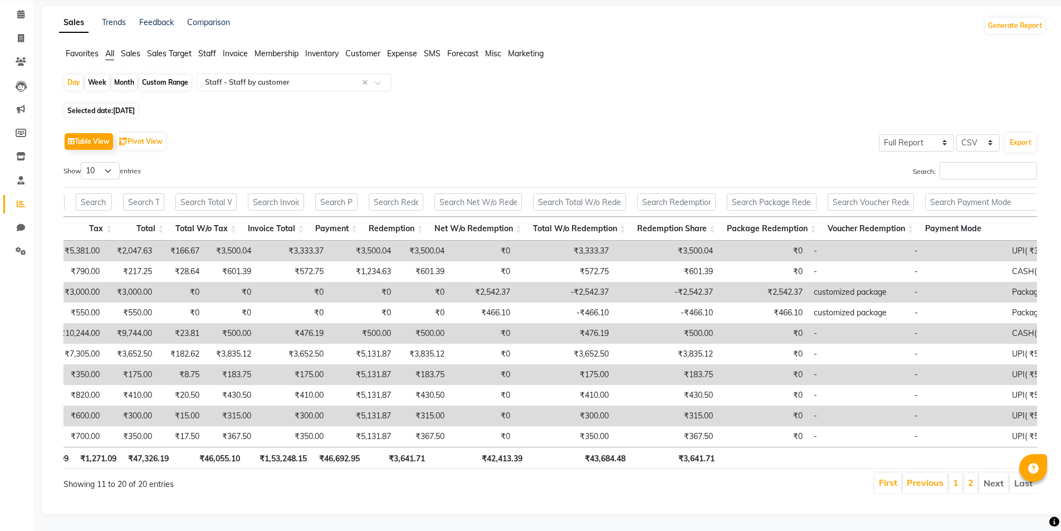
scroll to position [0, 762]
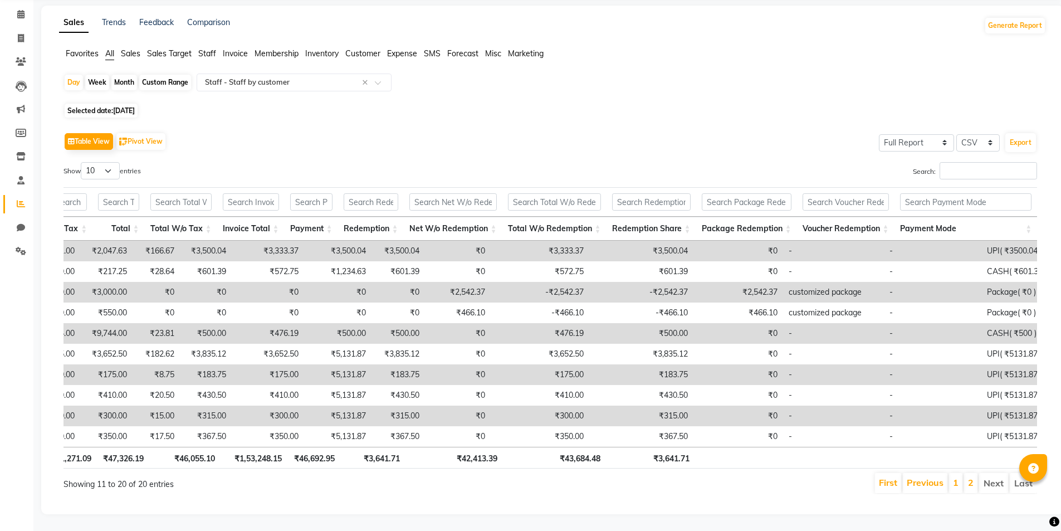
click at [133, 106] on span "[DATE]" at bounding box center [124, 110] width 22 height 8
select select "9"
select select "2025"
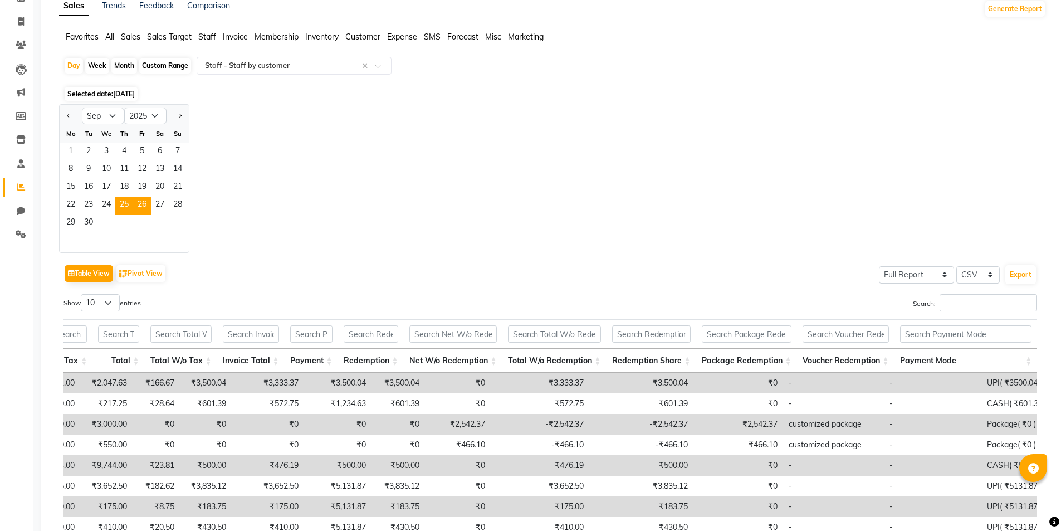
click at [144, 203] on span "26" at bounding box center [142, 206] width 18 height 18
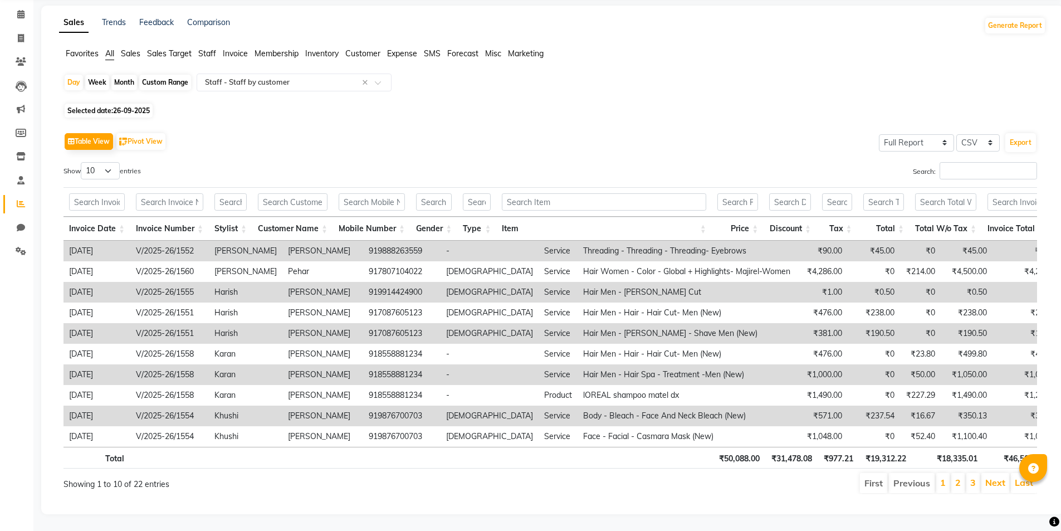
scroll to position [0, 52]
click at [131, 106] on span "26-09-2025" at bounding box center [131, 110] width 37 height 8
select select "9"
select select "2025"
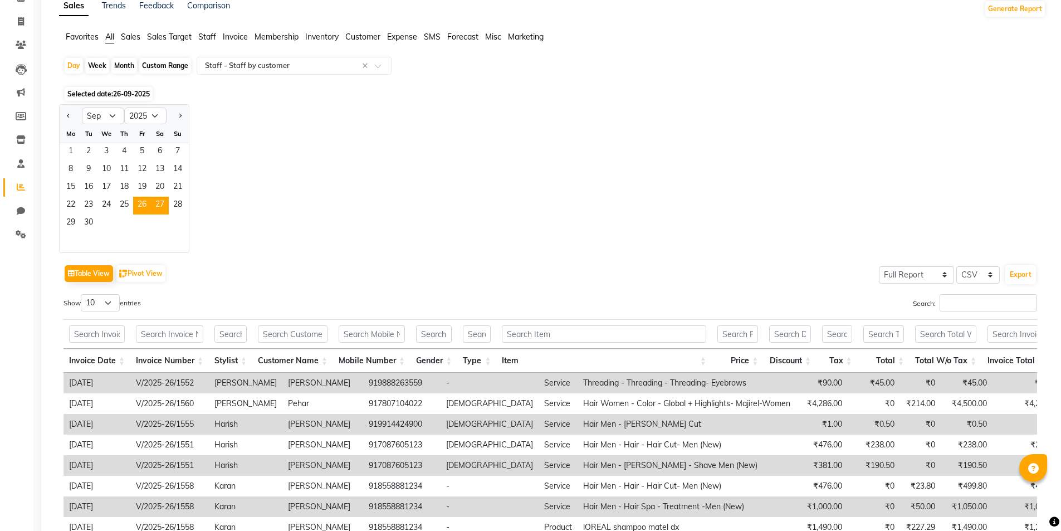
click at [159, 207] on span "27" at bounding box center [160, 206] width 18 height 18
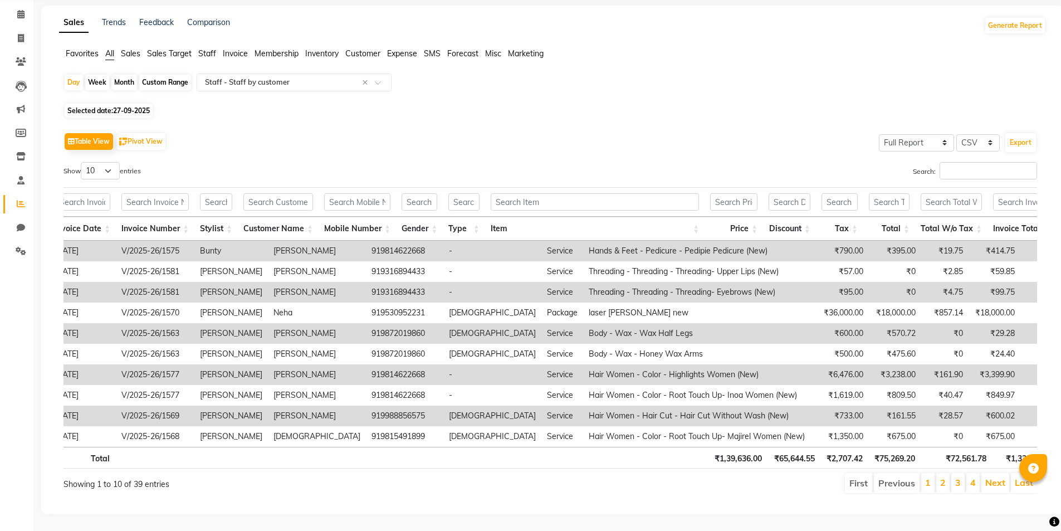
scroll to position [0, 15]
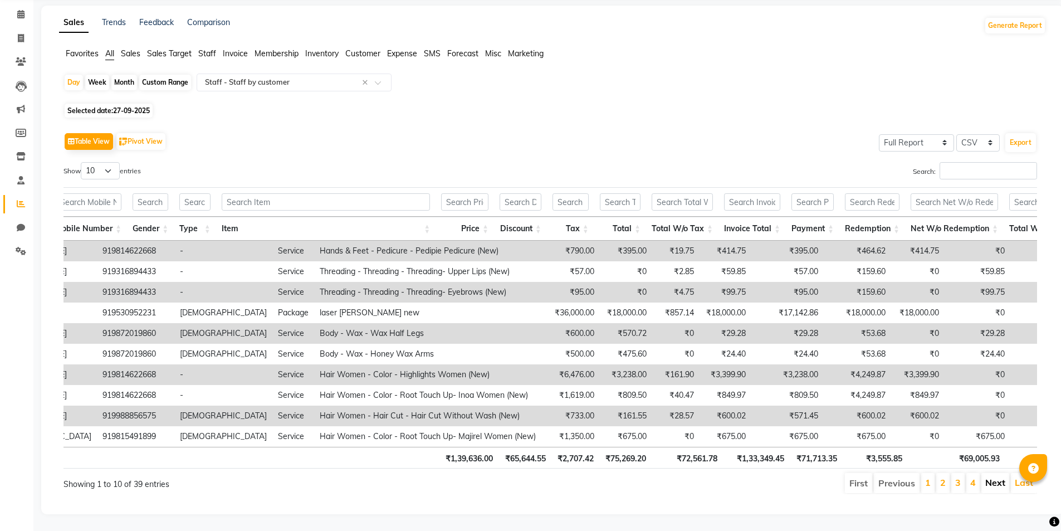
click at [994, 477] on link "Next" at bounding box center [995, 482] width 20 height 11
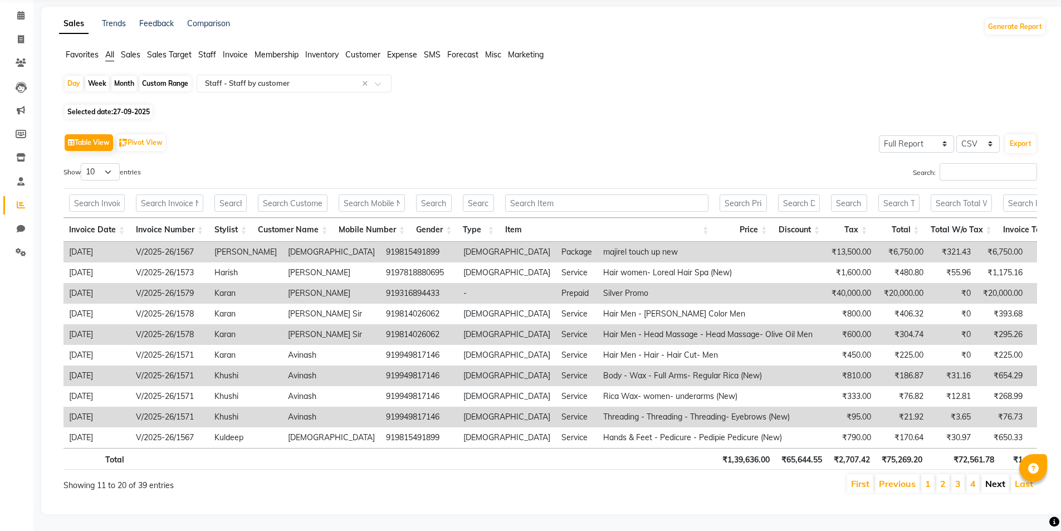
click at [996, 478] on link "Next" at bounding box center [995, 483] width 20 height 11
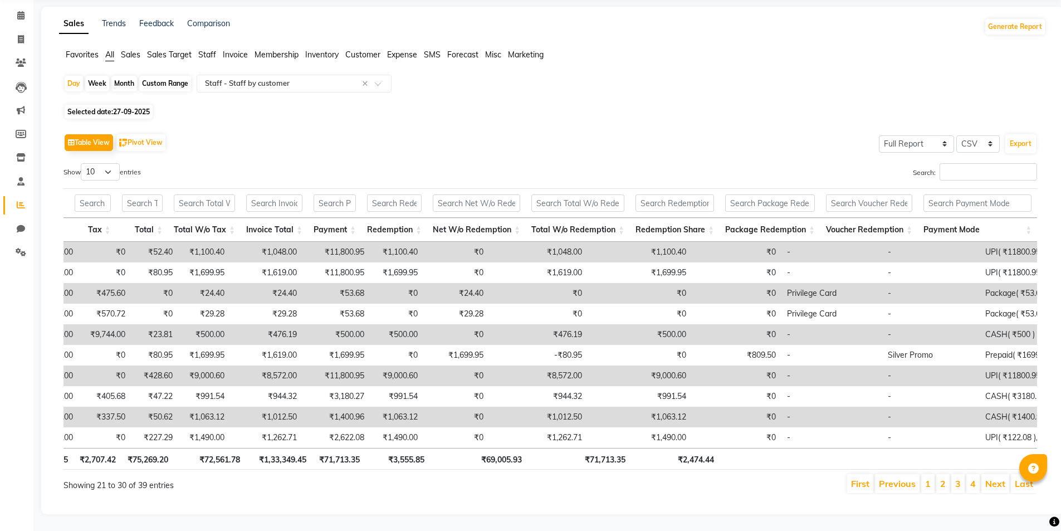
click at [145, 107] on span "27-09-2025" at bounding box center [131, 111] width 37 height 8
select select "9"
select select "2025"
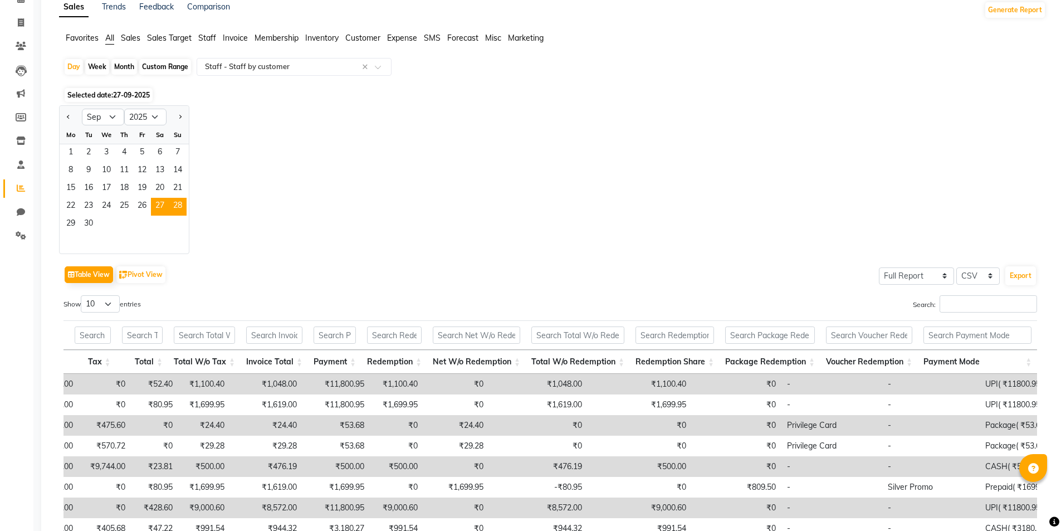
click at [178, 205] on span "28" at bounding box center [178, 207] width 18 height 18
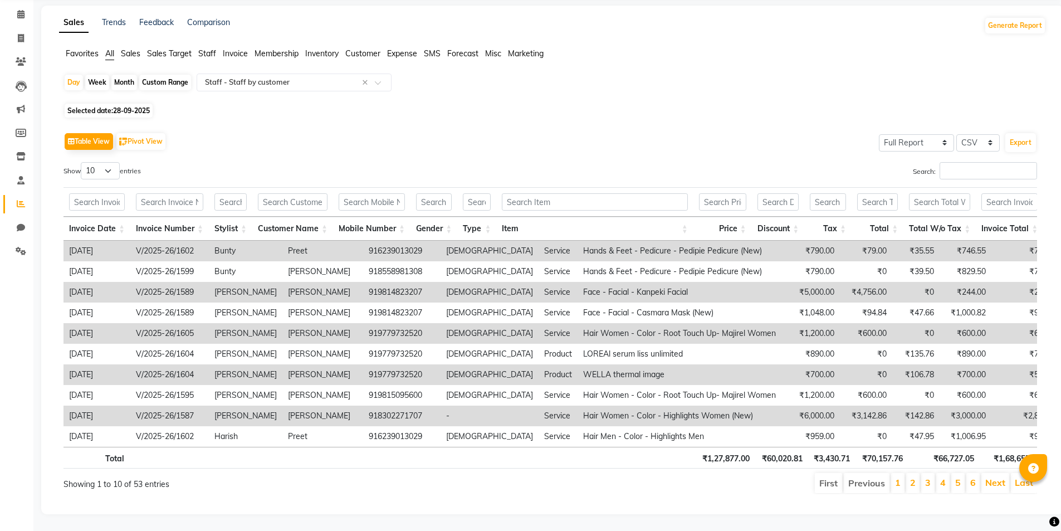
scroll to position [0, 1]
click at [990, 477] on link "Next" at bounding box center [994, 482] width 20 height 11
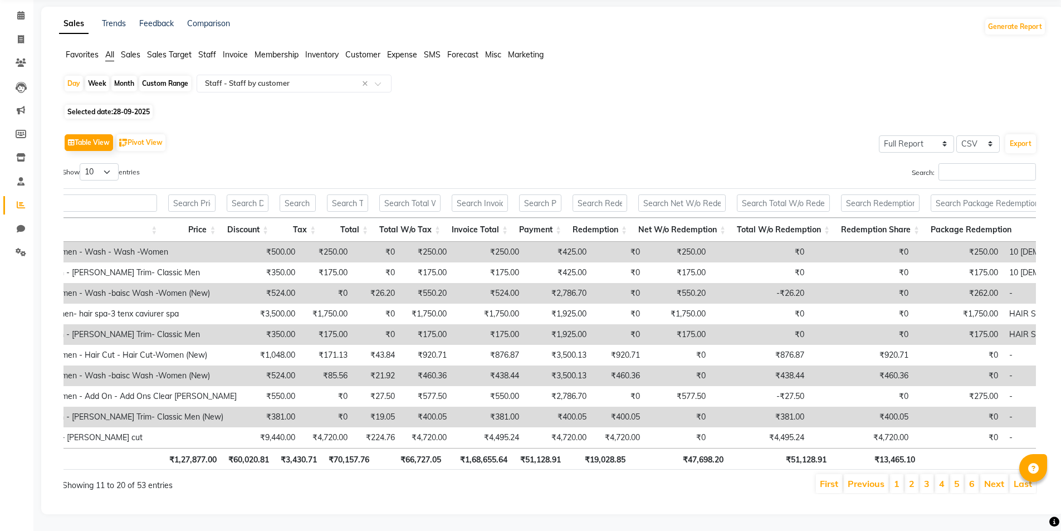
scroll to position [0, 544]
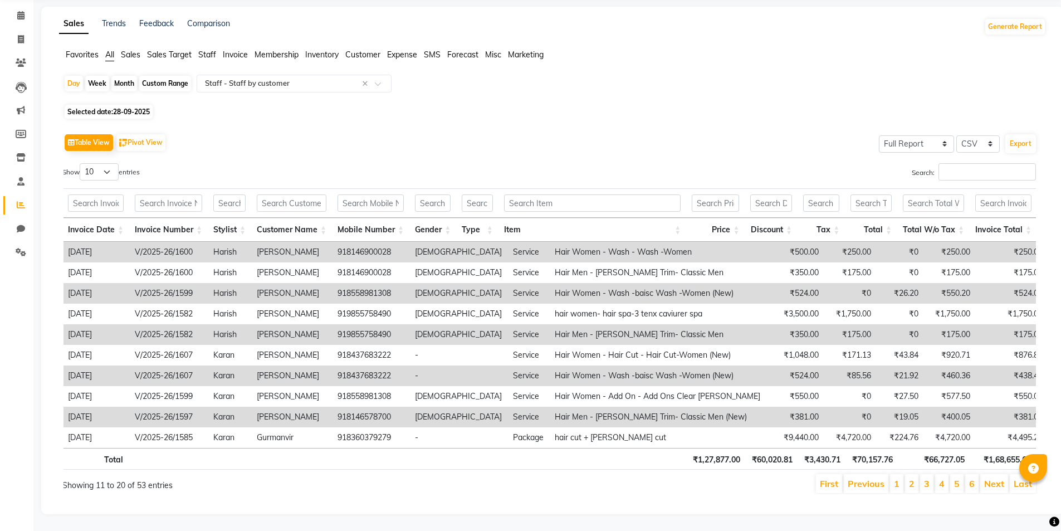
click at [995, 478] on link "Next" at bounding box center [994, 483] width 20 height 11
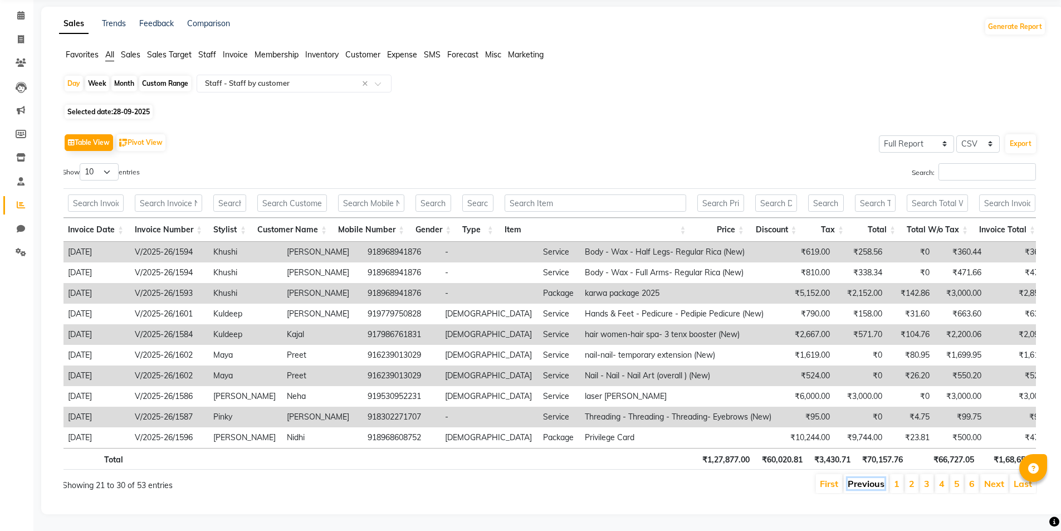
click at [863, 478] on link "Previous" at bounding box center [866, 483] width 37 height 11
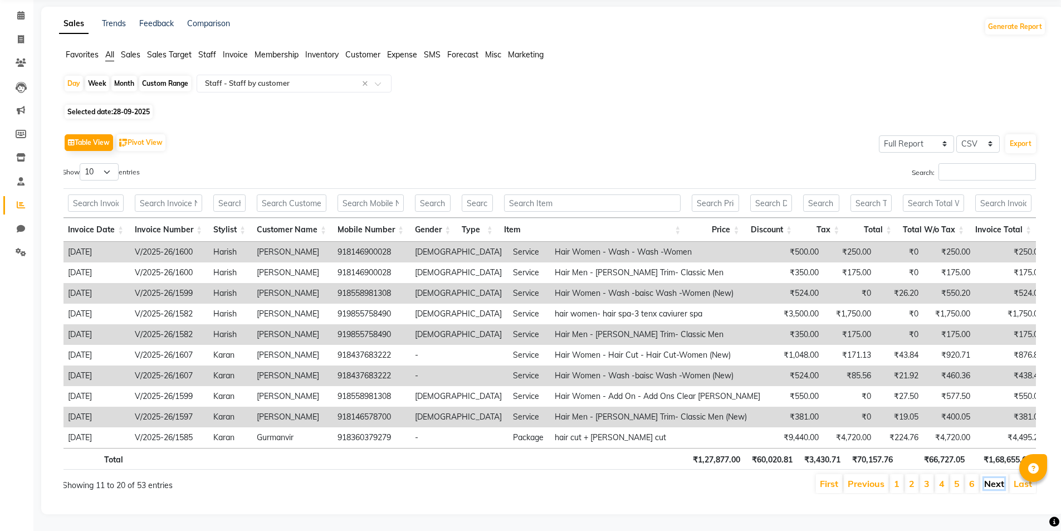
click at [995, 478] on link "Next" at bounding box center [994, 483] width 20 height 11
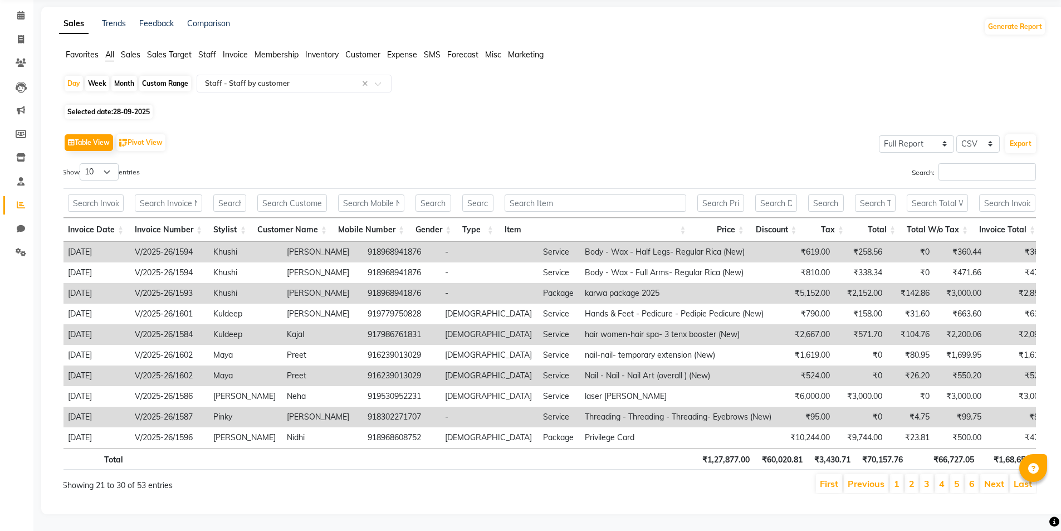
click at [986, 478] on link "Next" at bounding box center [994, 483] width 20 height 11
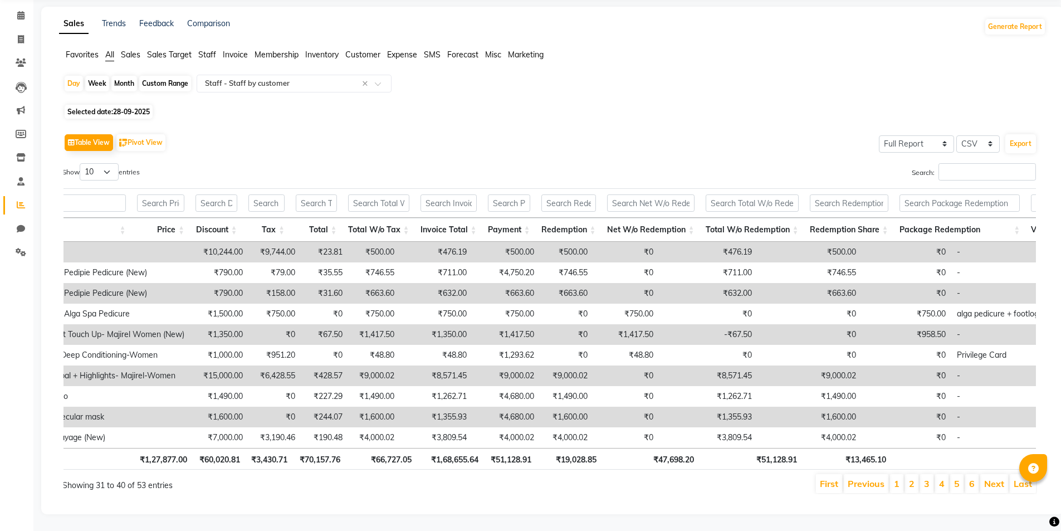
scroll to position [0, 0]
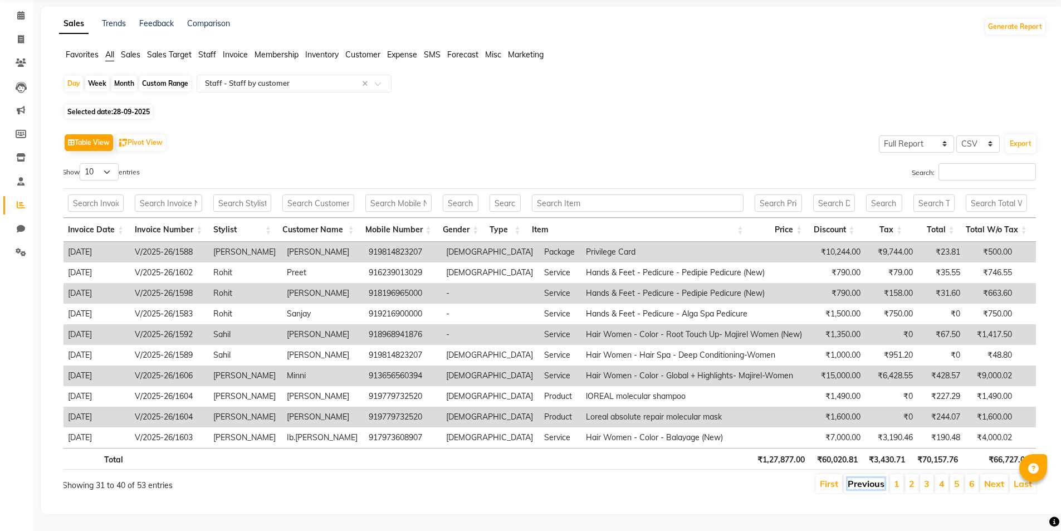
click at [868, 478] on link "Previous" at bounding box center [866, 483] width 37 height 11
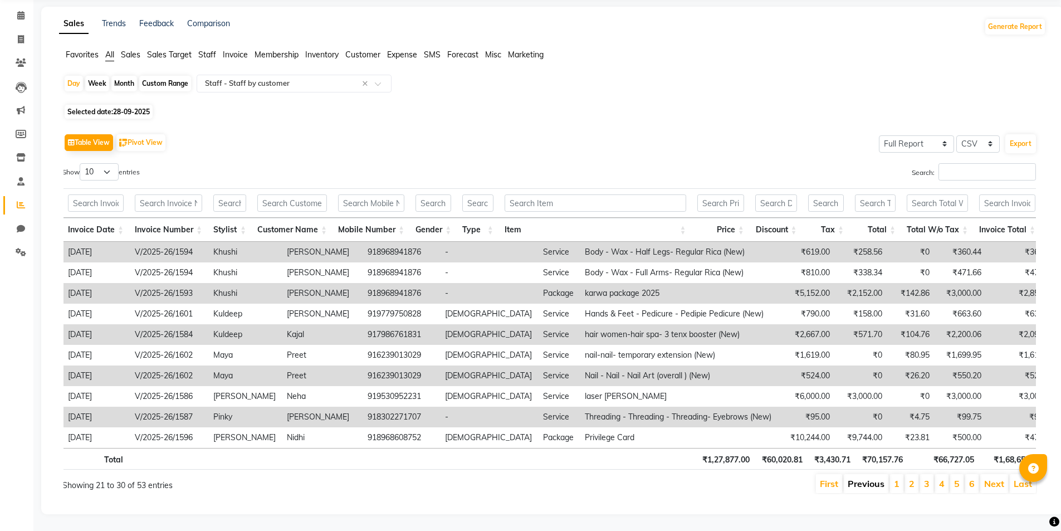
click at [872, 478] on link "Previous" at bounding box center [866, 483] width 37 height 11
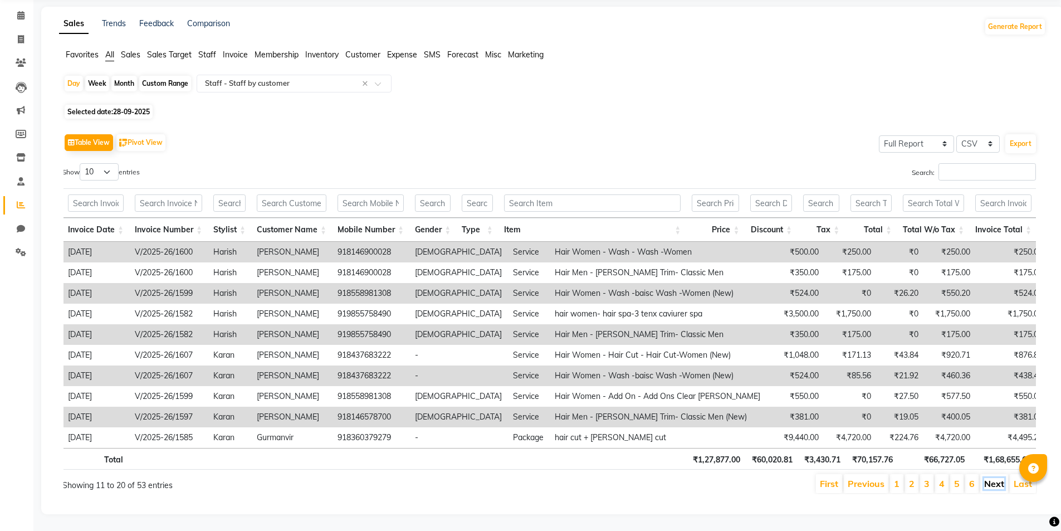
click at [996, 478] on link "Next" at bounding box center [994, 483] width 20 height 11
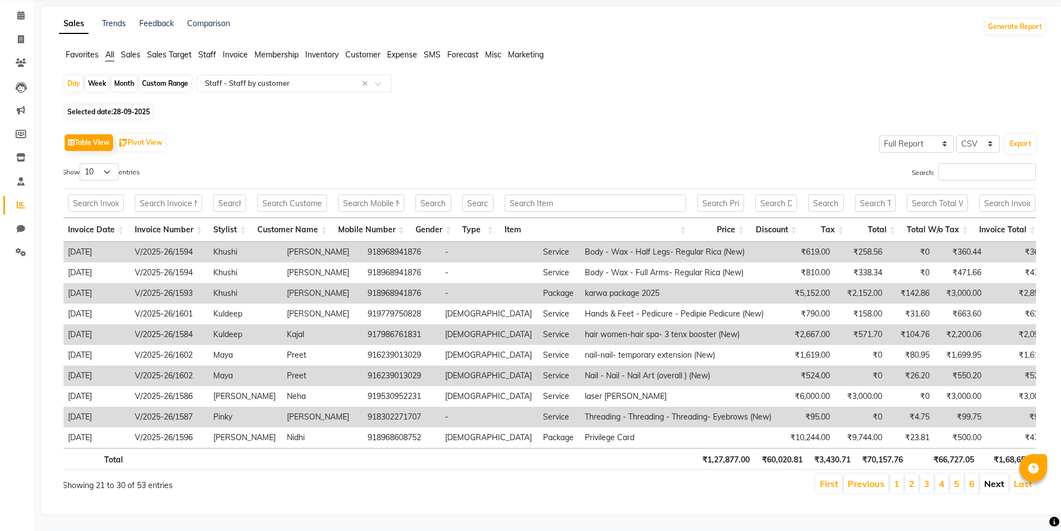
click at [994, 478] on link "Next" at bounding box center [994, 483] width 20 height 11
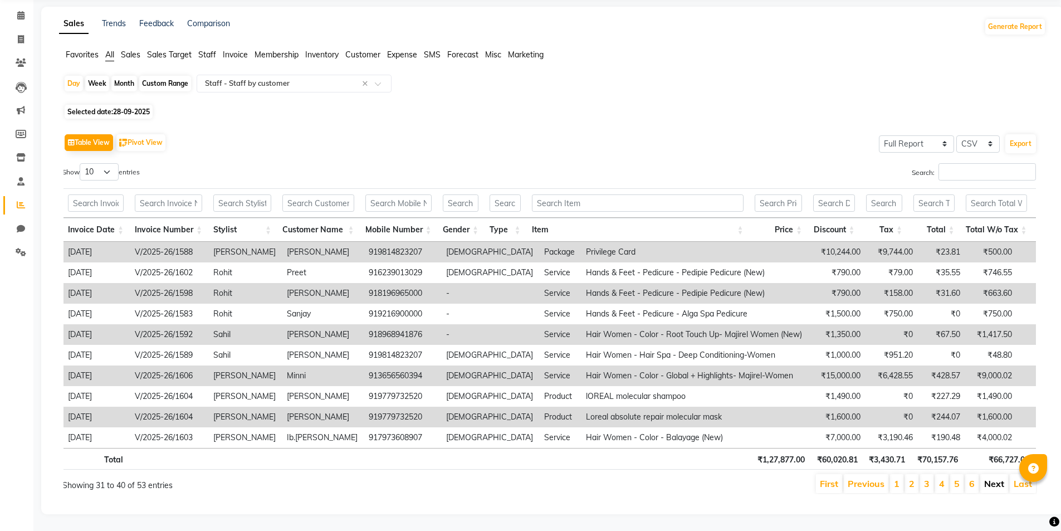
click at [994, 478] on link "Next" at bounding box center [994, 483] width 20 height 11
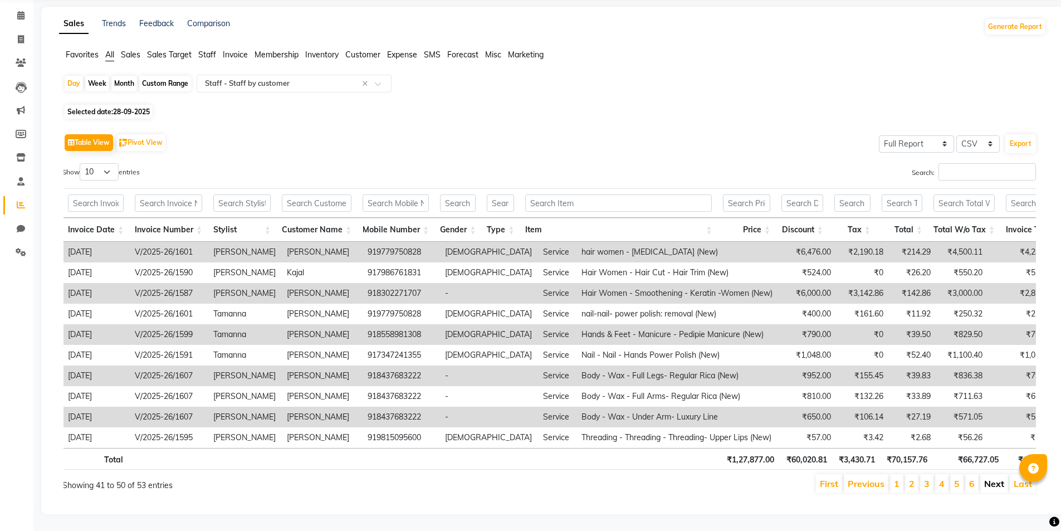
click at [989, 479] on link "Next" at bounding box center [994, 483] width 20 height 11
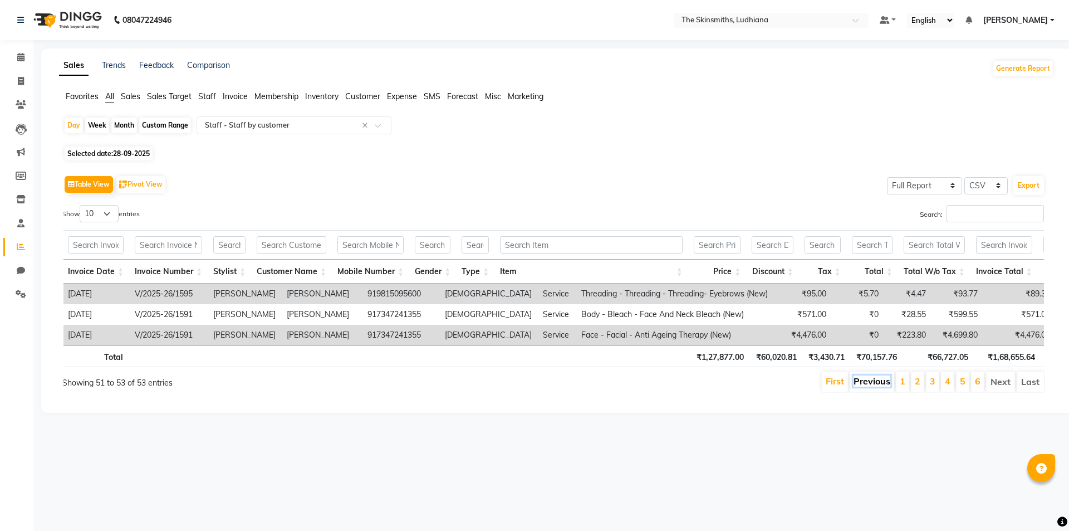
click at [877, 386] on link "Previous" at bounding box center [872, 380] width 37 height 11
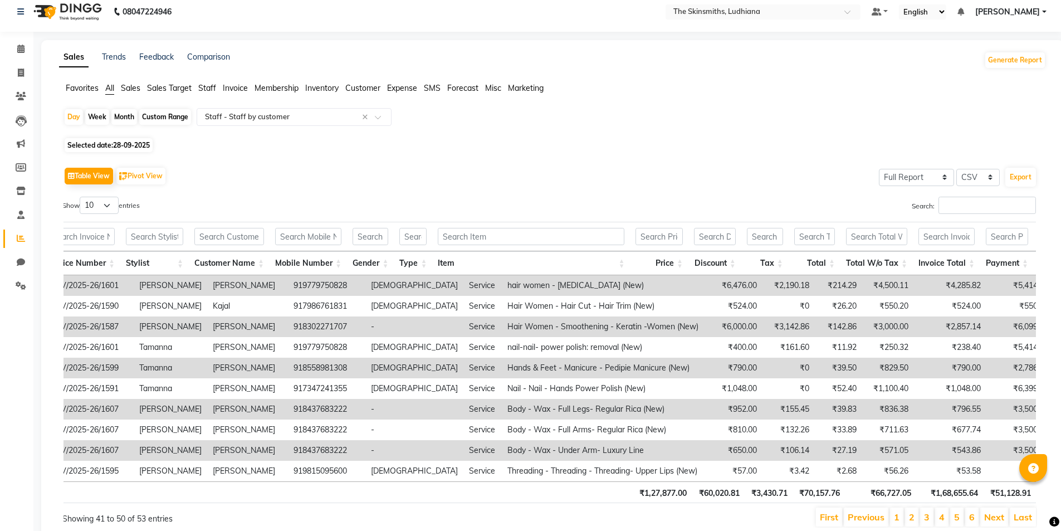
scroll to position [0, 189]
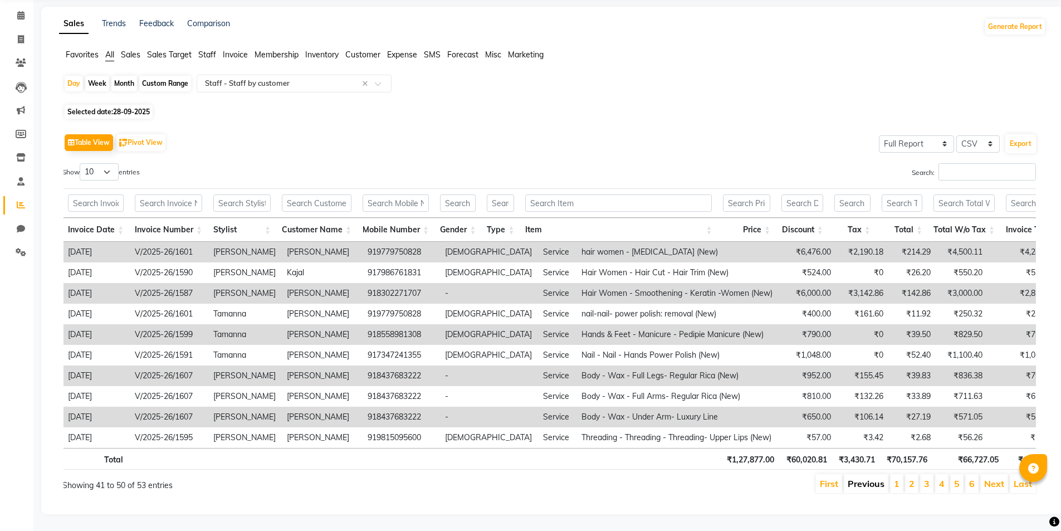
click at [866, 478] on link "Previous" at bounding box center [866, 483] width 37 height 11
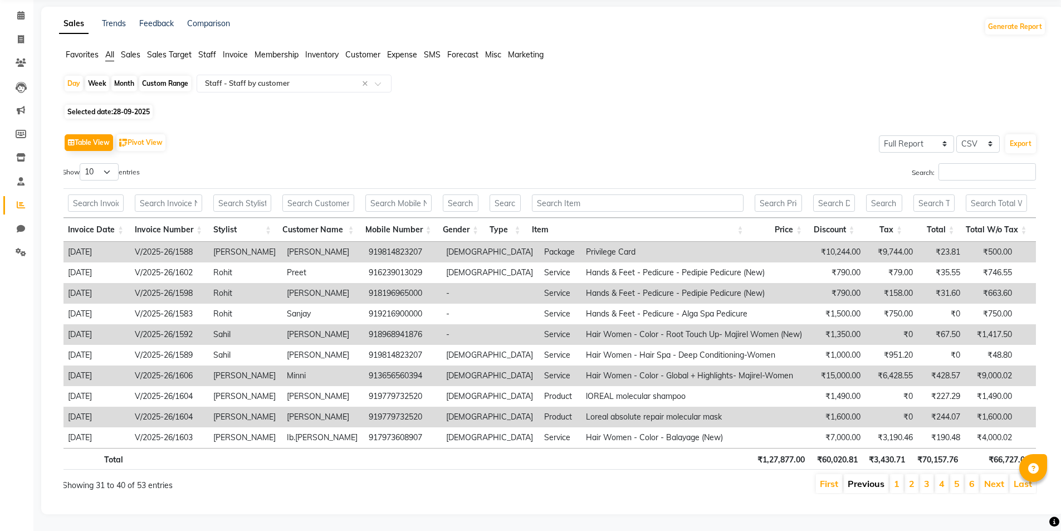
click at [873, 478] on link "Previous" at bounding box center [866, 483] width 37 height 11
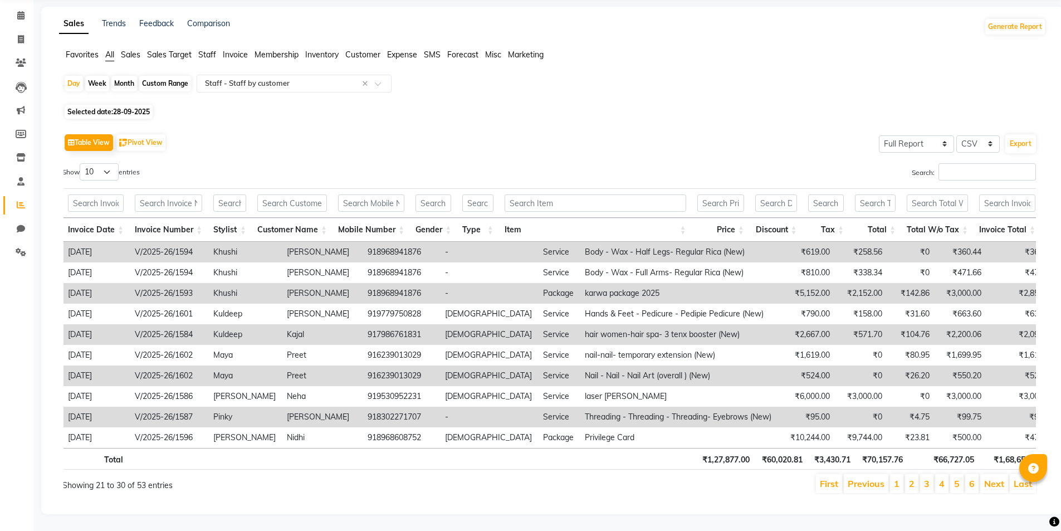
click at [873, 478] on link "Previous" at bounding box center [866, 483] width 37 height 11
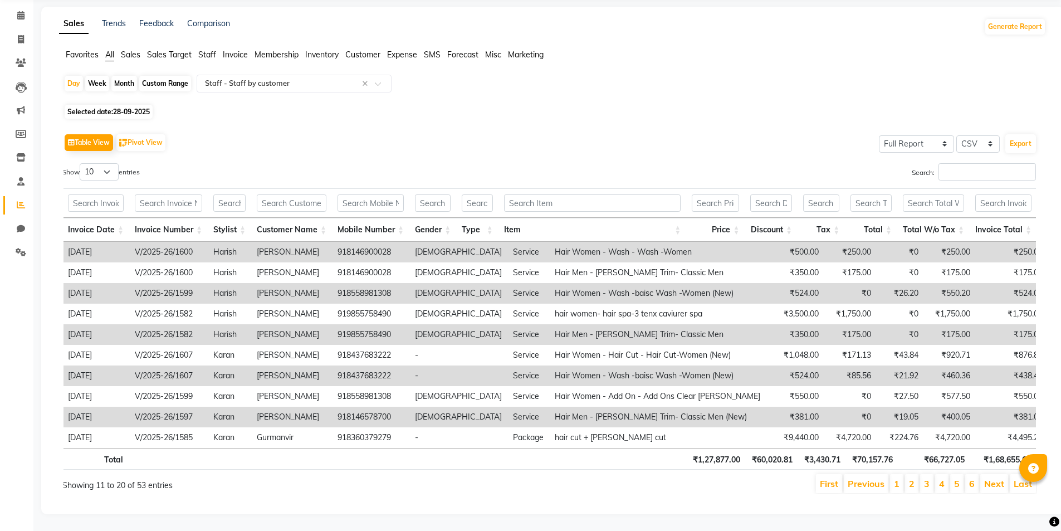
click at [873, 478] on link "Previous" at bounding box center [866, 483] width 37 height 11
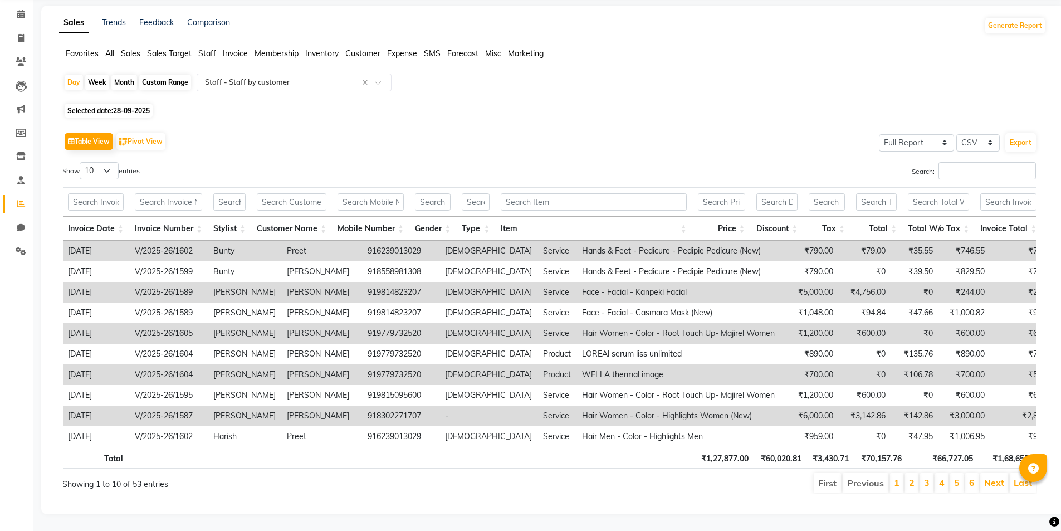
click at [873, 478] on li "Previous" at bounding box center [866, 483] width 46 height 20
click at [990, 477] on link "Next" at bounding box center [994, 482] width 20 height 11
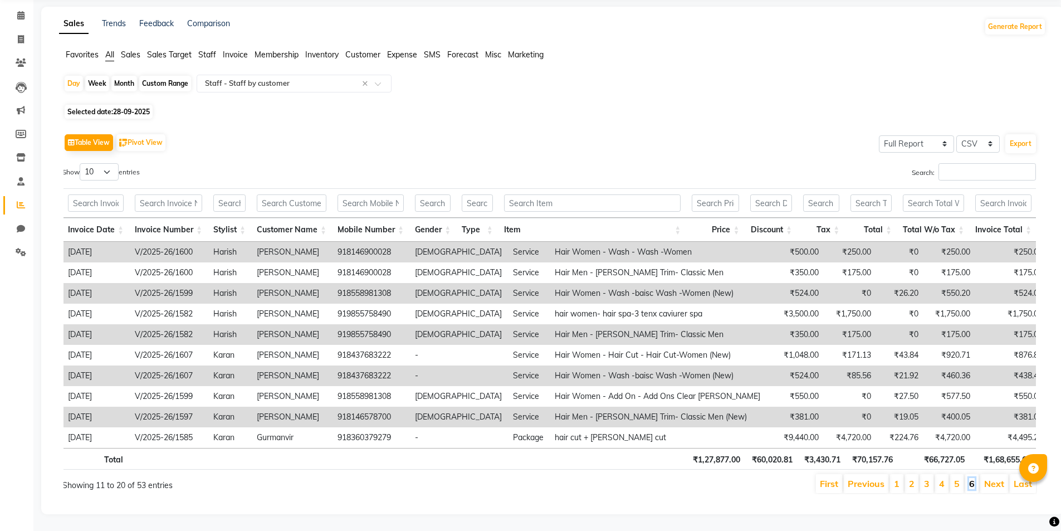
click at [973, 478] on link "6" at bounding box center [972, 483] width 6 height 11
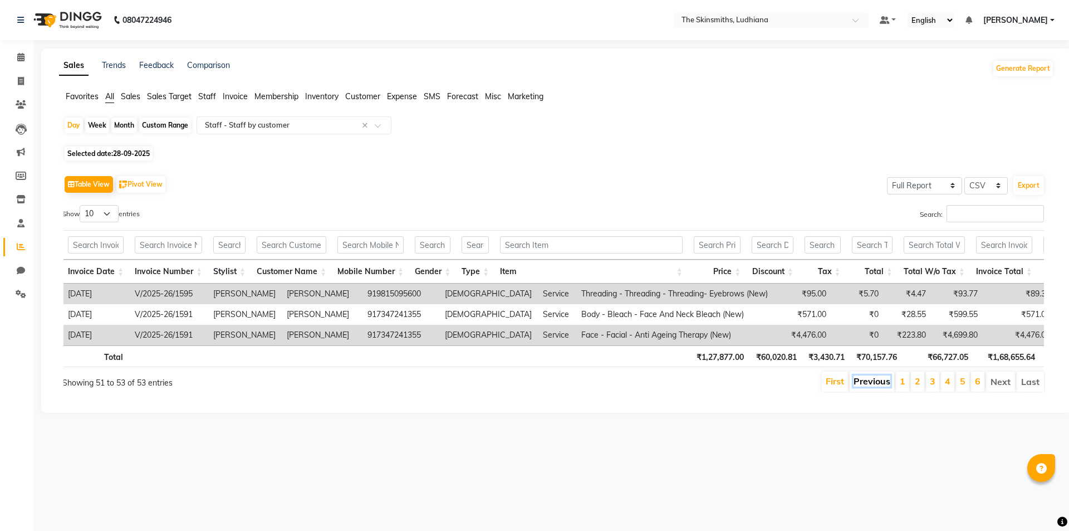
click at [873, 386] on link "Previous" at bounding box center [872, 380] width 37 height 11
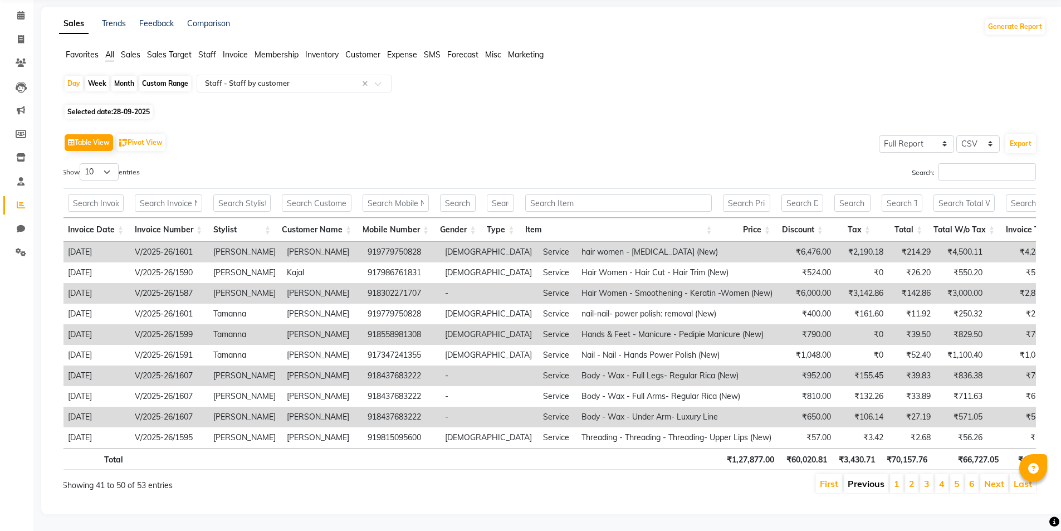
click at [866, 478] on link "Previous" at bounding box center [866, 483] width 37 height 11
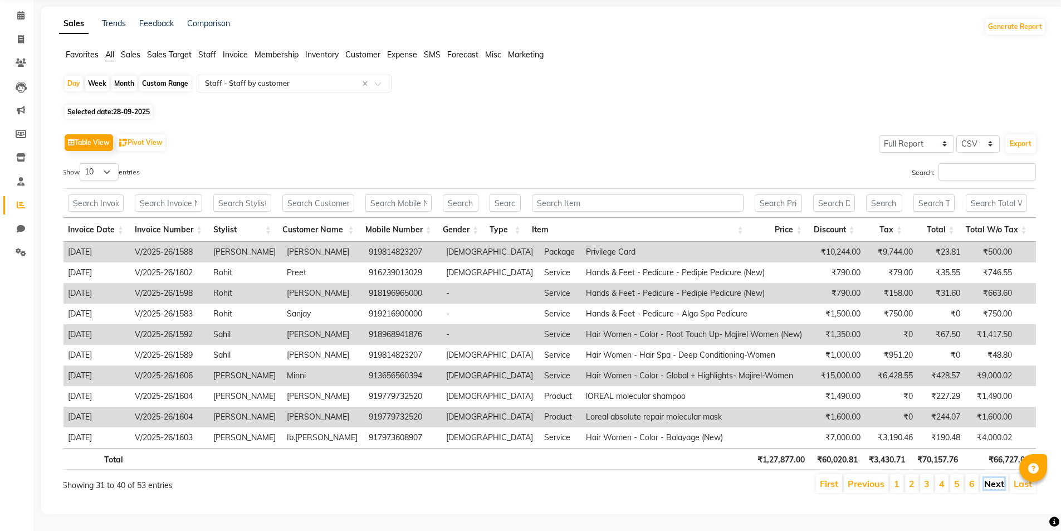
click at [991, 478] on link "Next" at bounding box center [994, 483] width 20 height 11
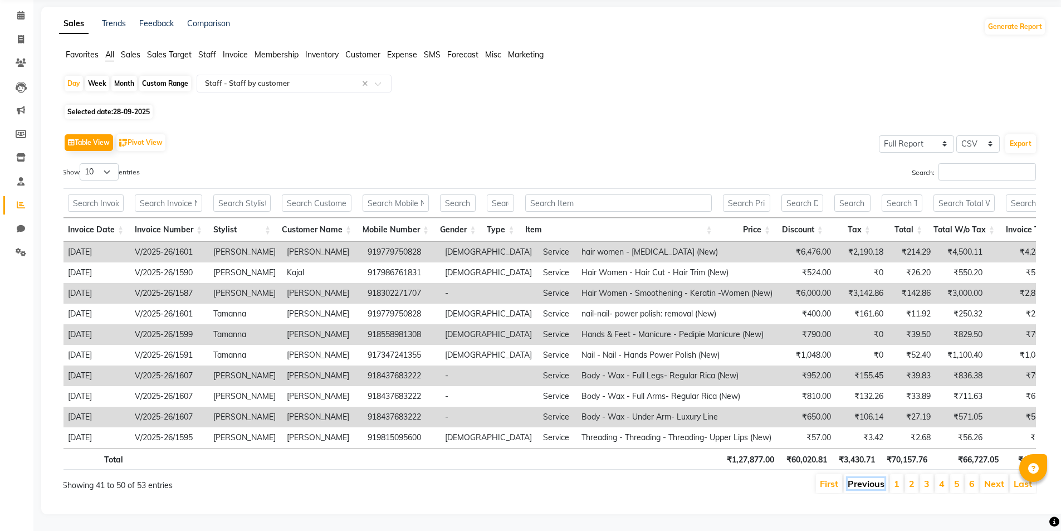
click at [860, 479] on link "Previous" at bounding box center [866, 483] width 37 height 11
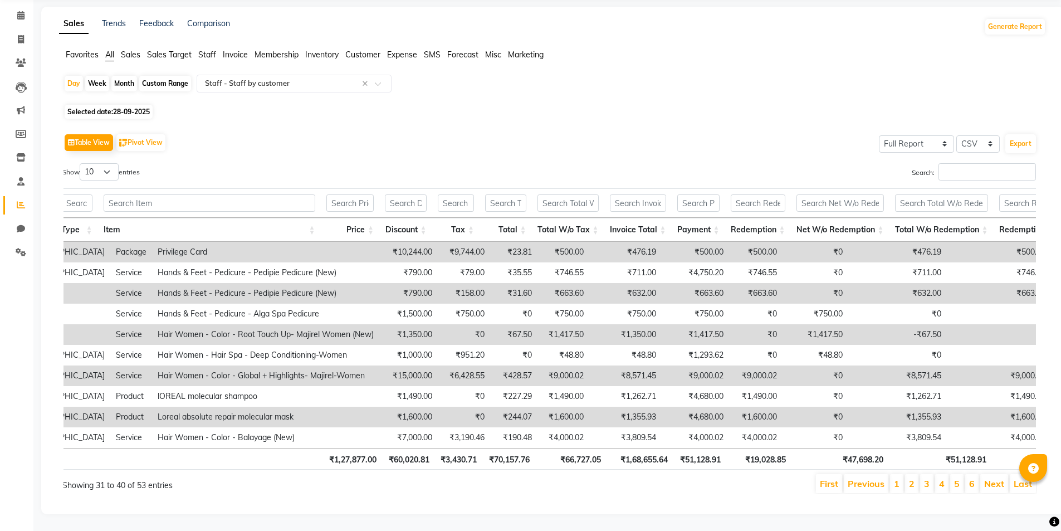
scroll to position [0, 530]
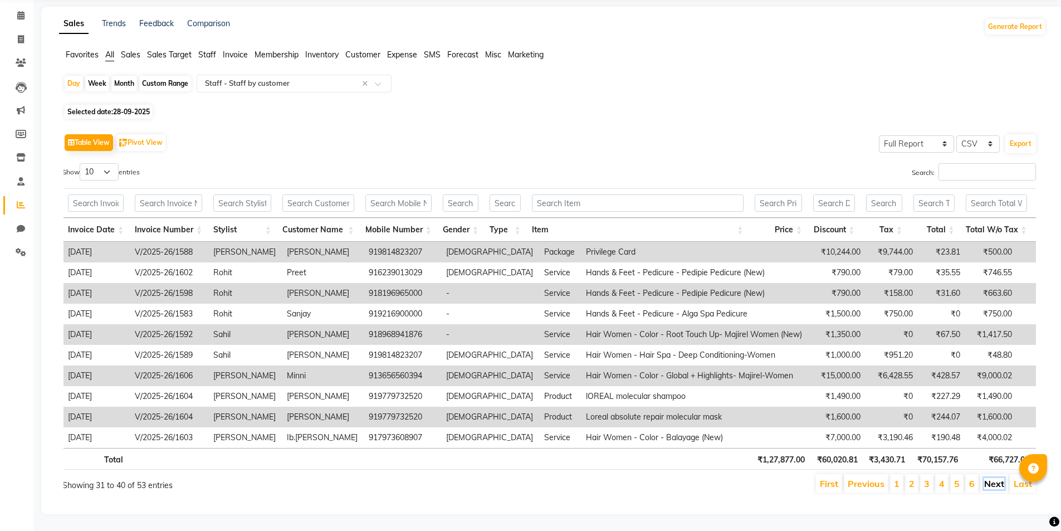
click at [993, 480] on link "Next" at bounding box center [994, 483] width 20 height 11
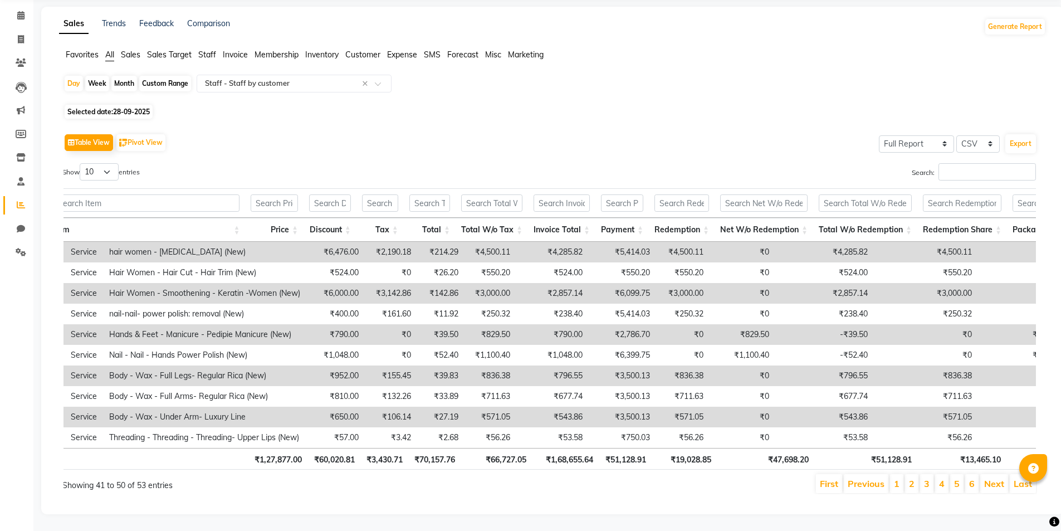
scroll to position [0, 0]
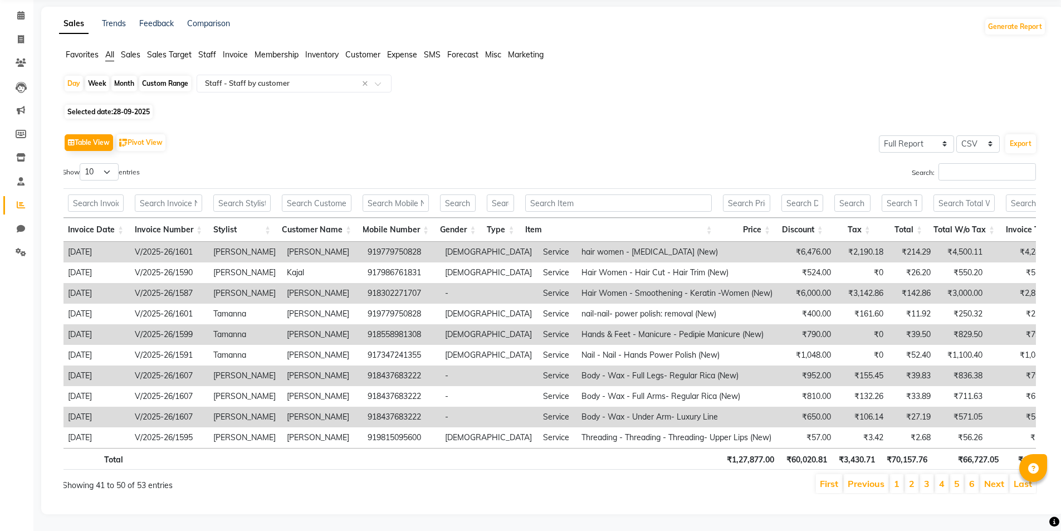
click at [991, 478] on link "Next" at bounding box center [994, 483] width 20 height 11
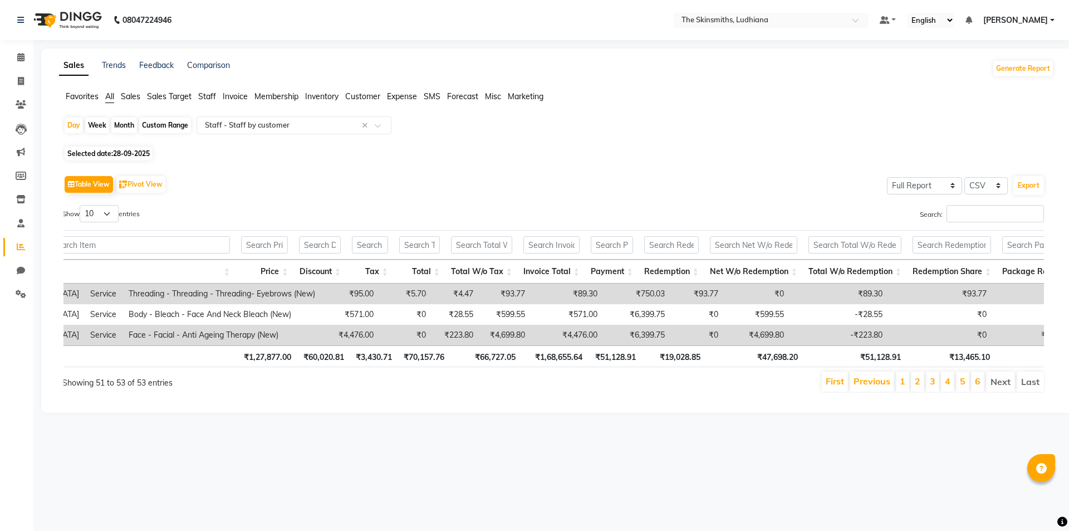
scroll to position [0, 736]
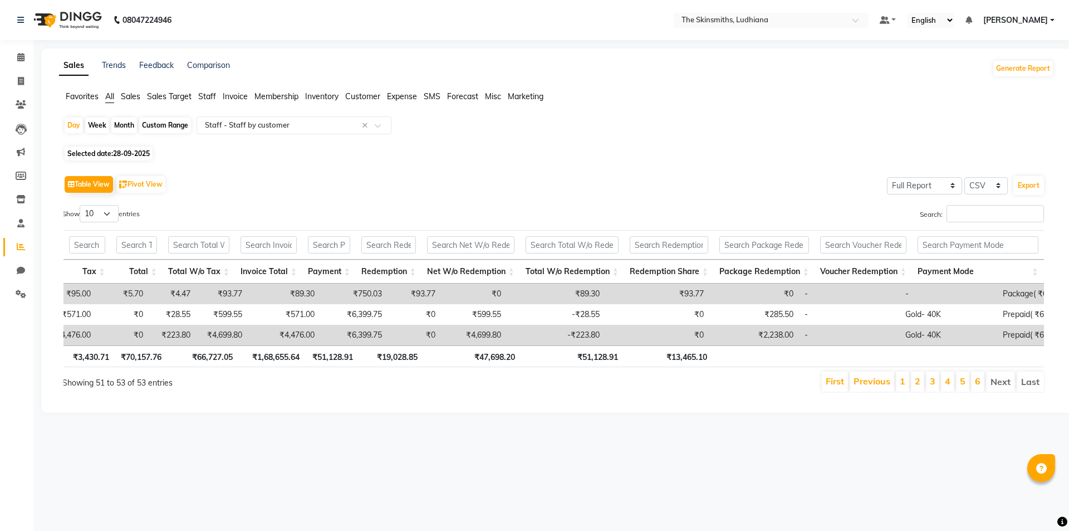
click at [145, 156] on span "28-09-2025" at bounding box center [131, 153] width 37 height 8
select select "9"
select select "2025"
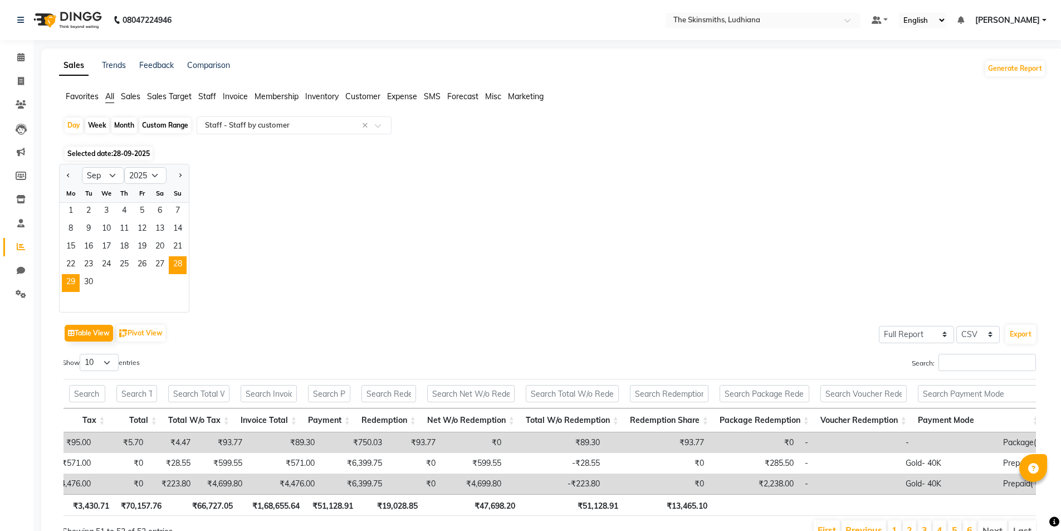
click at [70, 283] on span "29" at bounding box center [71, 283] width 18 height 18
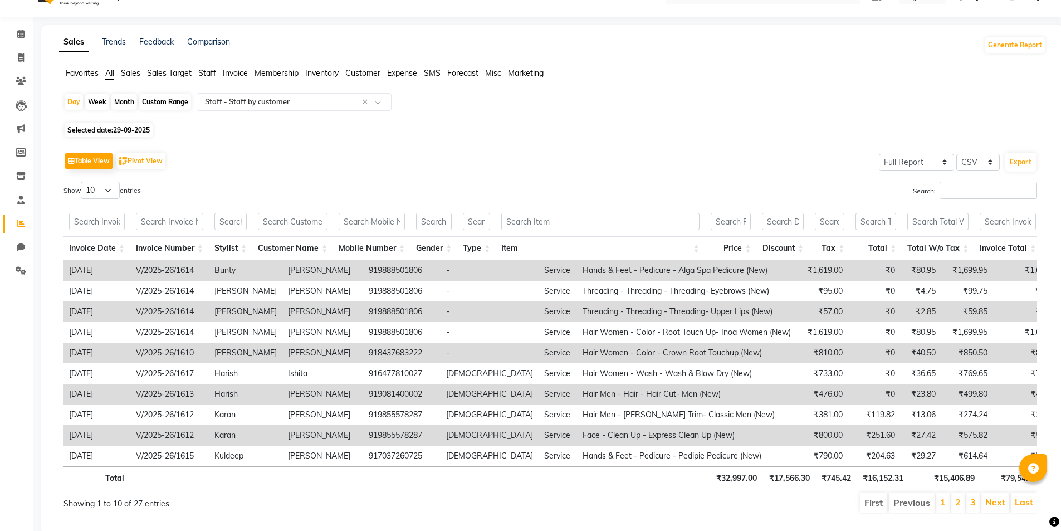
scroll to position [60, 0]
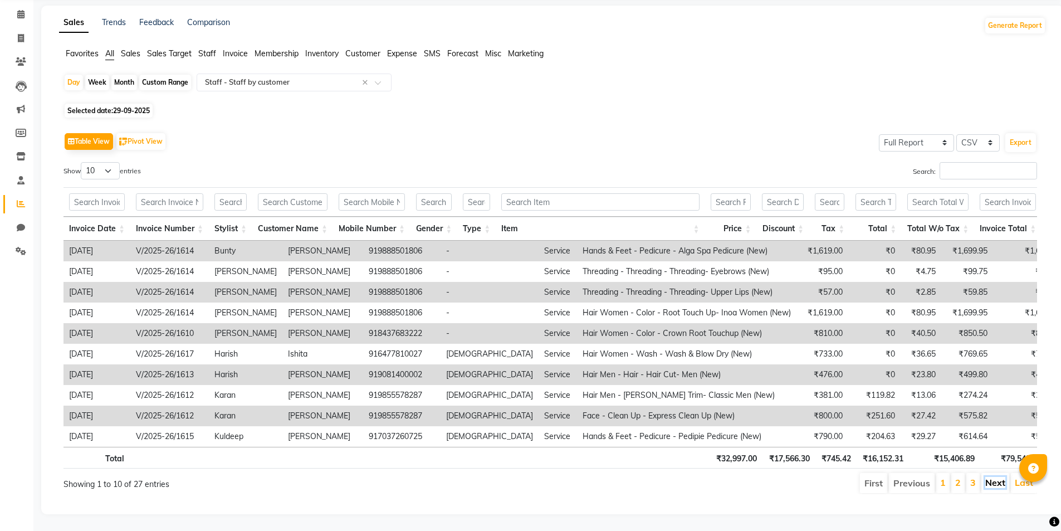
click at [1002, 478] on link "Next" at bounding box center [995, 482] width 20 height 11
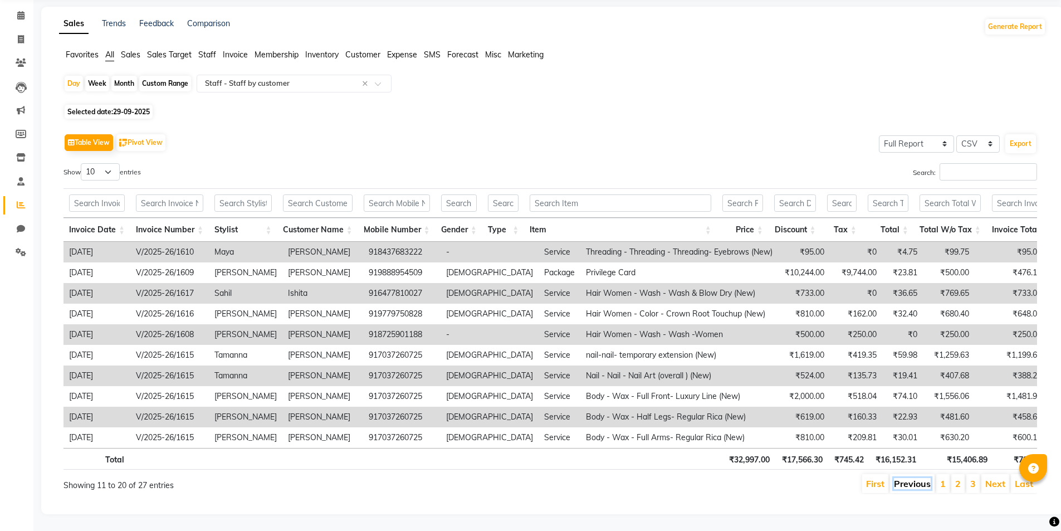
click at [911, 478] on link "Previous" at bounding box center [912, 483] width 37 height 11
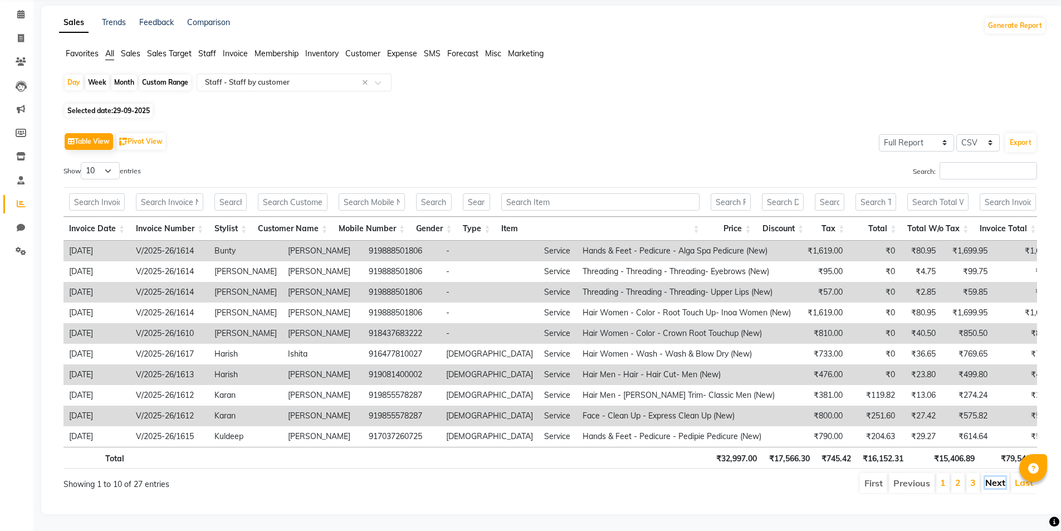
click at [997, 477] on link "Next" at bounding box center [995, 482] width 20 height 11
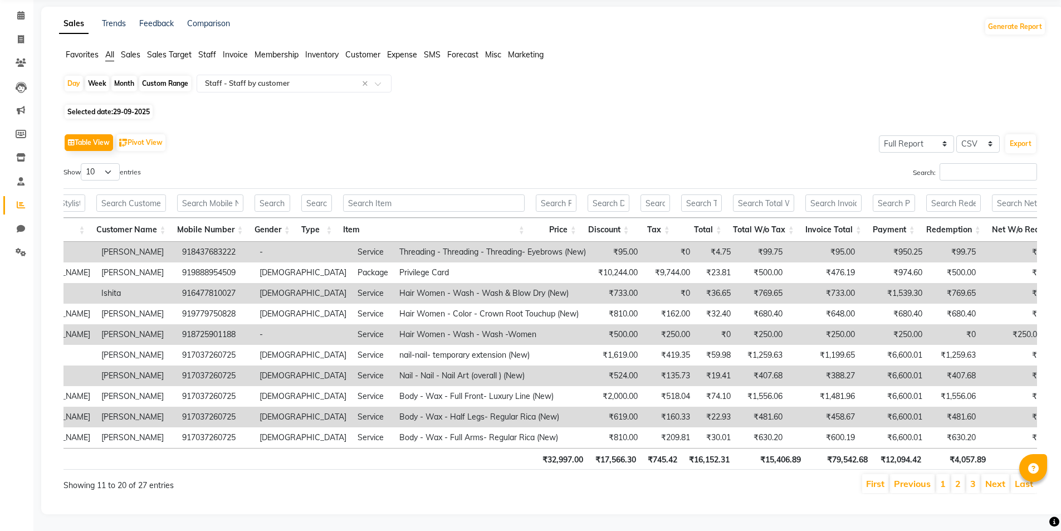
scroll to position [0, 0]
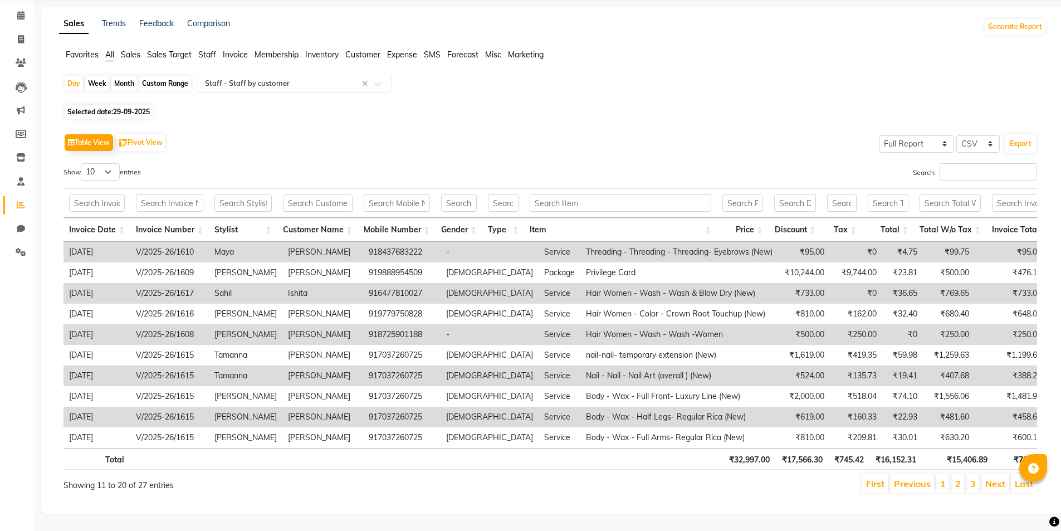
click at [139, 107] on span "29-09-2025" at bounding box center [131, 111] width 37 height 8
select select "9"
select select "2025"
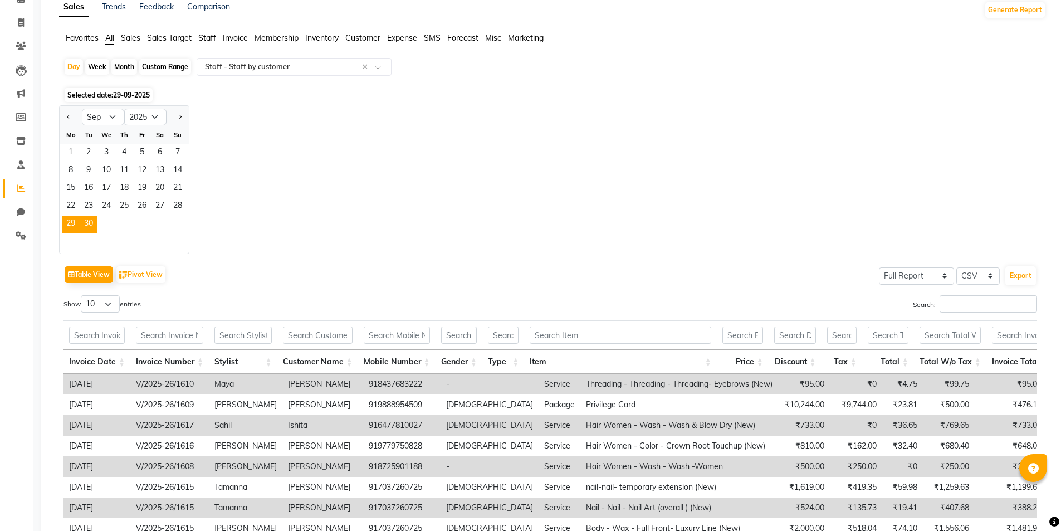
click at [93, 222] on span "30" at bounding box center [89, 225] width 18 height 18
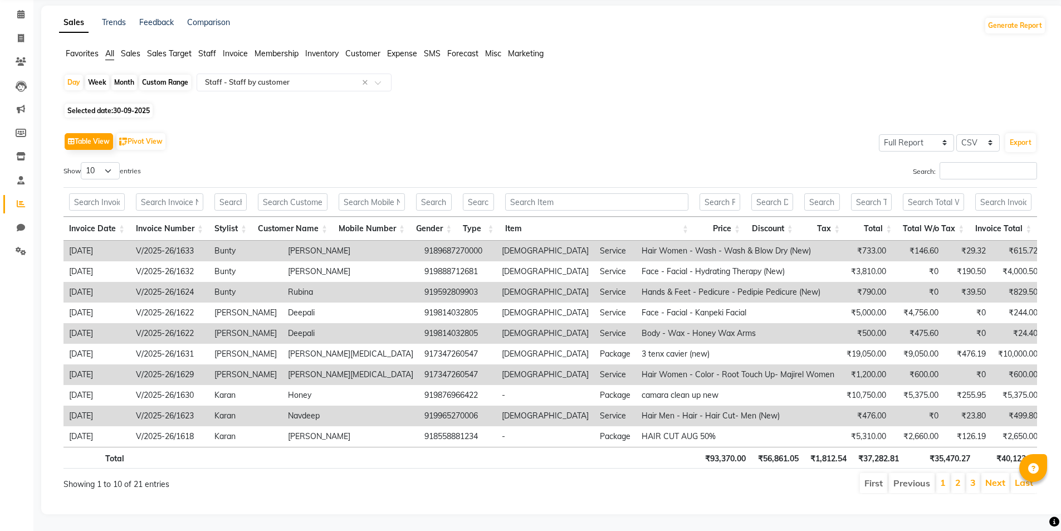
scroll to position [0, 244]
click at [1002, 477] on link "Next" at bounding box center [995, 482] width 20 height 11
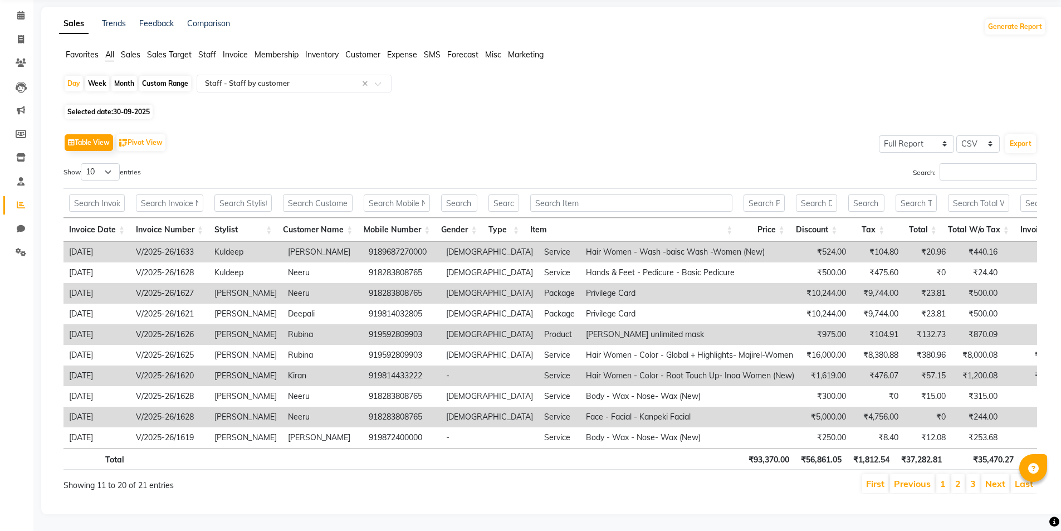
scroll to position [58, 0]
click at [988, 479] on link "Next" at bounding box center [995, 483] width 20 height 11
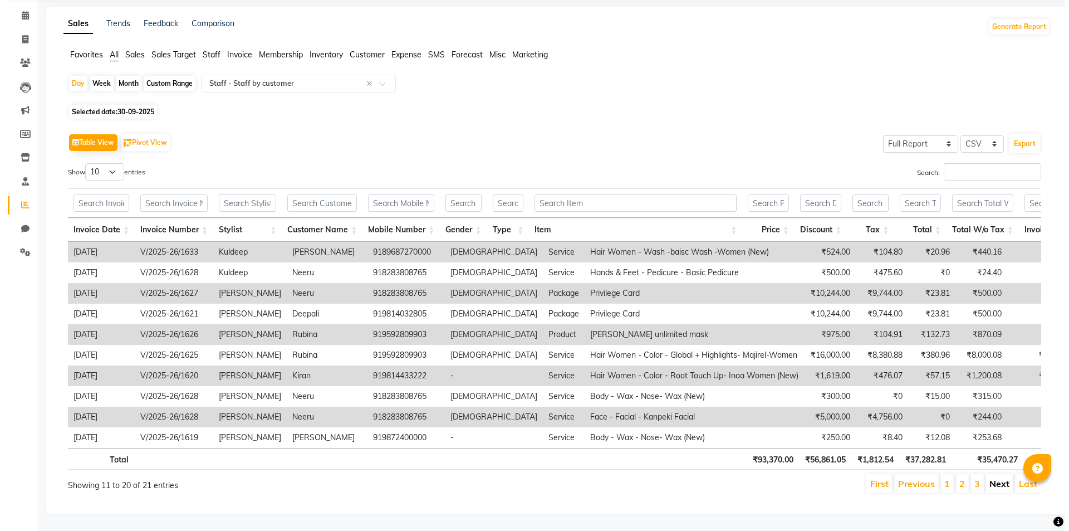
scroll to position [0, 0]
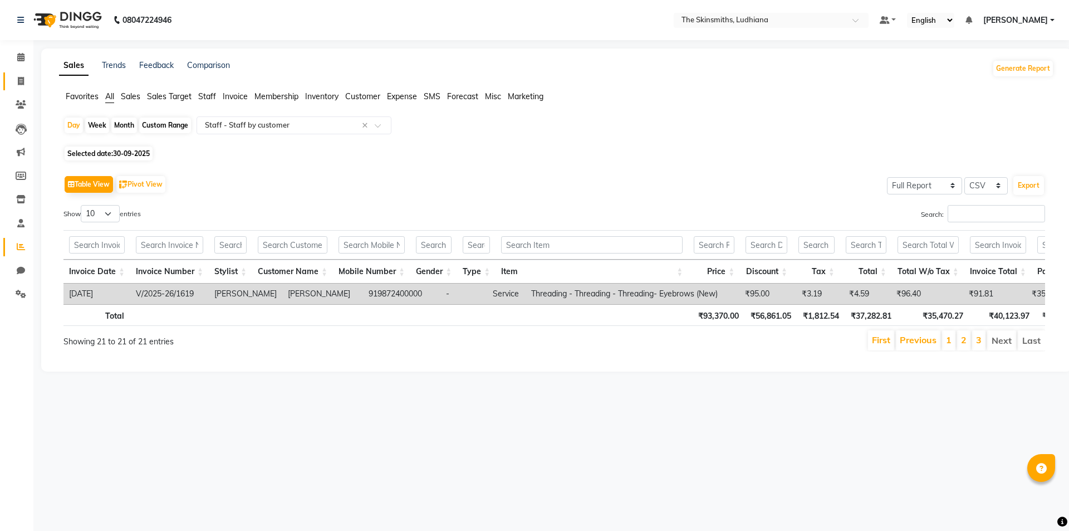
click at [18, 79] on icon at bounding box center [21, 81] width 6 height 8
select select "service"
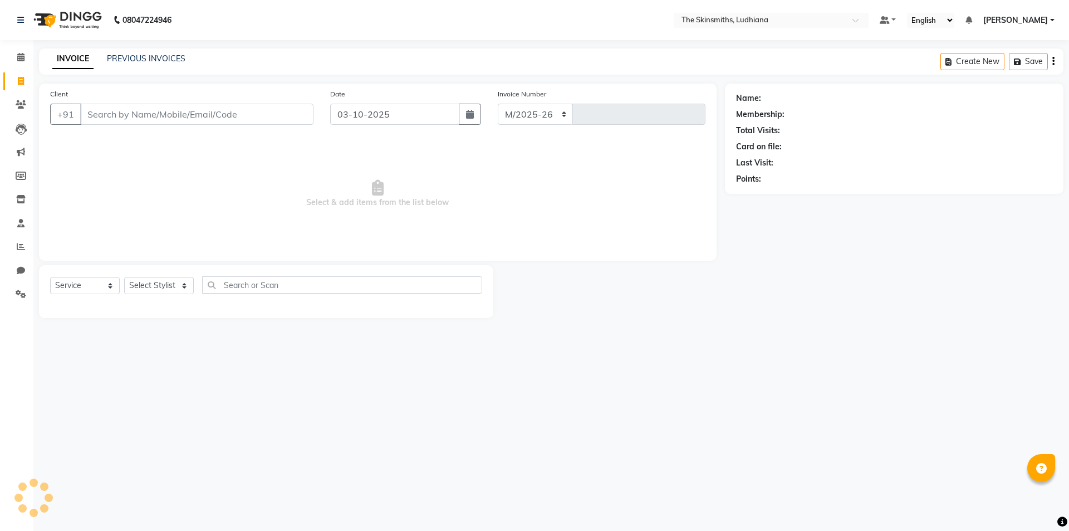
select select "8115"
type input "1684"
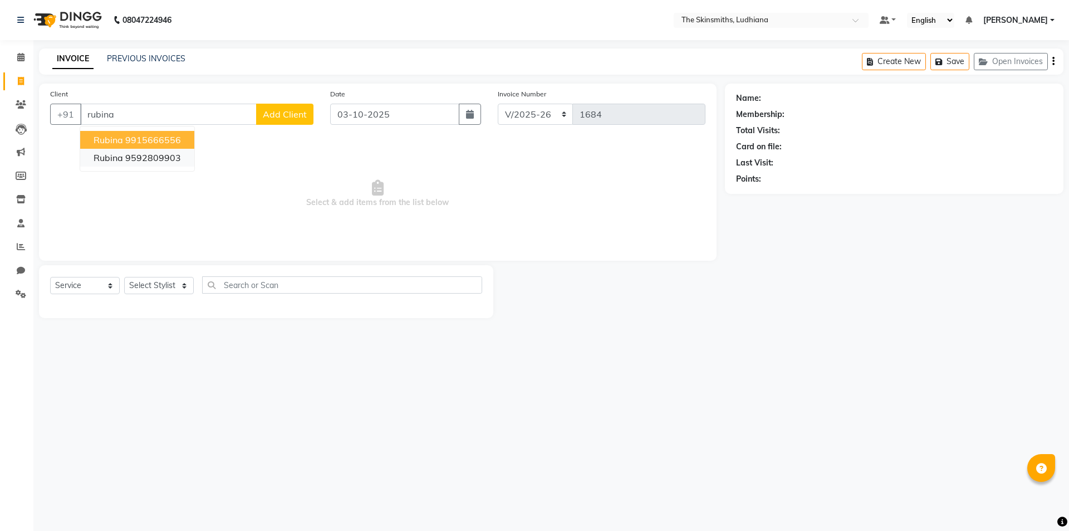
click at [153, 154] on ngb-highlight "9592809903" at bounding box center [153, 157] width 56 height 11
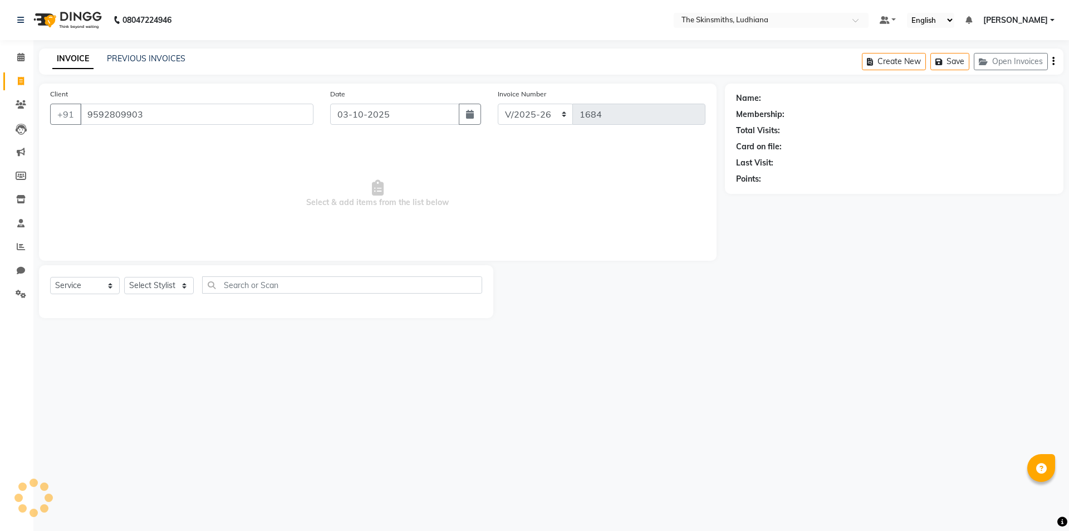
type input "9592809903"
click at [780, 98] on link "Rubina" at bounding box center [776, 98] width 25 height 12
